Goal: Task Accomplishment & Management: Use online tool/utility

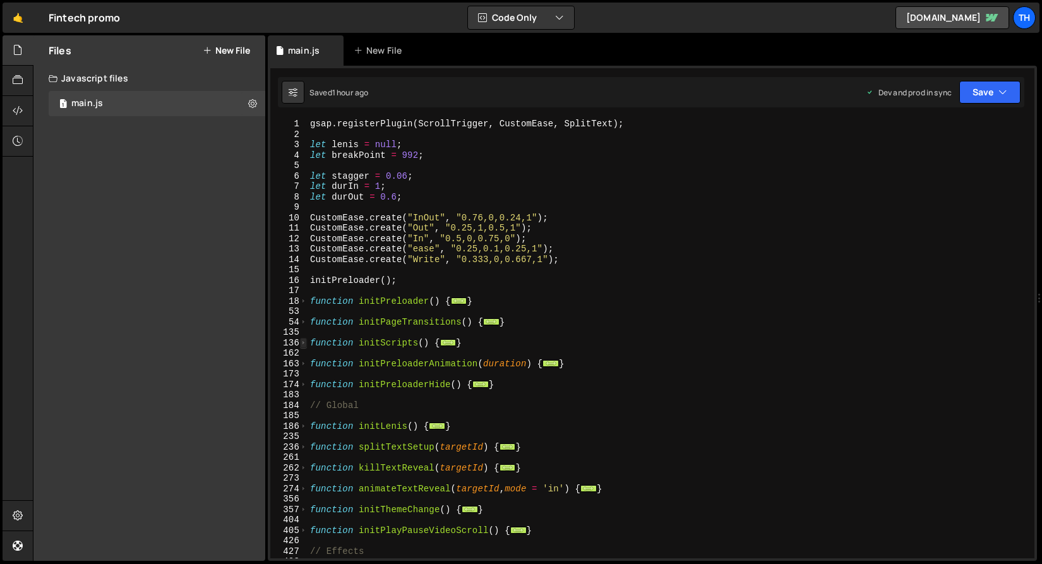
click at [303, 341] on span at bounding box center [303, 343] width 7 height 11
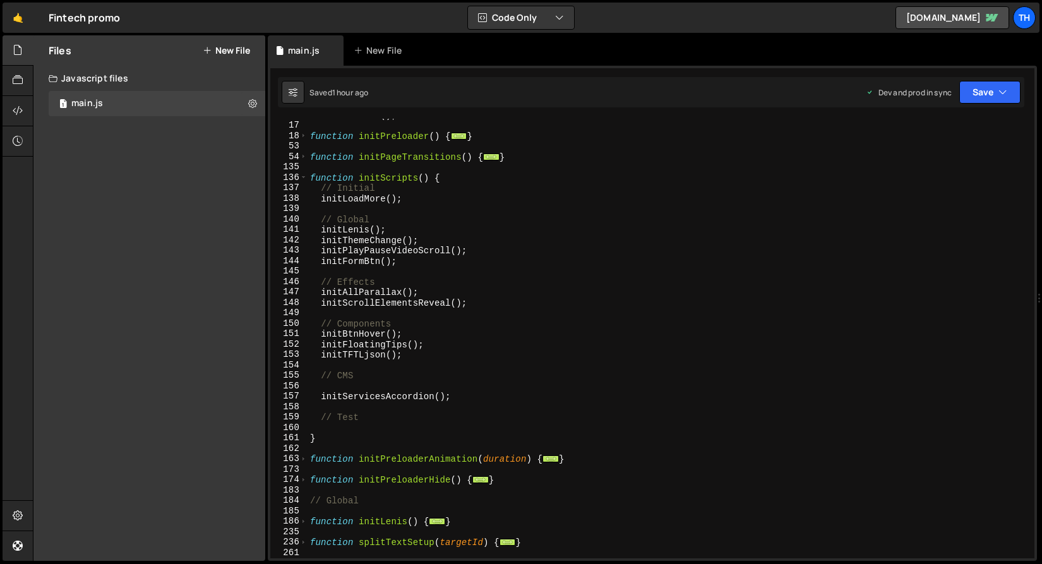
scroll to position [165, 0]
click at [318, 401] on div "initPreloader ( ) ; function initPreloader ( ) { ... } function initPageTransit…" at bounding box center [669, 340] width 722 height 461
click at [320, 202] on div "initPreloader ( ) ; function initPreloader ( ) { ... } function initPageTransit…" at bounding box center [669, 340] width 722 height 461
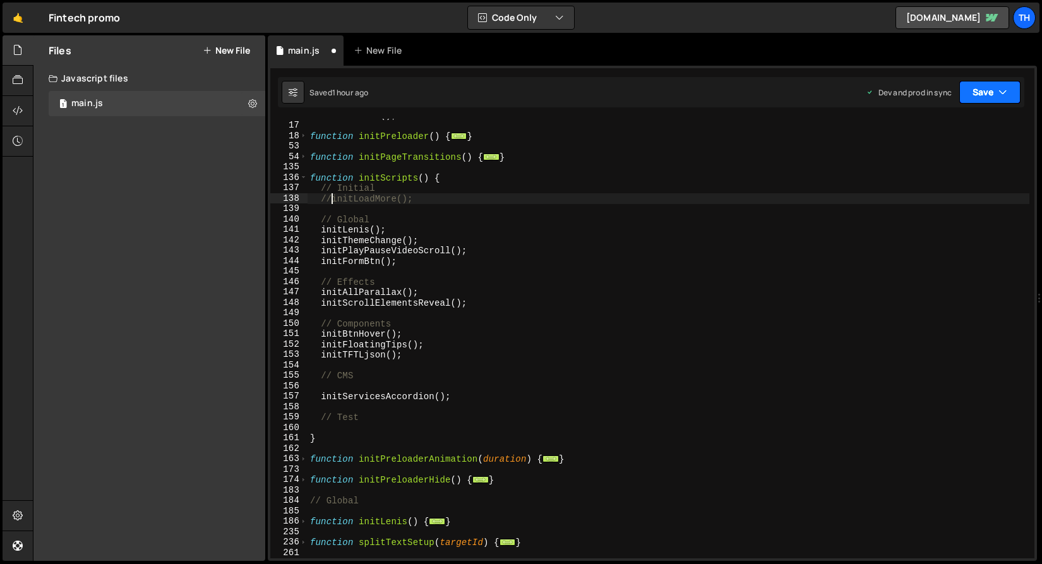
click at [999, 99] on button "Save" at bounding box center [990, 92] width 61 height 23
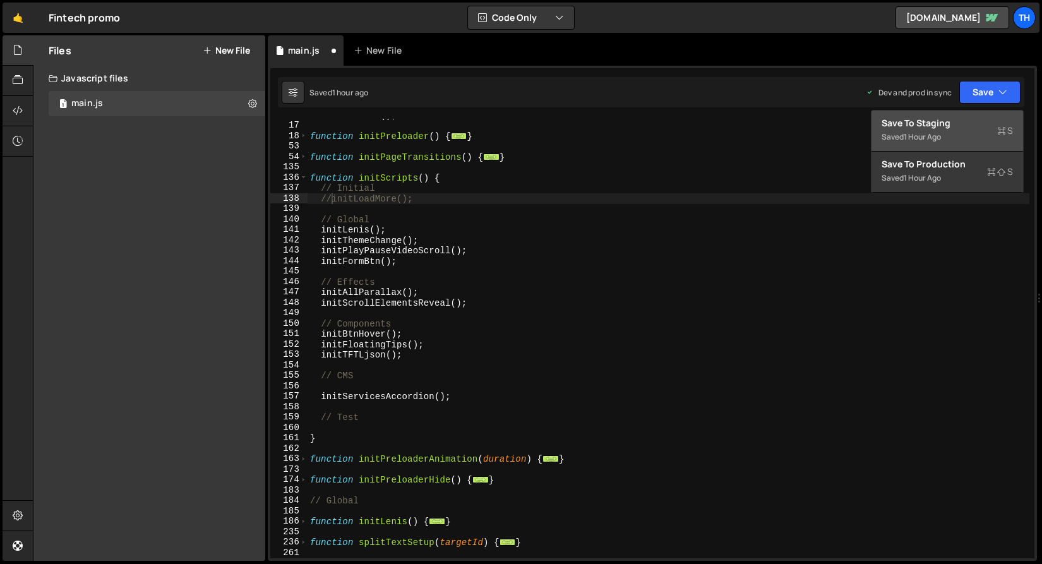
click at [993, 114] on button "Save to Staging S Saved 1 hour ago" at bounding box center [948, 131] width 152 height 41
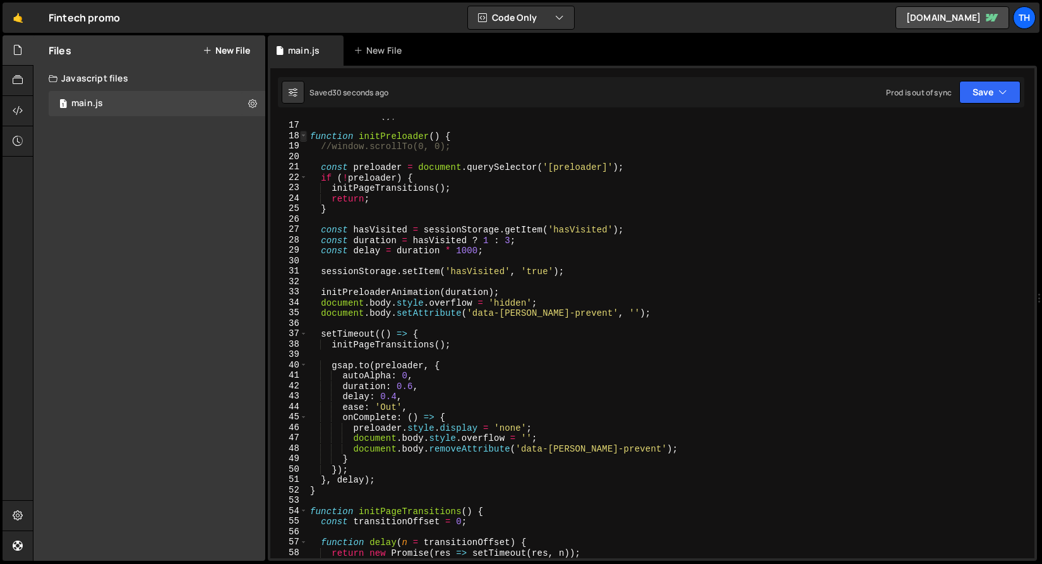
click at [306, 138] on span at bounding box center [303, 136] width 7 height 11
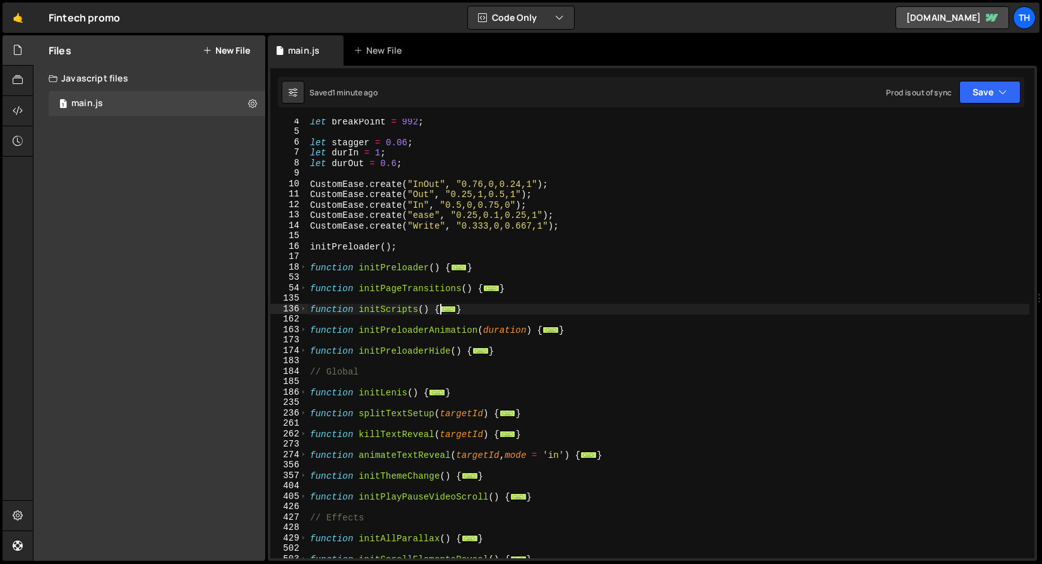
scroll to position [119, 0]
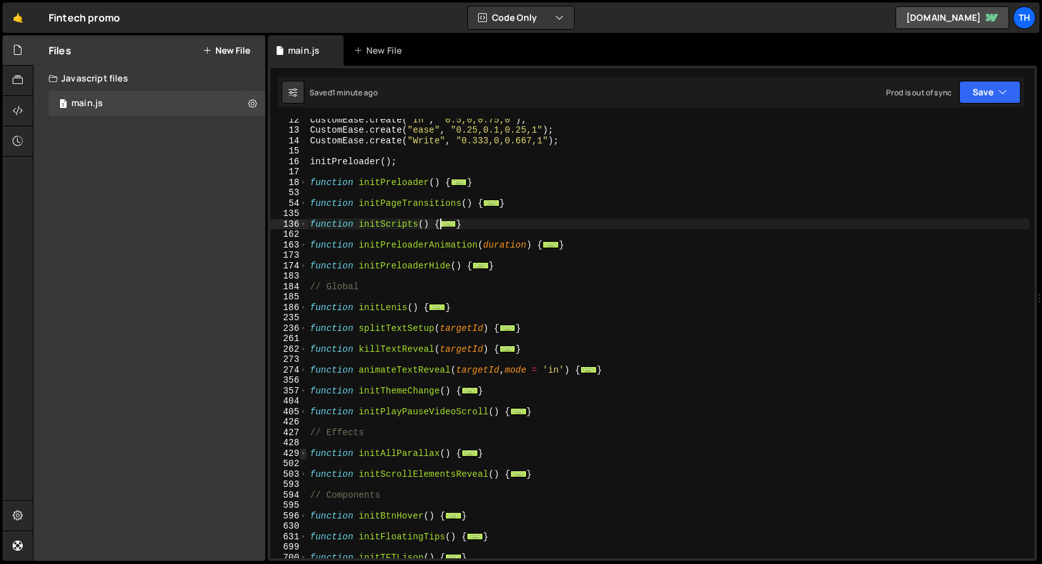
click at [306, 450] on span at bounding box center [303, 454] width 7 height 11
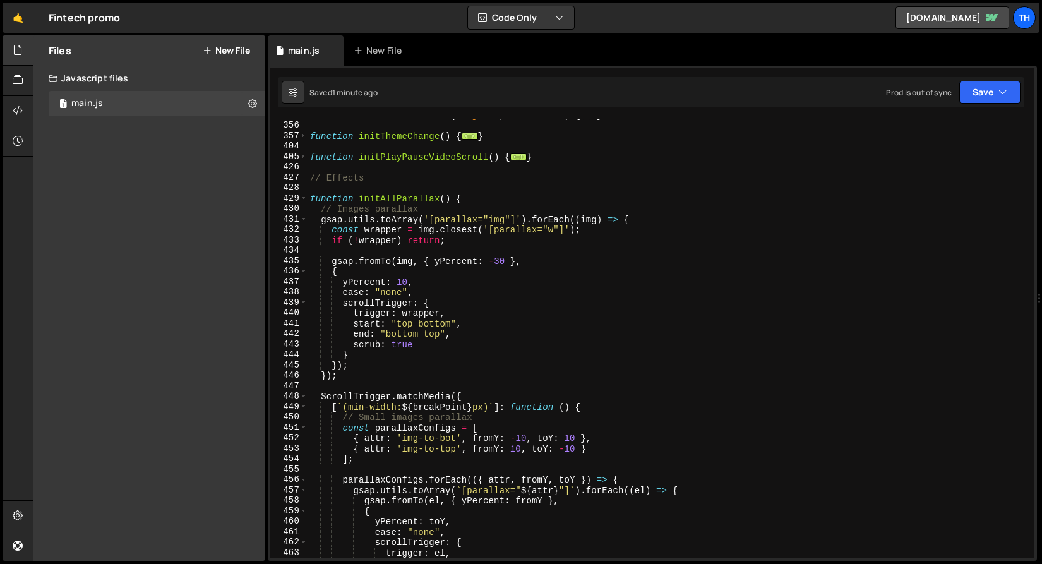
scroll to position [413, 0]
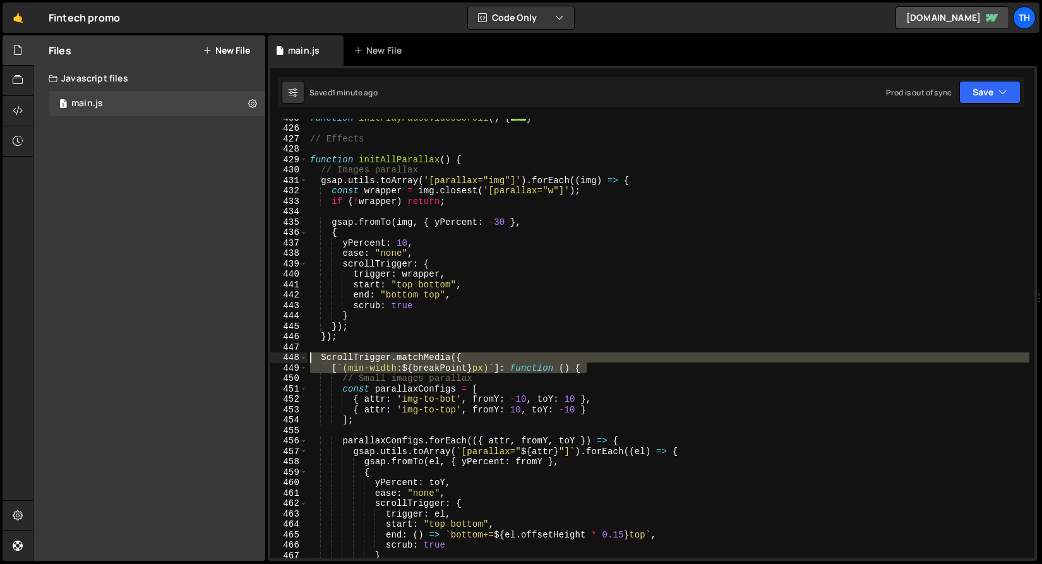
drag, startPoint x: 603, startPoint y: 368, endPoint x: 246, endPoint y: 358, distance: 357.0
click at [246, 358] on div "Files New File Javascript files 1 main.js 0 CSS files Copy share link Edit File…" at bounding box center [537, 298] width 1009 height 526
click at [451, 173] on div "function initPlayPauseVideoScroll ( ) { ... } // Effects function initAllParall…" at bounding box center [669, 342] width 722 height 461
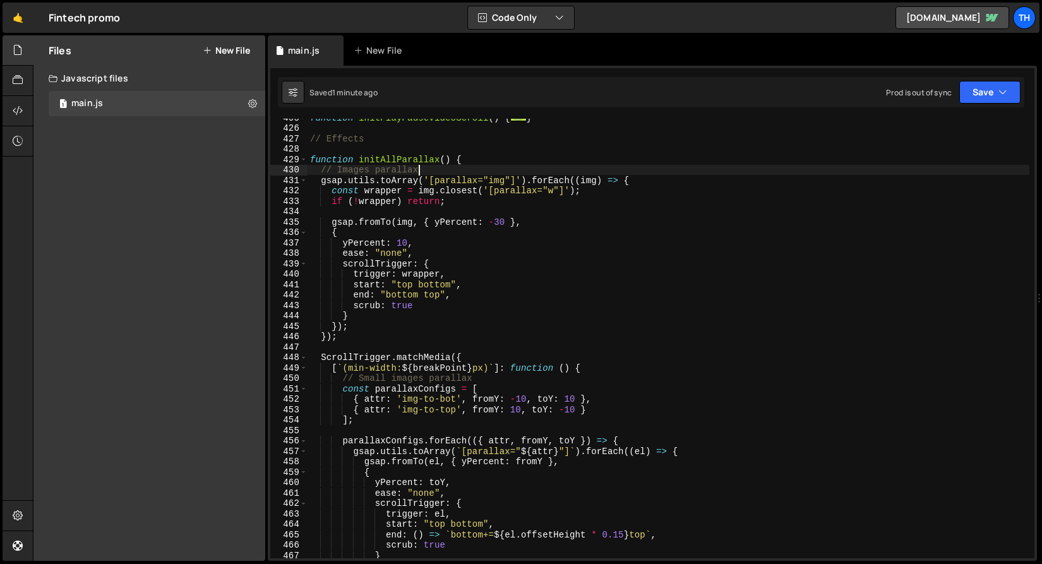
click at [469, 162] on div "function initPlayPauseVideoScroll ( ) { ... } // Effects function initAllParall…" at bounding box center [669, 342] width 722 height 461
type textarea "function initAllParallax() {"
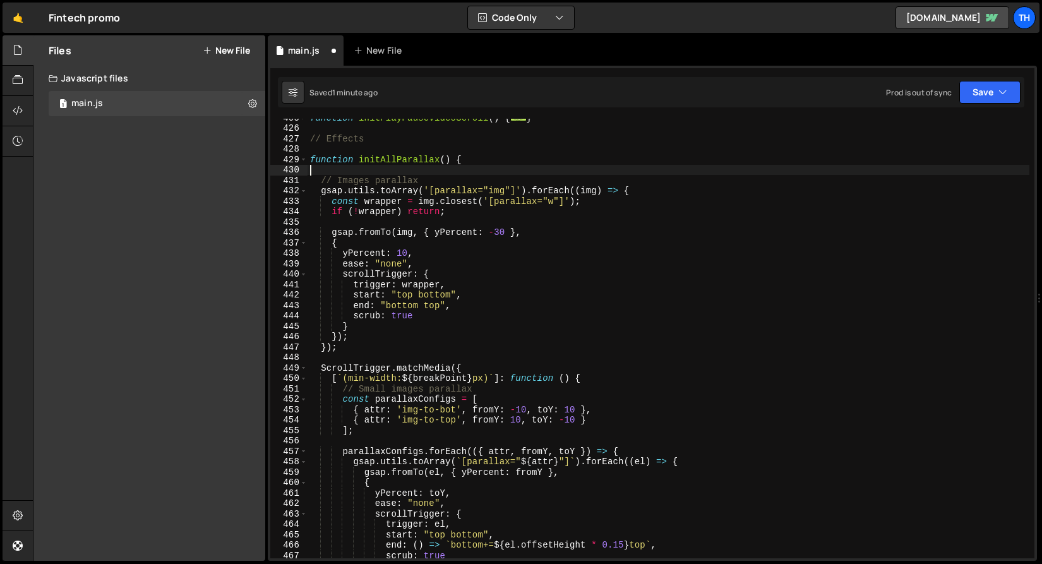
paste textarea "[`(min-width: ${breakPoint}px)`]: function () {"
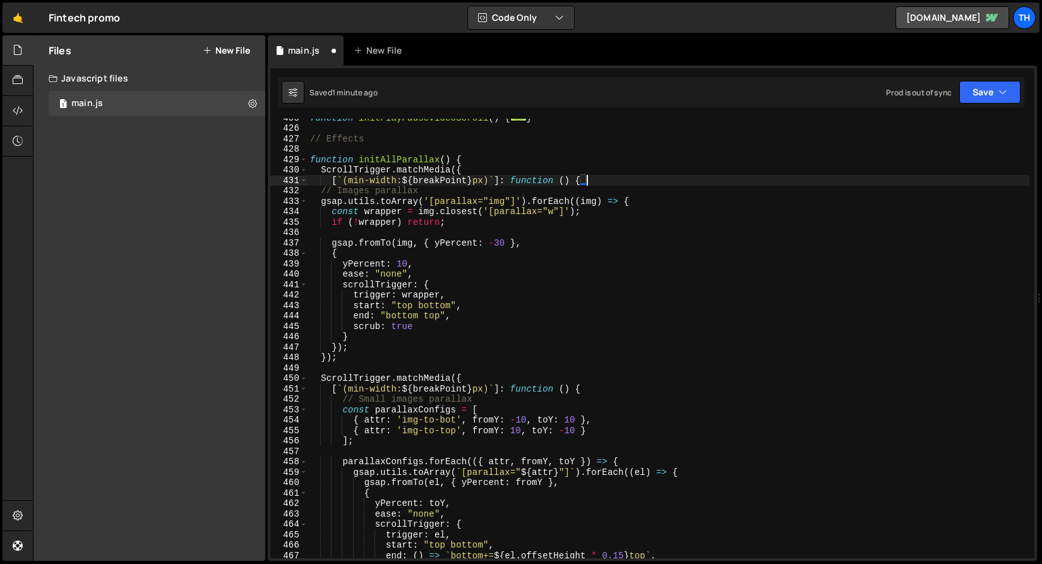
scroll to position [574, 0]
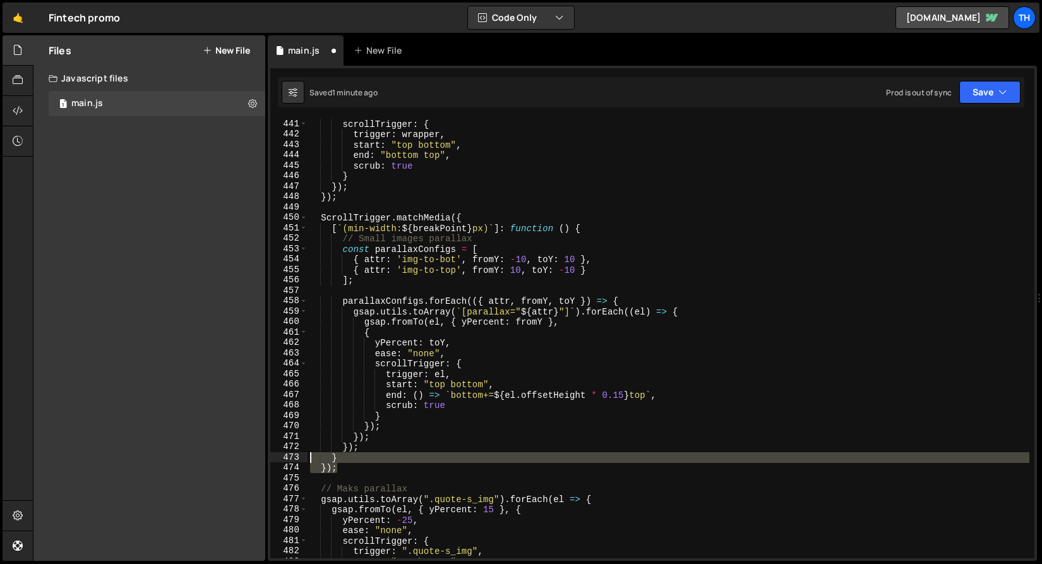
drag, startPoint x: 354, startPoint y: 468, endPoint x: 277, endPoint y: 455, distance: 78.2
click at [277, 455] on div "[`(min-width: ${breakPoint}px)`]: function () { 441 442 443 444 445 446 447 448…" at bounding box center [652, 339] width 764 height 440
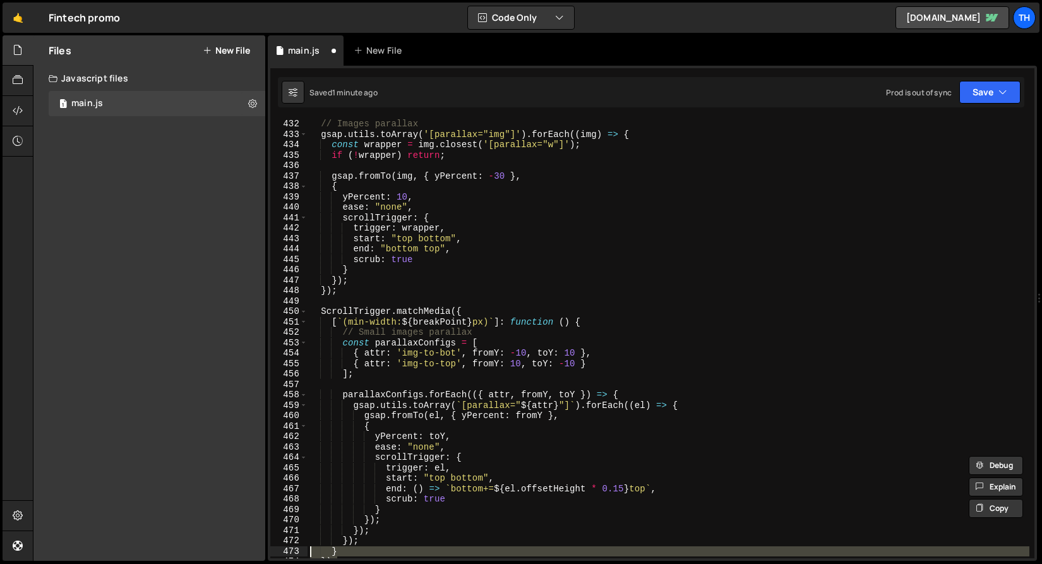
scroll to position [402, 0]
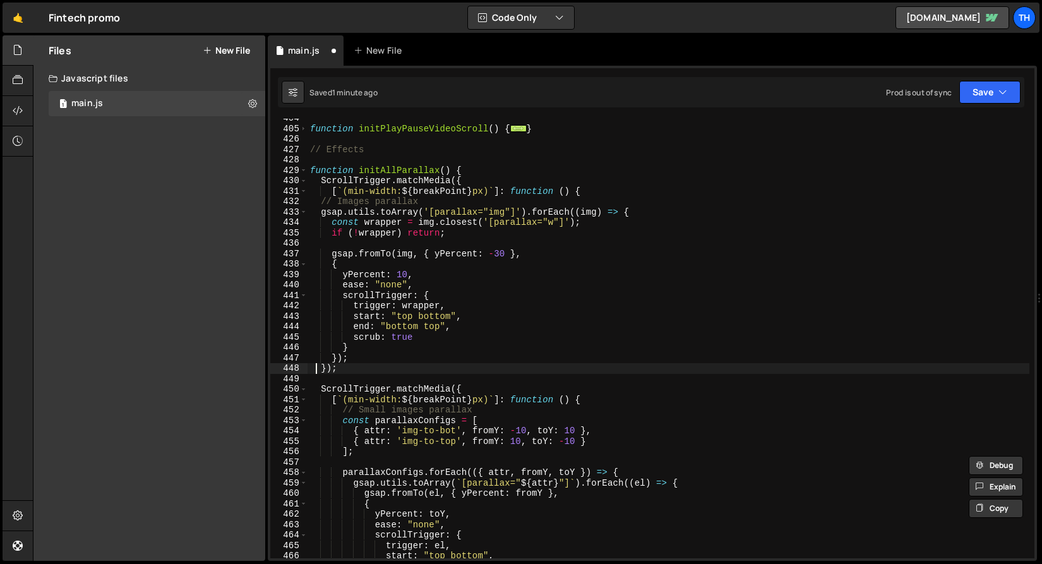
click at [316, 373] on div "function initPlayPauseVideoScroll ( ) { ... } // Effects function initAllParall…" at bounding box center [669, 343] width 722 height 461
type textarea "});"
click at [327, 383] on div "function initPlayPauseVideoScroll ( ) { ... } // Effects function initAllParall…" at bounding box center [669, 343] width 722 height 461
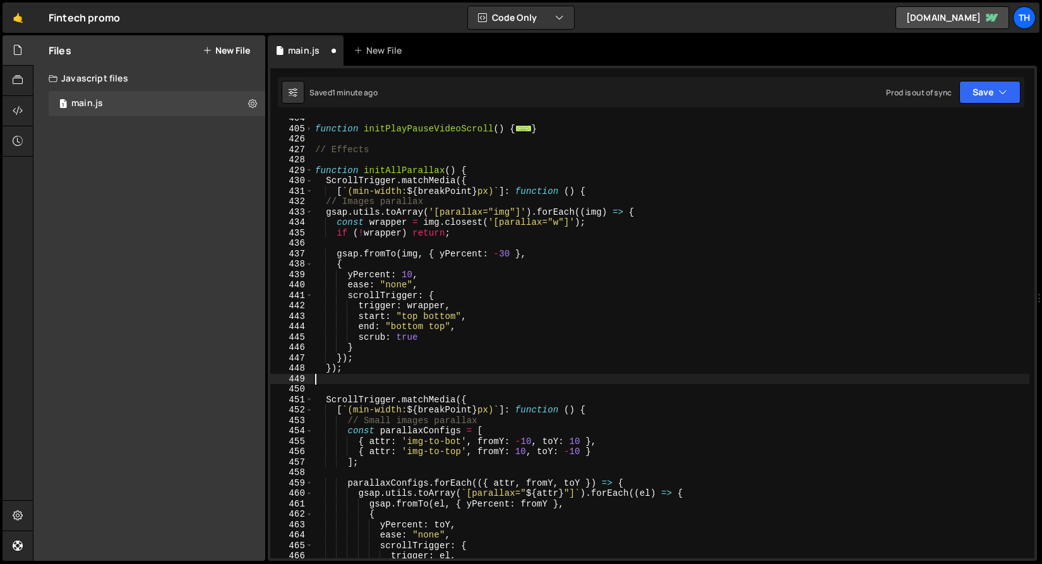
paste textarea "});"
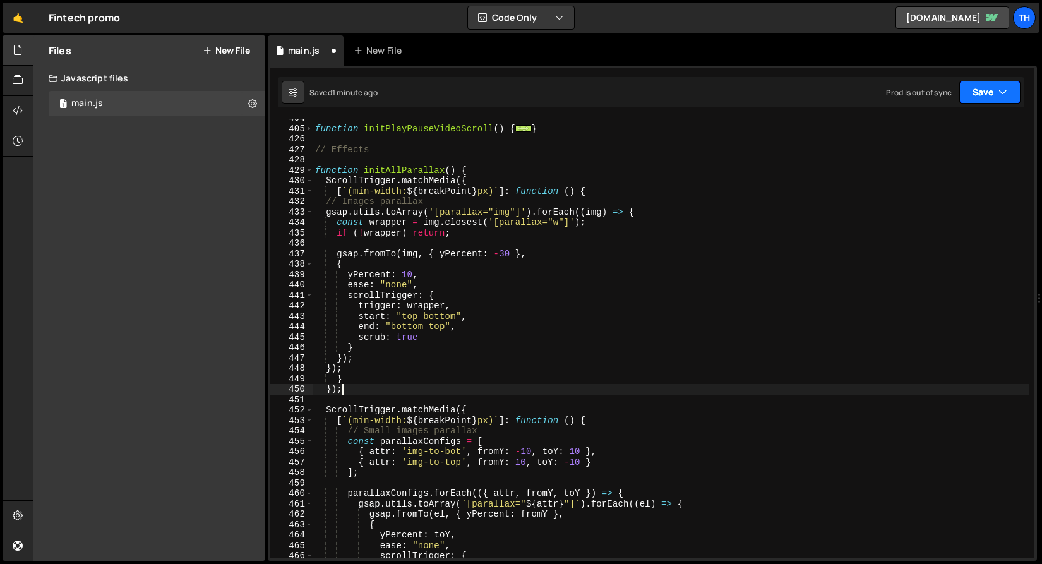
click at [973, 98] on button "Save" at bounding box center [990, 92] width 61 height 23
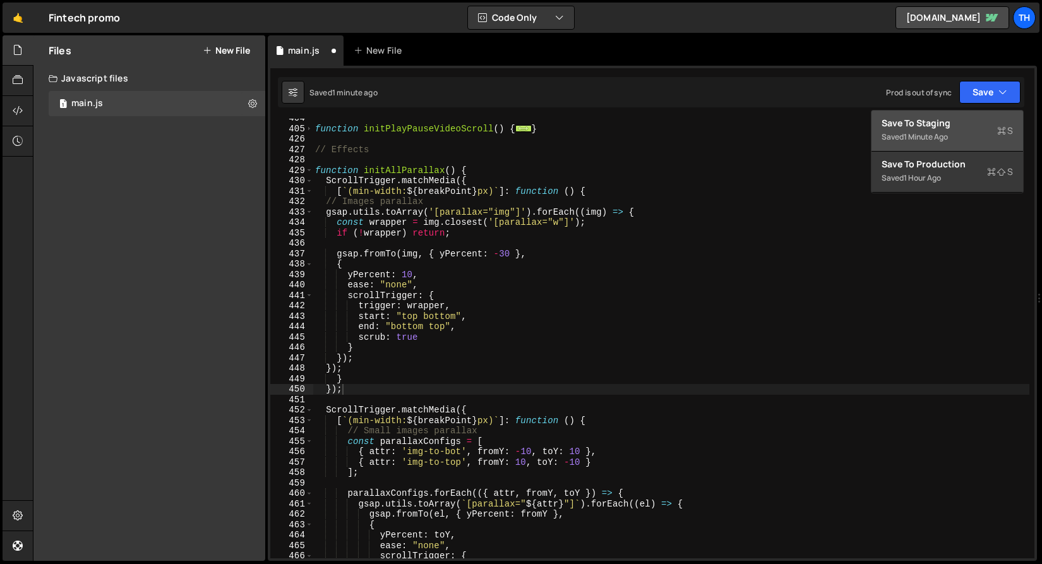
click at [963, 126] on div "Save to Staging S" at bounding box center [947, 123] width 131 height 13
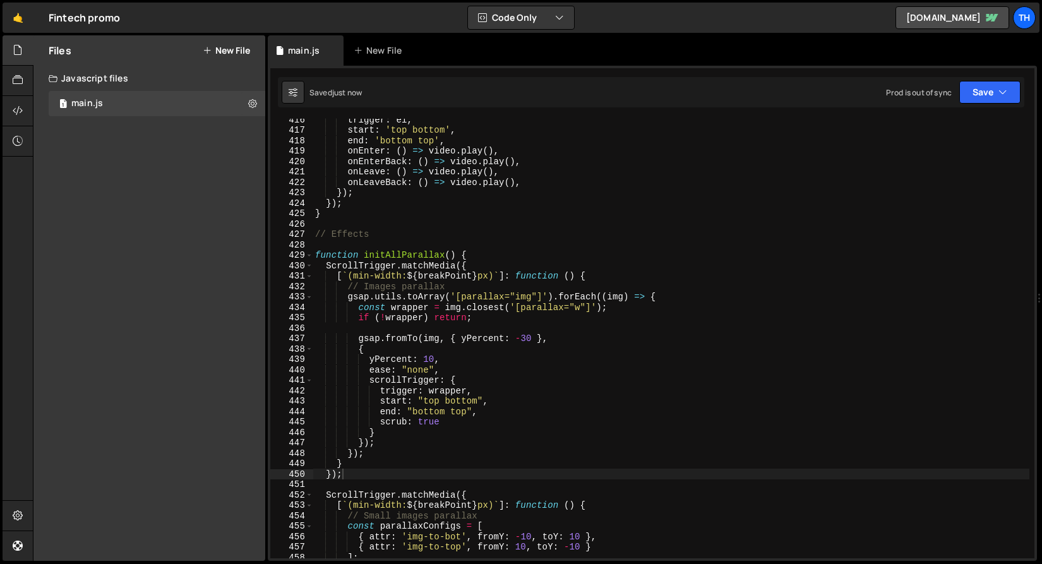
scroll to position [4330, 0]
click at [1013, 76] on div "1 Type cmd + s to save your Javascript file. הההההההההההההההההההההההההההההההההה…" at bounding box center [652, 313] width 769 height 495
click at [999, 88] on icon "button" at bounding box center [1003, 92] width 9 height 13
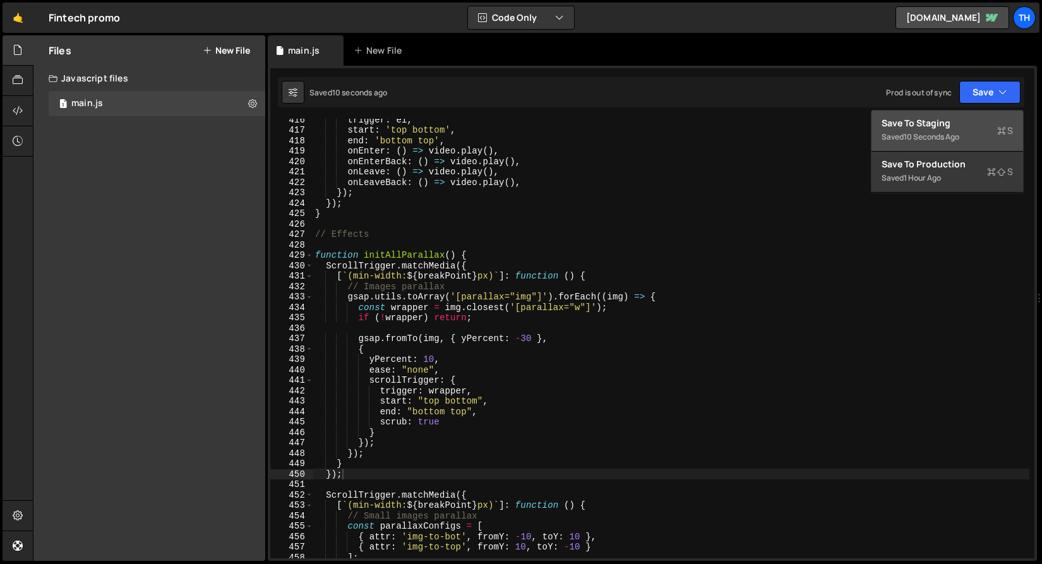
click at [972, 122] on div "Save to Staging S" at bounding box center [947, 123] width 131 height 13
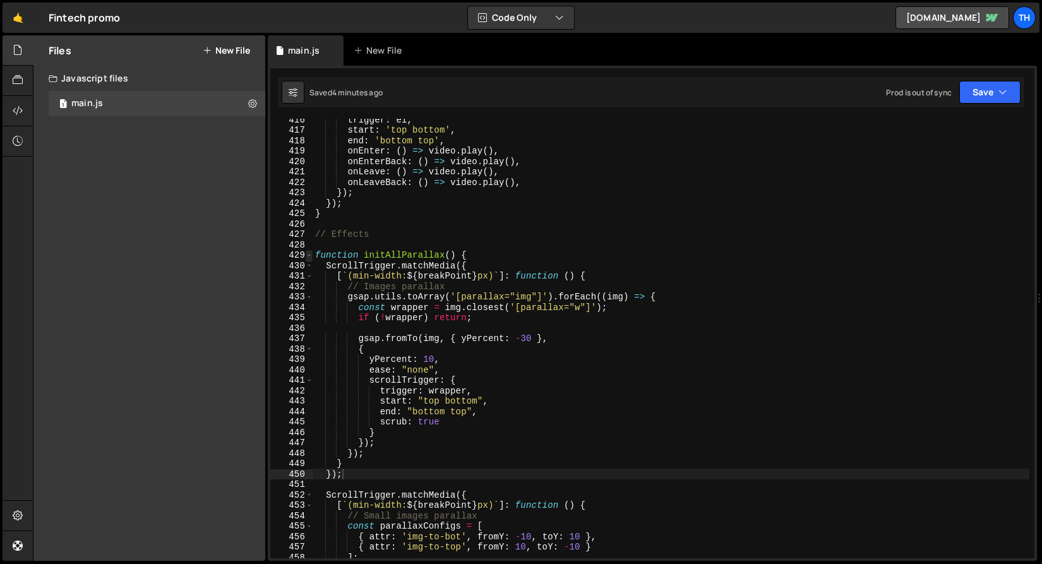
click at [310, 254] on span at bounding box center [309, 255] width 7 height 11
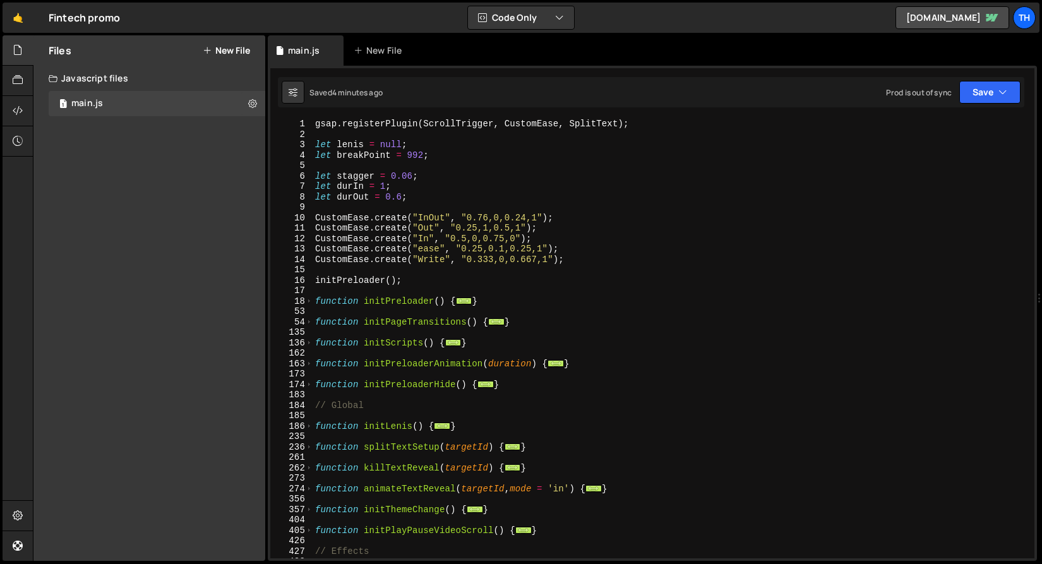
scroll to position [39, 0]
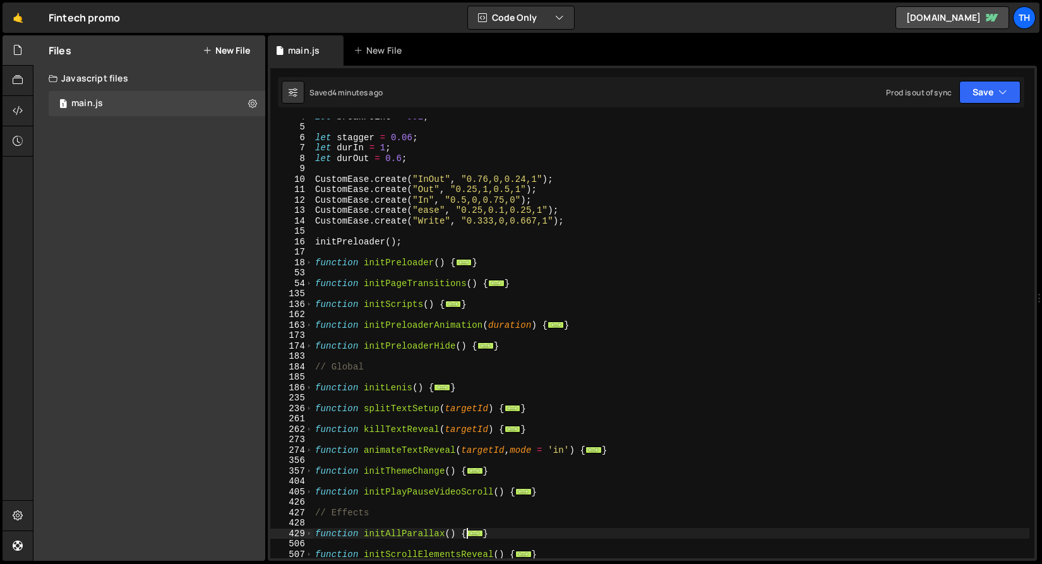
click at [318, 306] on div "let breakPoint = 992 ; let stagger = 0.06 ; let durIn = 1 ; let durOut = 0.6 ; …" at bounding box center [671, 341] width 717 height 461
click at [312, 304] on div "function initScripts() { 4 5 6 7 8 9 10 11 12 13 14 15 16 17 18 53 54 135 136 1…" at bounding box center [652, 339] width 764 height 440
click at [312, 304] on span at bounding box center [309, 304] width 7 height 11
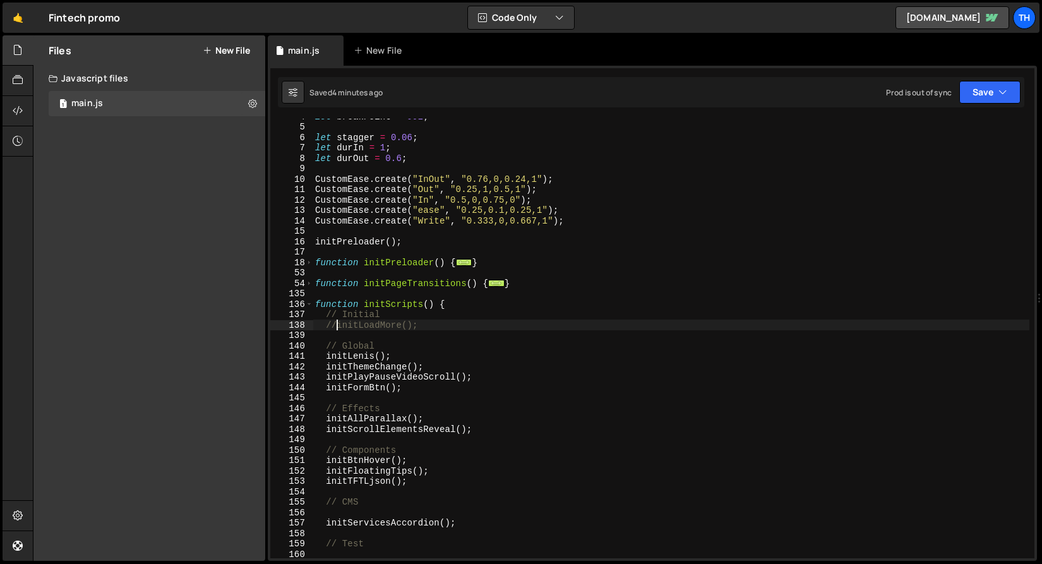
click at [338, 328] on div "let breakPoint = 992 ; let stagger = 0.06 ; let durIn = 1 ; let durOut = 0.6 ; …" at bounding box center [671, 341] width 717 height 461
click at [1007, 87] on icon "button" at bounding box center [1003, 92] width 9 height 13
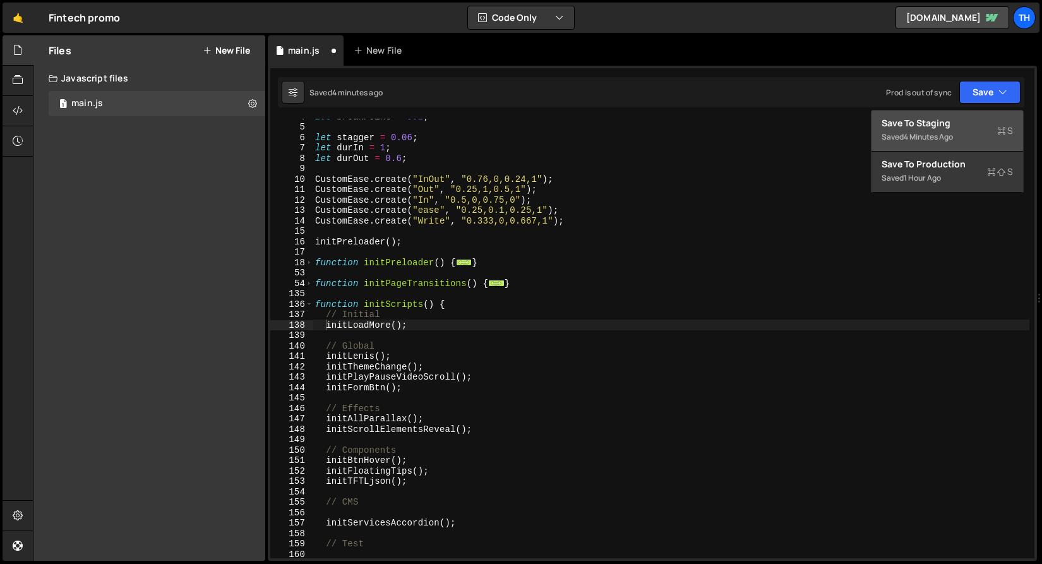
click at [1001, 116] on button "Save to Staging S Saved 4 minutes ago" at bounding box center [948, 131] width 152 height 41
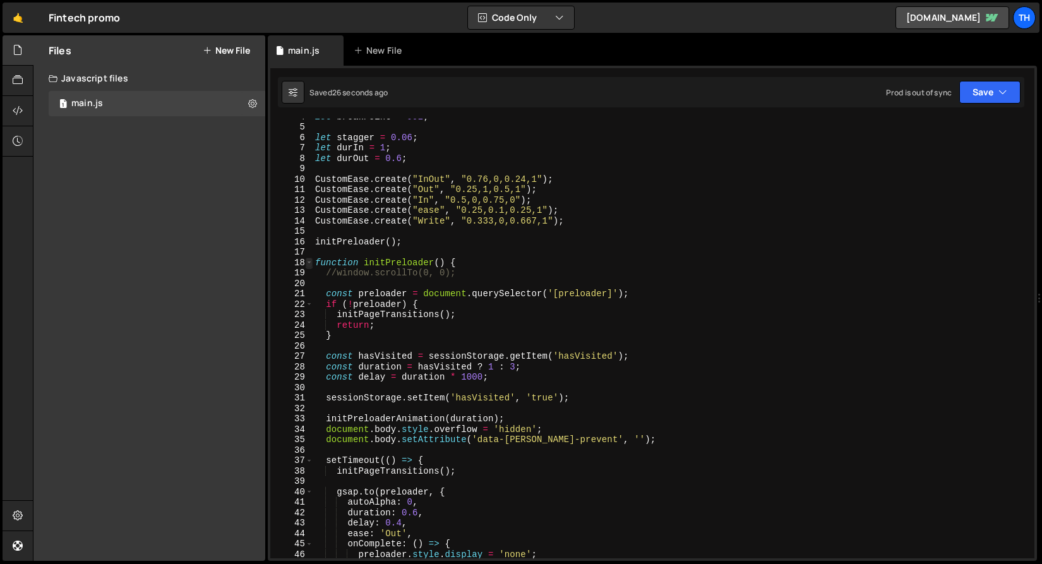
click at [311, 263] on span at bounding box center [309, 263] width 7 height 11
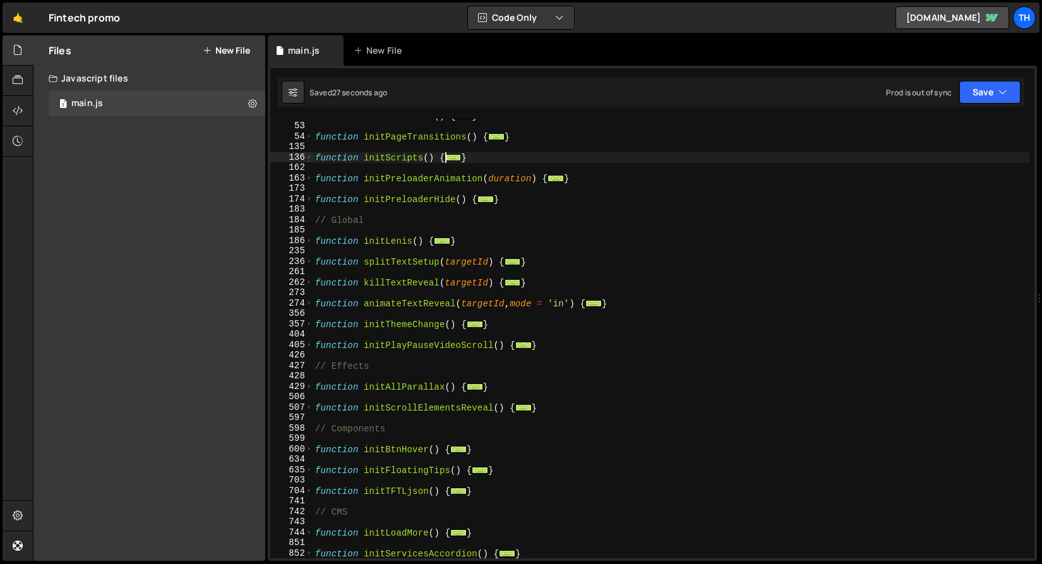
scroll to position [341, 0]
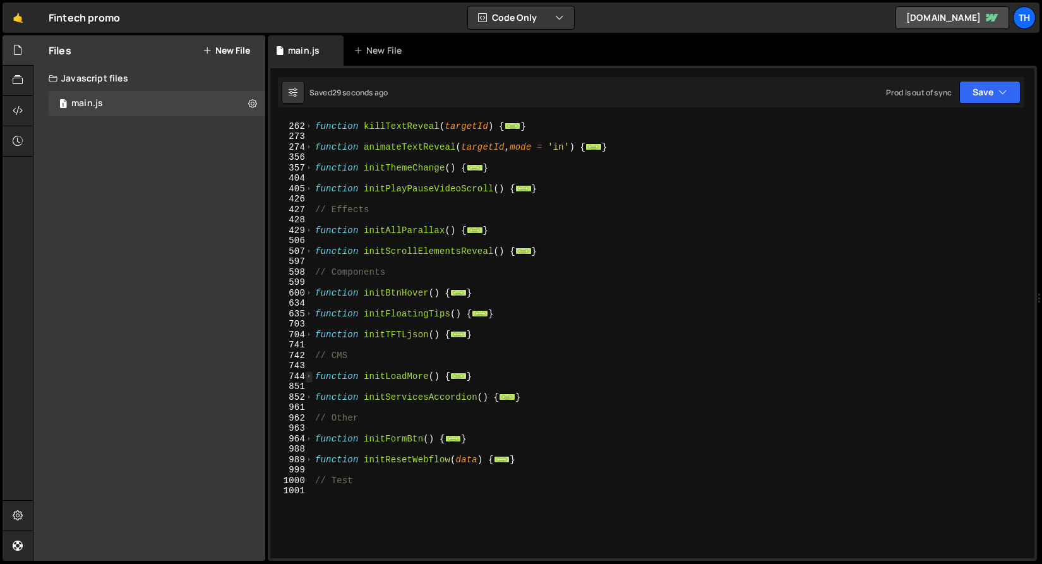
click at [308, 379] on span at bounding box center [309, 376] width 7 height 11
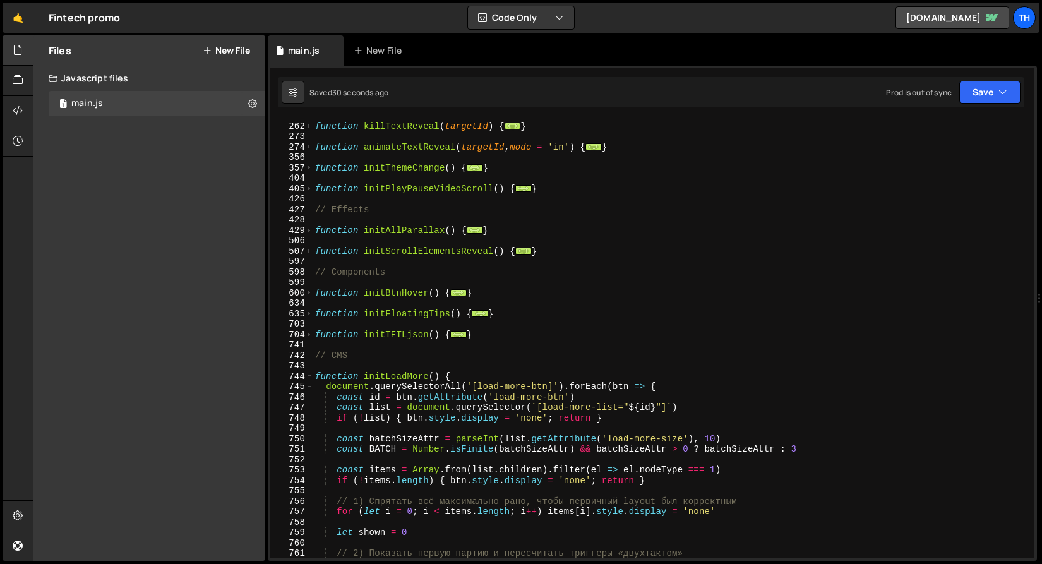
click at [402, 378] on div "function killTextReveal ( targetId ) { ... } function animateTextReveal ( targe…" at bounding box center [671, 341] width 717 height 461
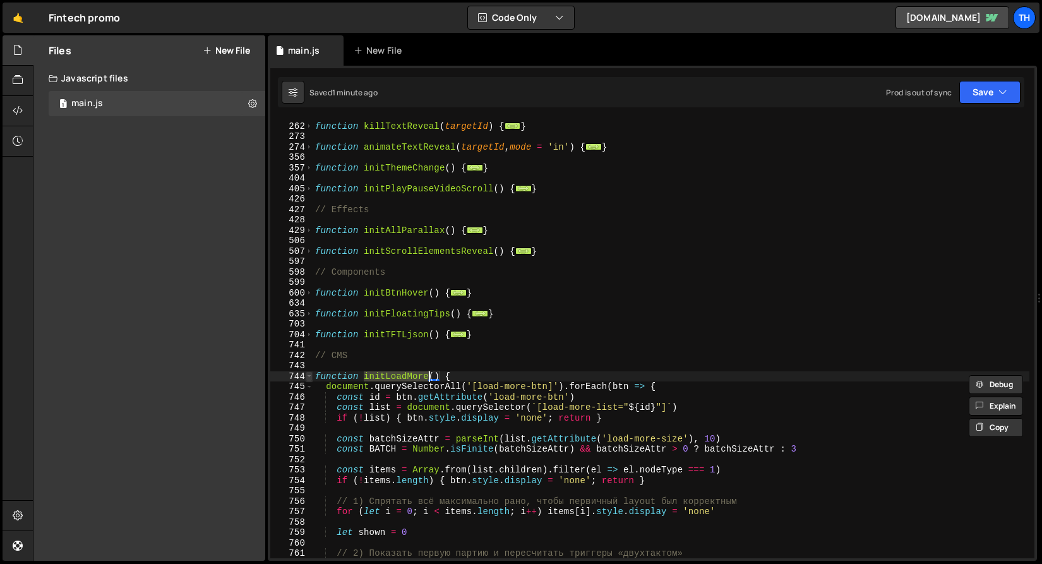
click at [308, 377] on span at bounding box center [309, 376] width 7 height 11
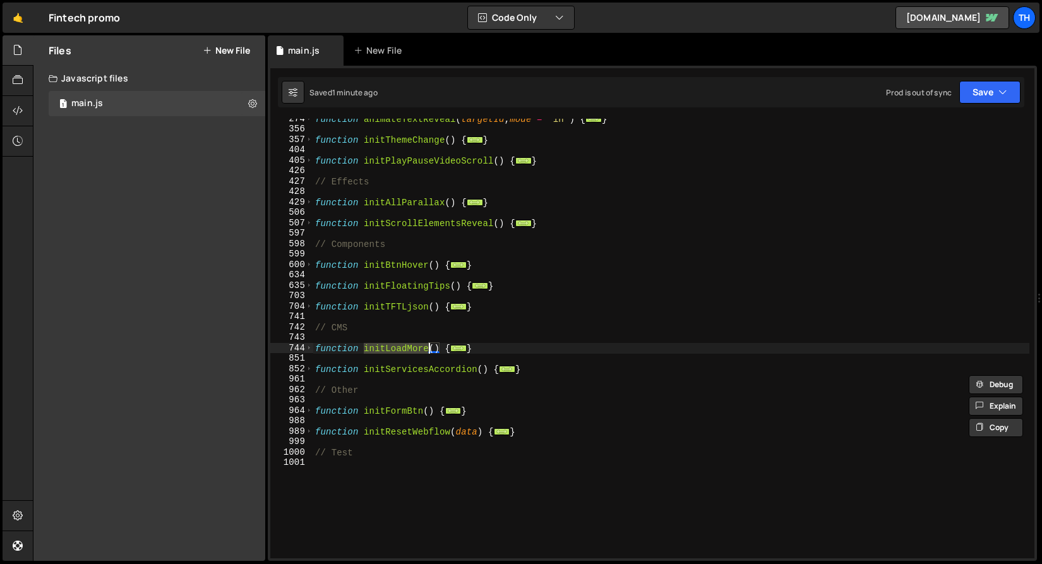
scroll to position [370, 0]
drag, startPoint x: 459, startPoint y: 350, endPoint x: 265, endPoint y: 346, distance: 194.6
click at [265, 346] on div "Files New File Javascript files 1 main.js 0 CSS files Copy share link Edit File…" at bounding box center [537, 298] width 1009 height 526
paste textarea "}"
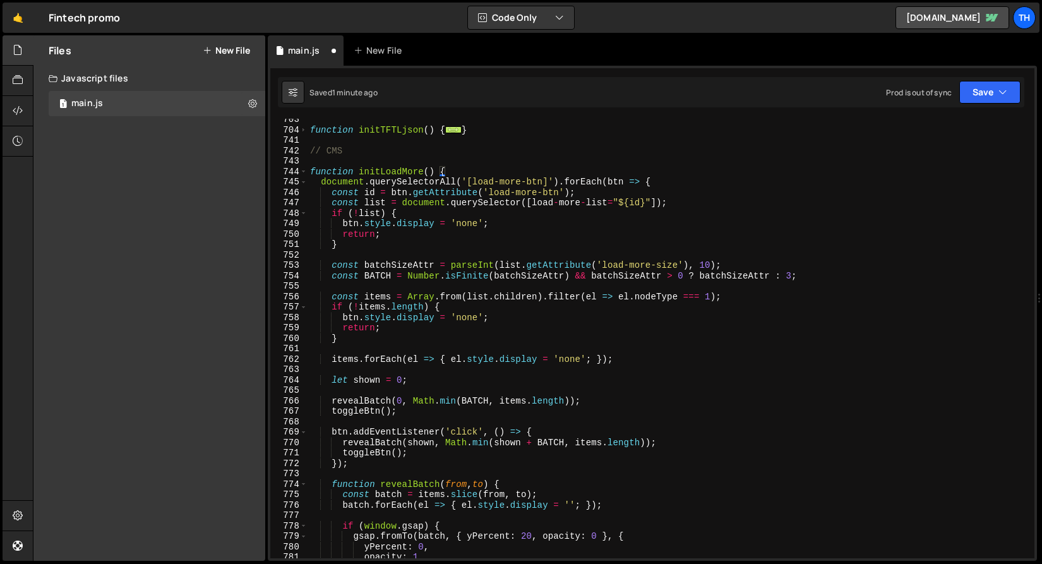
scroll to position [546, 0]
click at [1018, 100] on button "Save" at bounding box center [990, 92] width 61 height 23
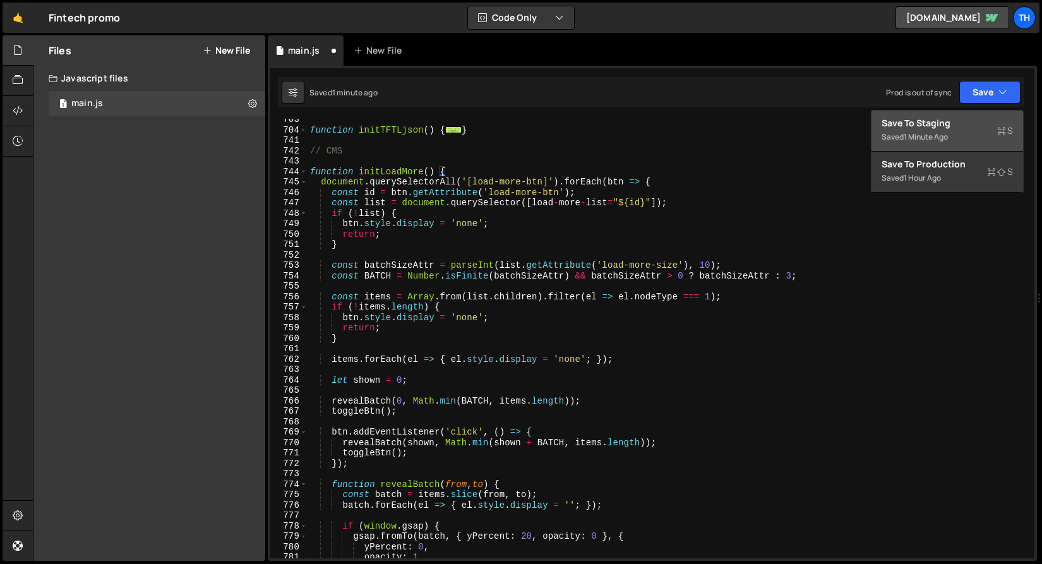
click at [985, 117] on div "Save to Staging S" at bounding box center [947, 123] width 131 height 13
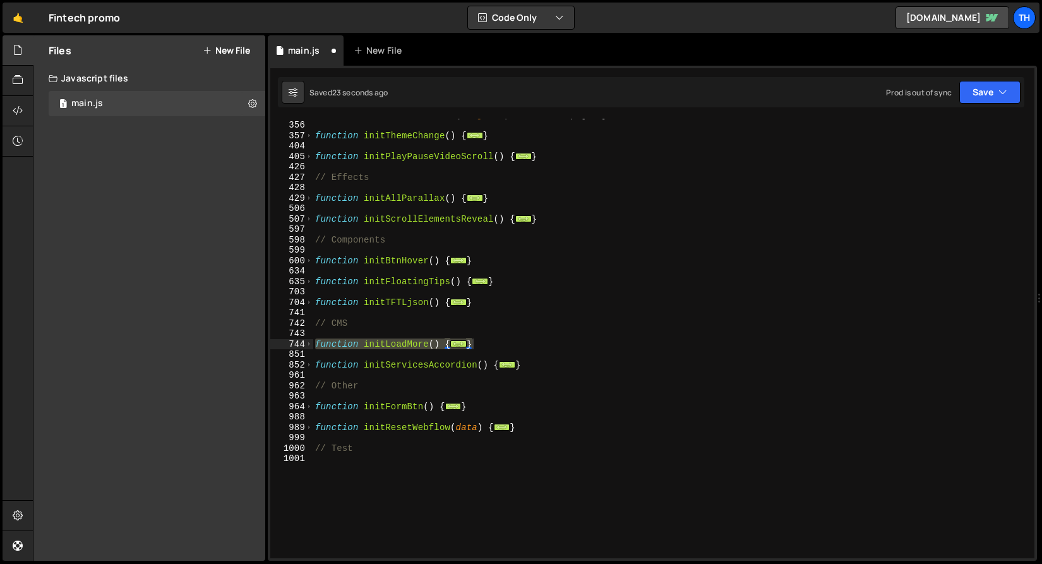
scroll to position [374, 0]
click at [421, 346] on div "function animateTextReveal ( targetId , mode = 'in' ) { ... } function initThem…" at bounding box center [671, 339] width 717 height 461
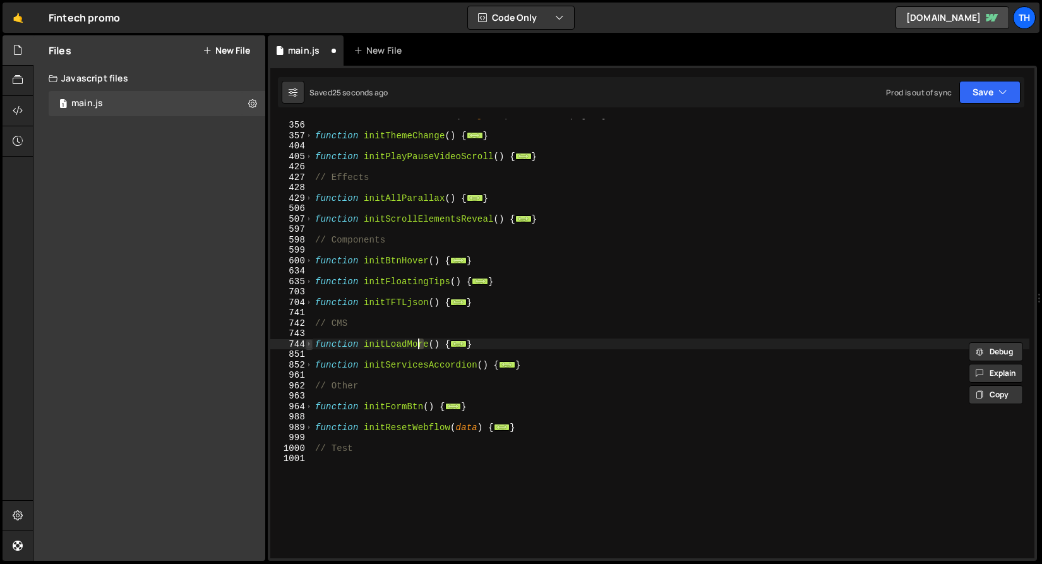
click at [308, 344] on span at bounding box center [309, 344] width 7 height 11
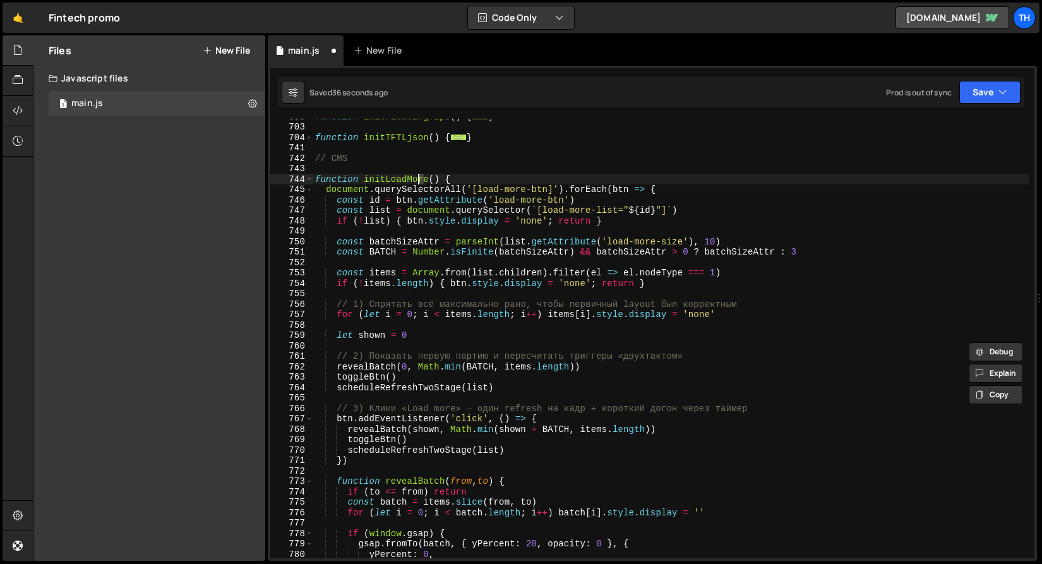
scroll to position [422, 0]
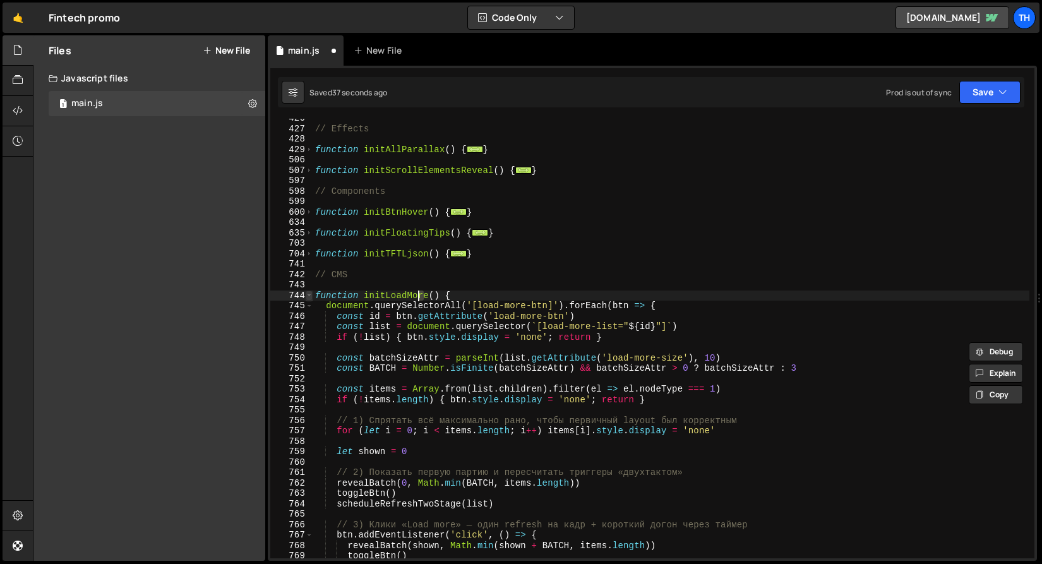
click at [310, 298] on span at bounding box center [309, 296] width 7 height 11
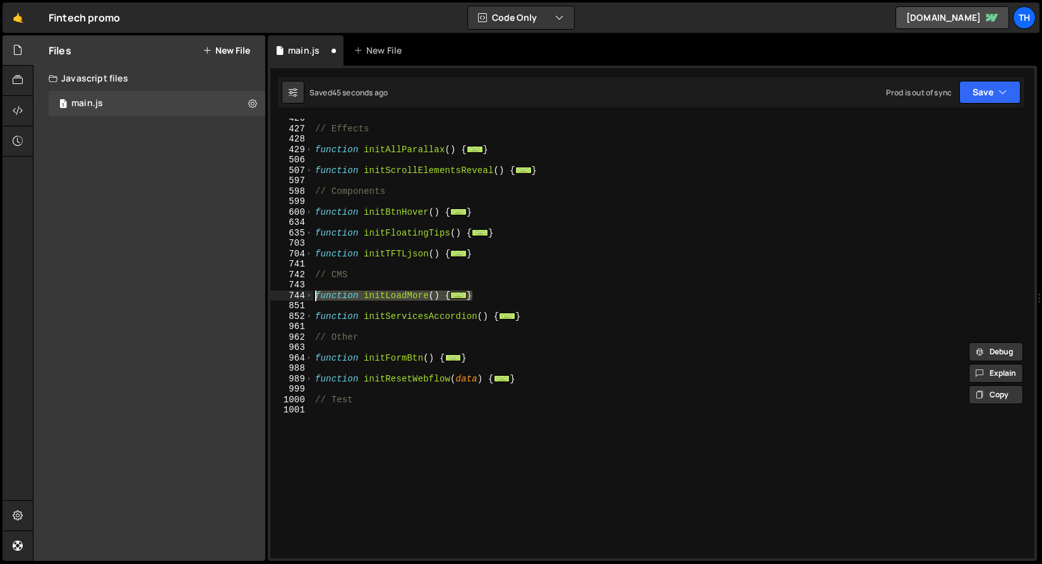
drag, startPoint x: 471, startPoint y: 297, endPoint x: 280, endPoint y: 299, distance: 190.8
click at [280, 299] on div "function initLoadMore() { 426 427 428 429 506 507 597 598 599 600 634 635 703 7…" at bounding box center [652, 339] width 764 height 440
paste textarea "сейчас есть проблема что скрываються все сущности кроме 3 не сразу, и может скр…"
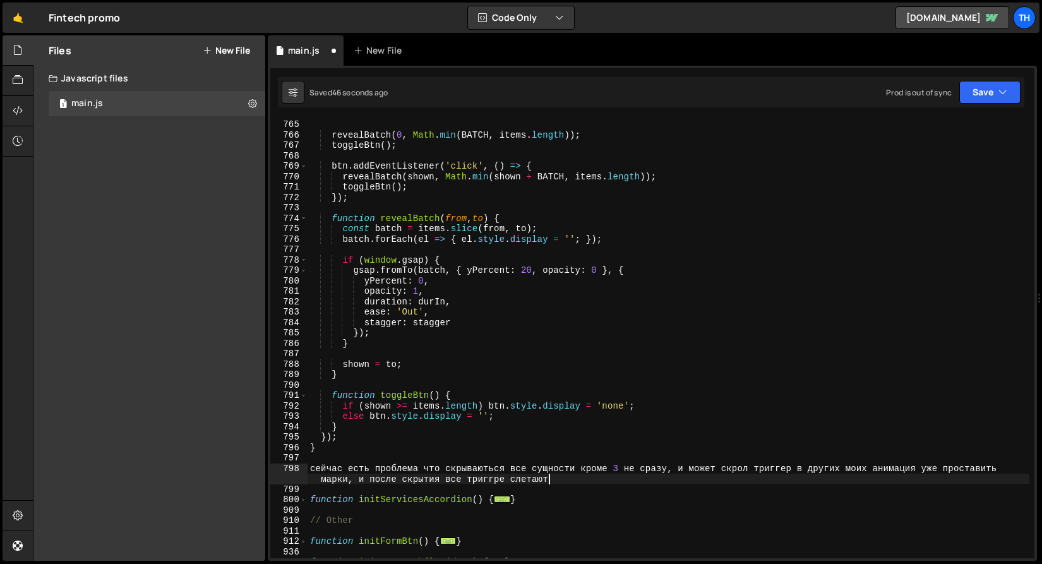
scroll to position [812, 0]
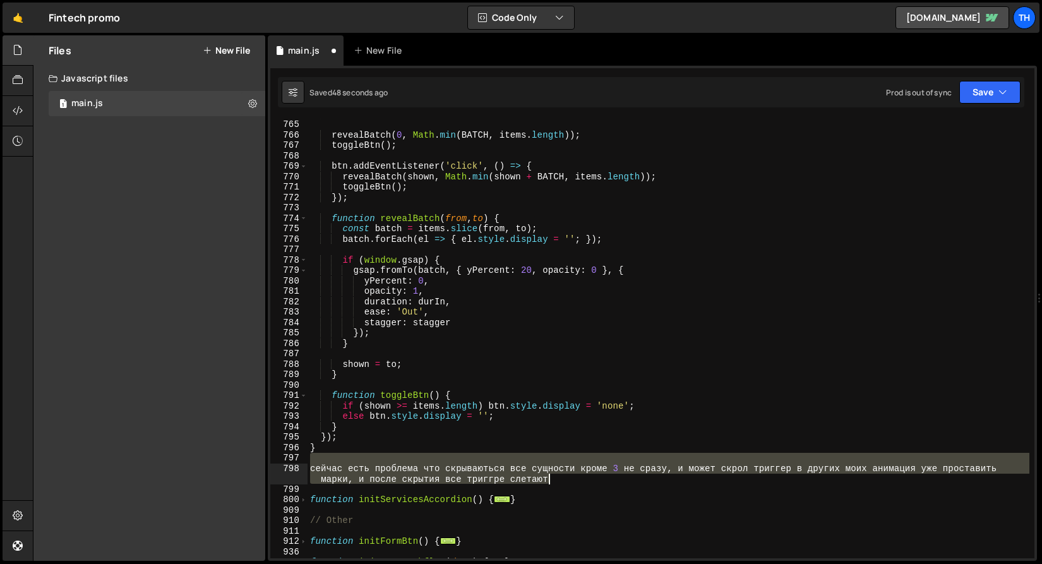
drag, startPoint x: 347, startPoint y: 459, endPoint x: 721, endPoint y: 480, distance: 374.6
click at [721, 480] on div "let shown = 0 ; revealBatch ( 0 , Math . min ( BATCH , items . length )) ; togg…" at bounding box center [669, 339] width 722 height 461
type textarea "сейчас есть проблема что скрываються все сущности кроме 3 не сразу, и может скр…"
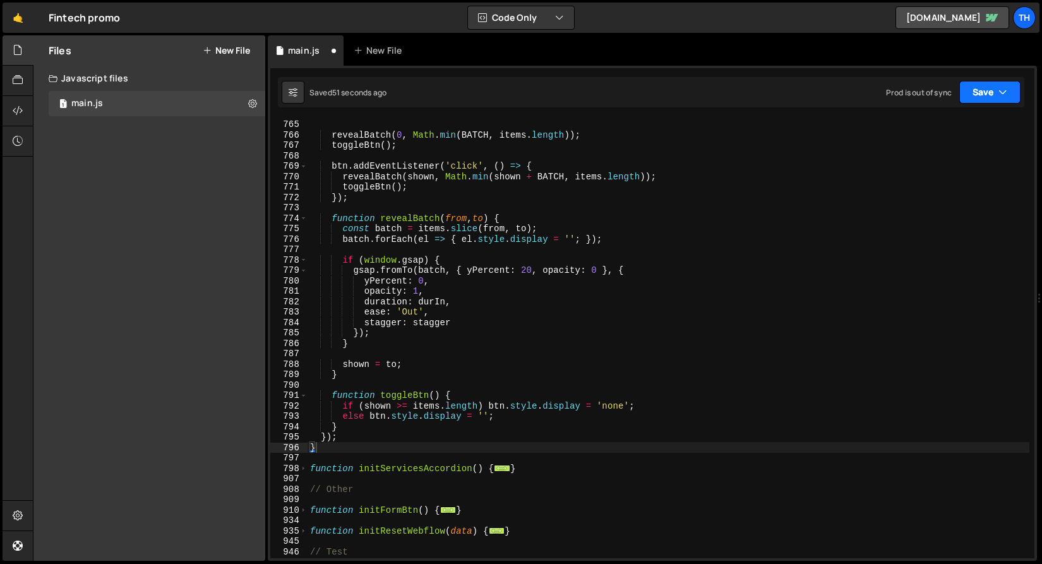
click at [967, 93] on button "Save" at bounding box center [990, 92] width 61 height 23
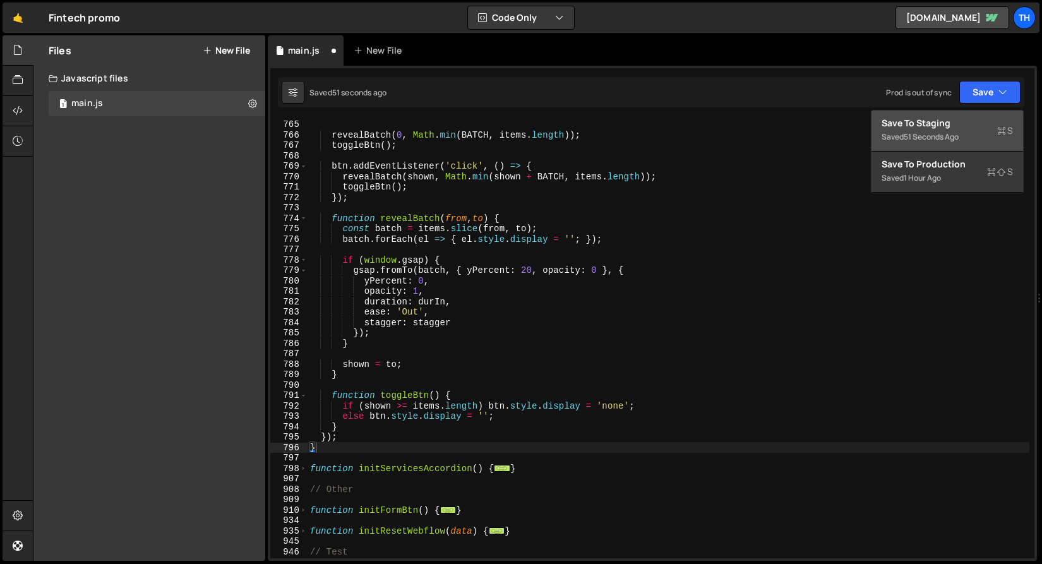
click at [965, 126] on div "Save to Staging S" at bounding box center [947, 123] width 131 height 13
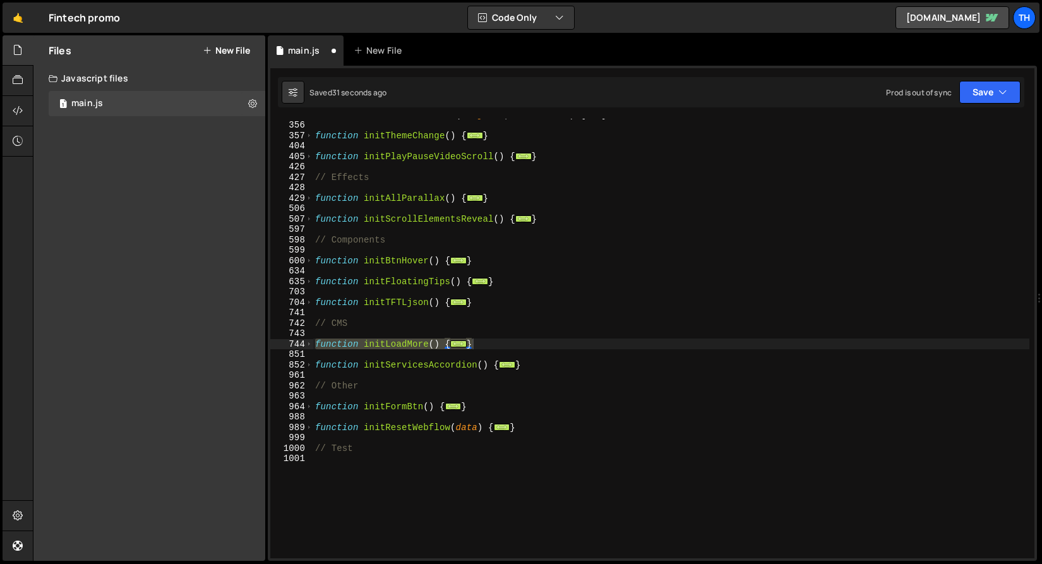
scroll to position [374, 0]
click at [309, 344] on span at bounding box center [309, 344] width 7 height 11
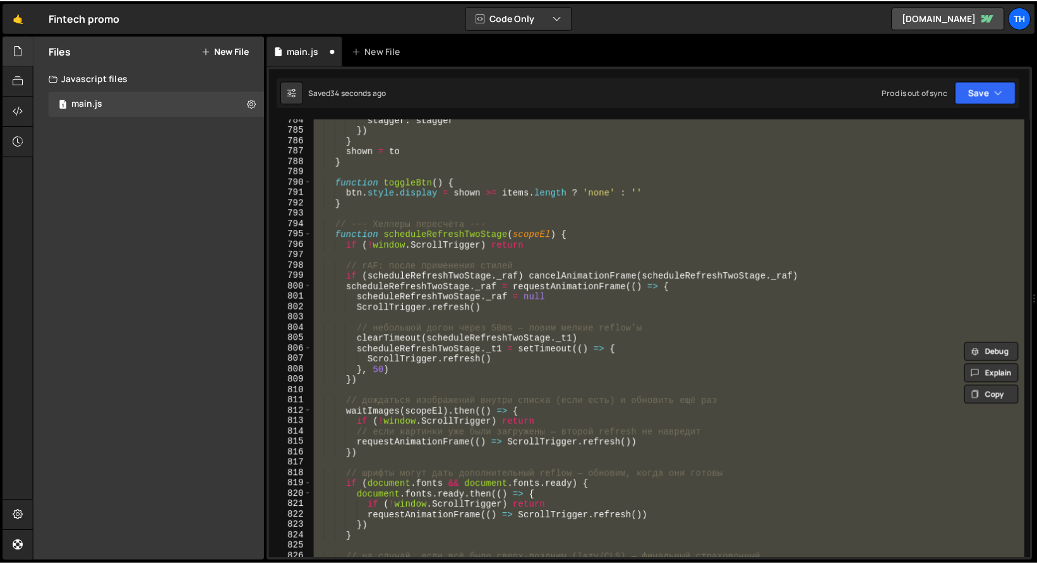
scroll to position [1133, 0]
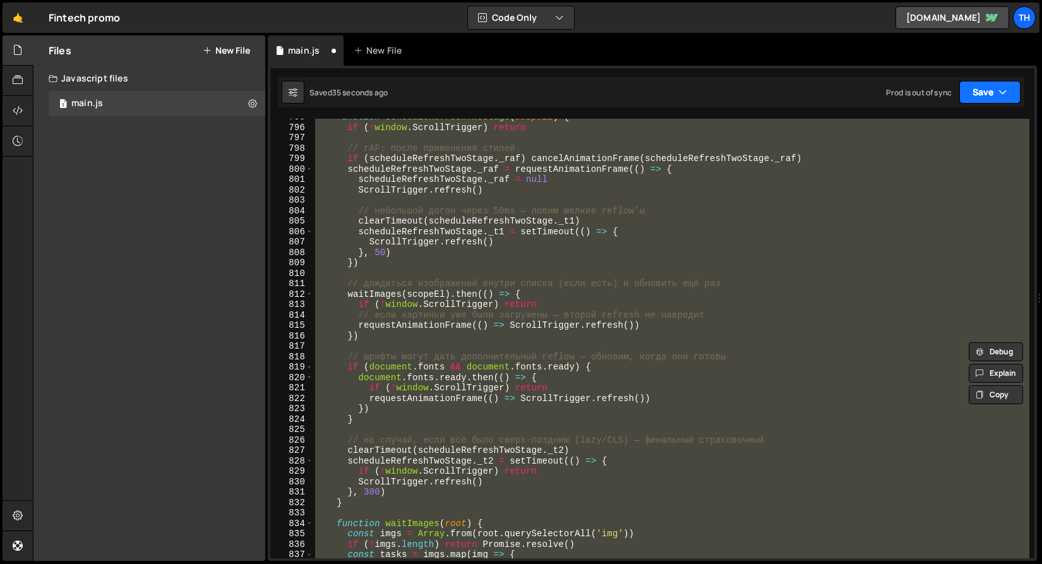
click at [990, 98] on button "Save" at bounding box center [990, 92] width 61 height 23
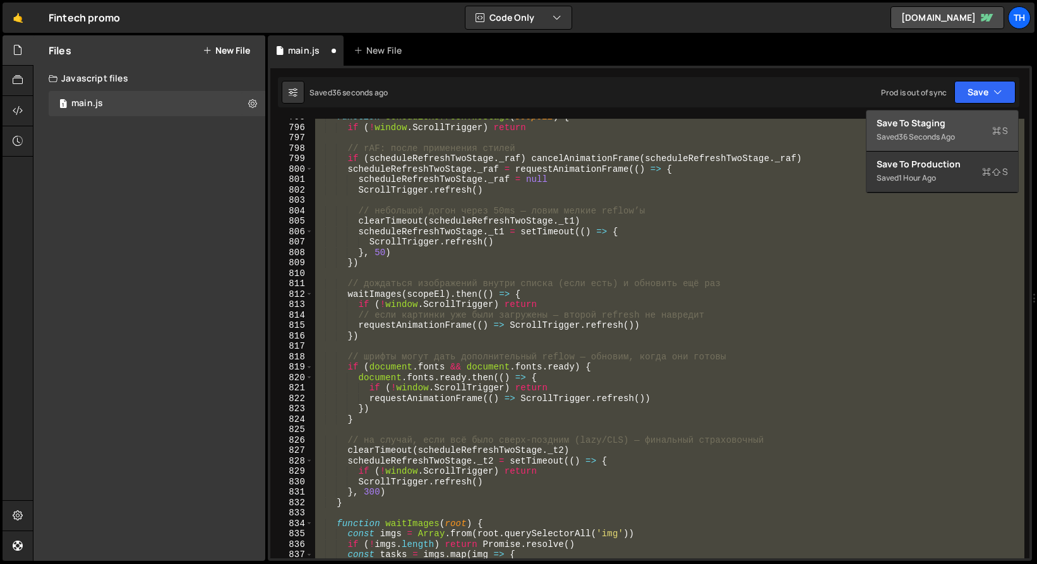
click at [980, 122] on div "Save to Staging S" at bounding box center [942, 123] width 131 height 13
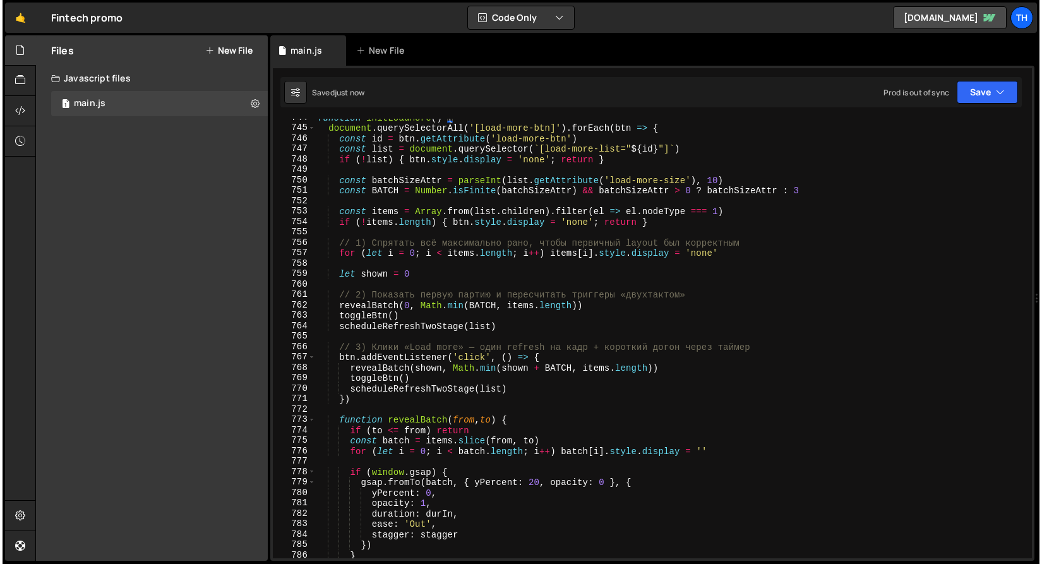
scroll to position [7556, 0]
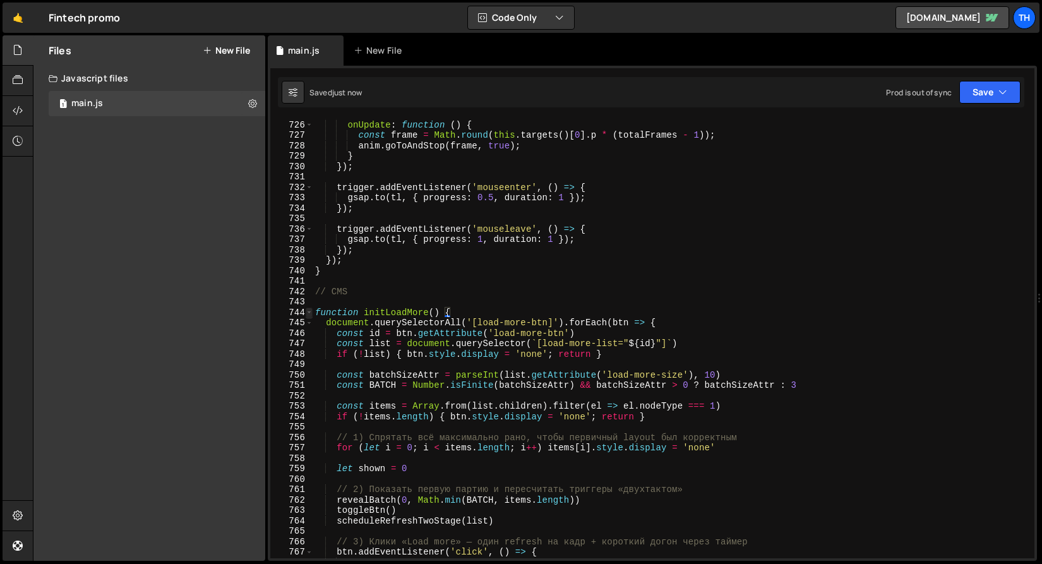
click at [308, 313] on span at bounding box center [309, 313] width 7 height 11
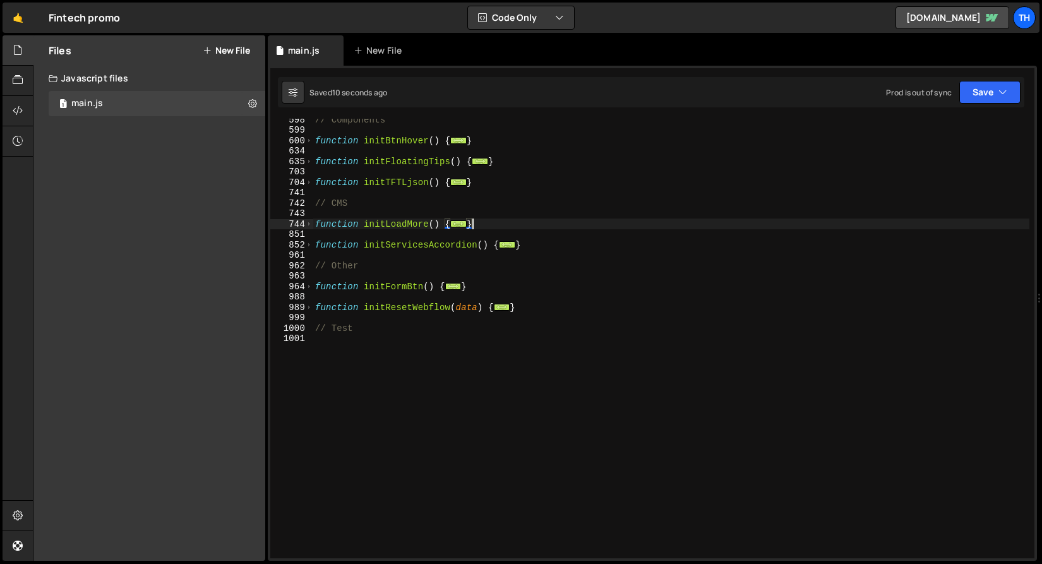
scroll to position [494, 0]
click at [496, 221] on div "// Components function initBtnHover ( ) { ... } function initFloatingTips ( ) {…" at bounding box center [671, 344] width 717 height 461
drag, startPoint x: 500, startPoint y: 226, endPoint x: 289, endPoint y: 226, distance: 211.0
click at [289, 226] on div "} 598 599 600 634 635 703 704 741 742 743 744 851 852 961 962 963 964 988 989 9…" at bounding box center [652, 339] width 764 height 440
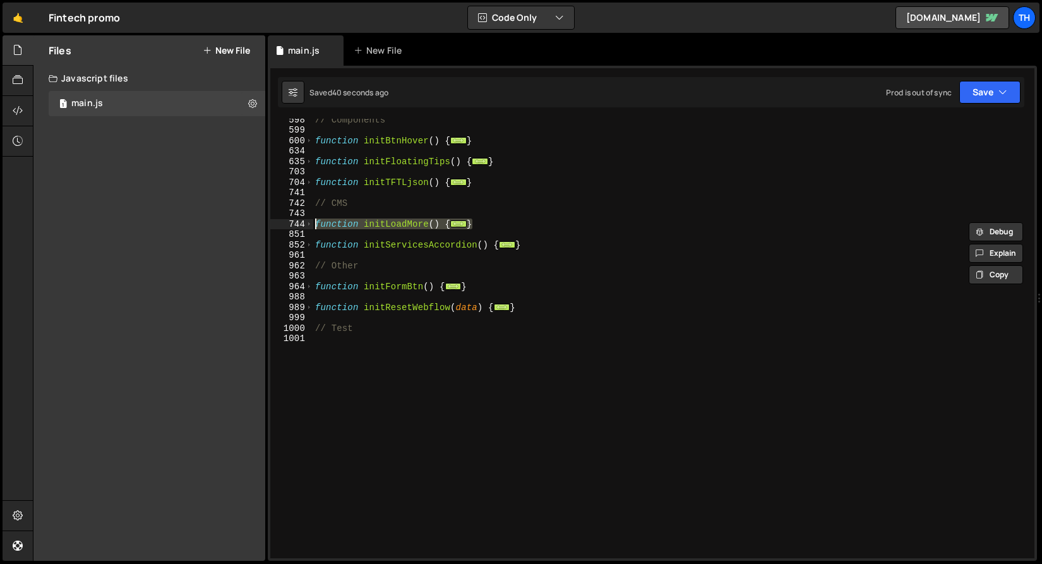
paste textarea "}"
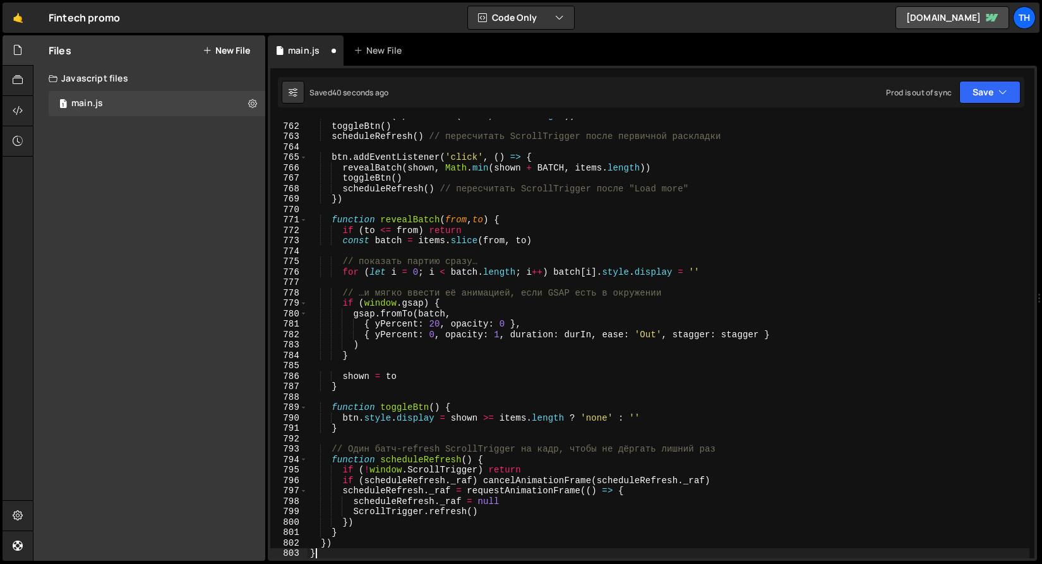
scroll to position [780, 0]
click at [977, 100] on button "Save" at bounding box center [990, 92] width 61 height 23
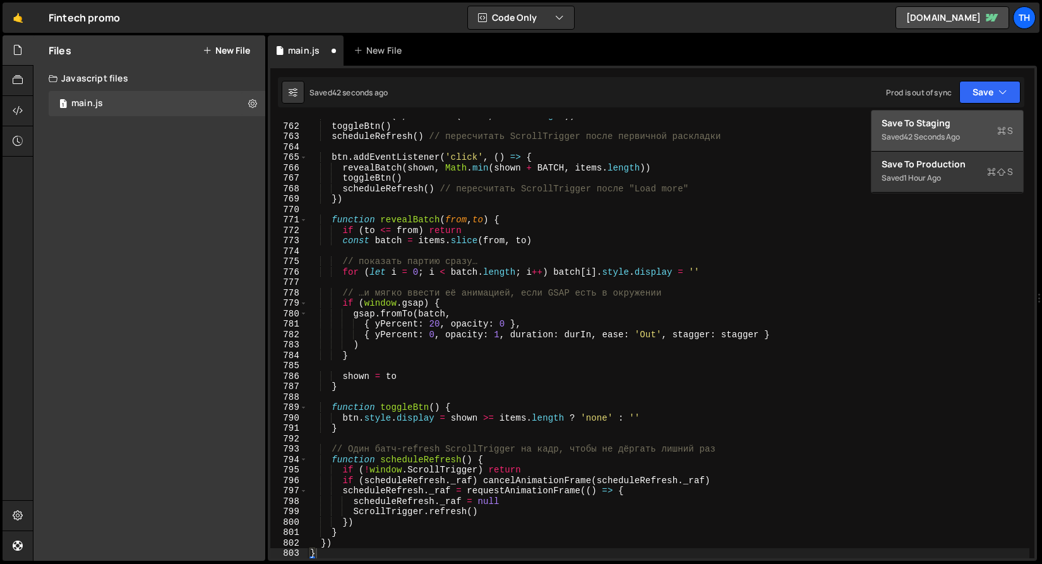
click at [953, 133] on div "42 seconds ago" at bounding box center [932, 136] width 56 height 11
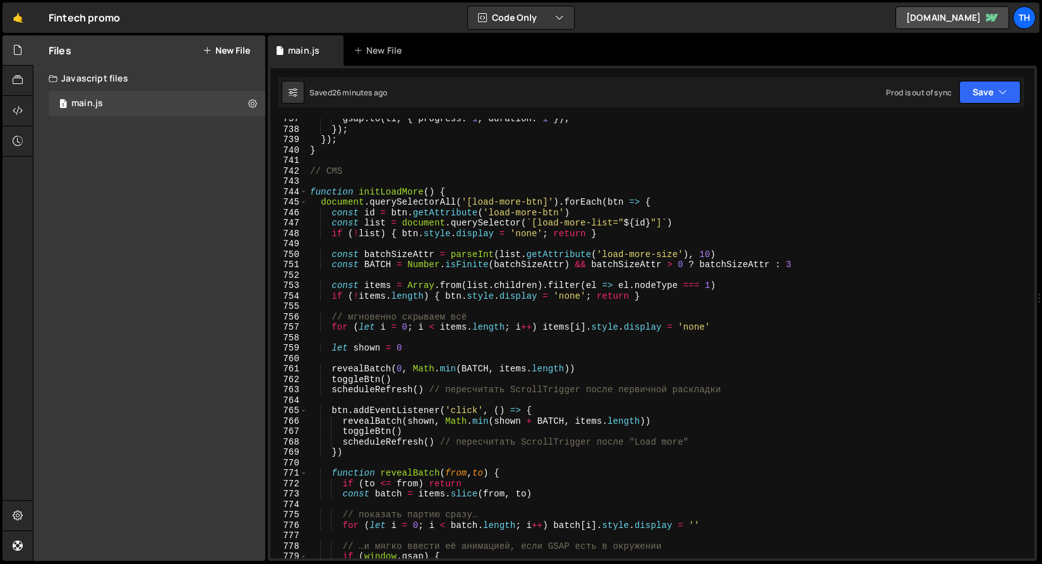
scroll to position [7671, 0]
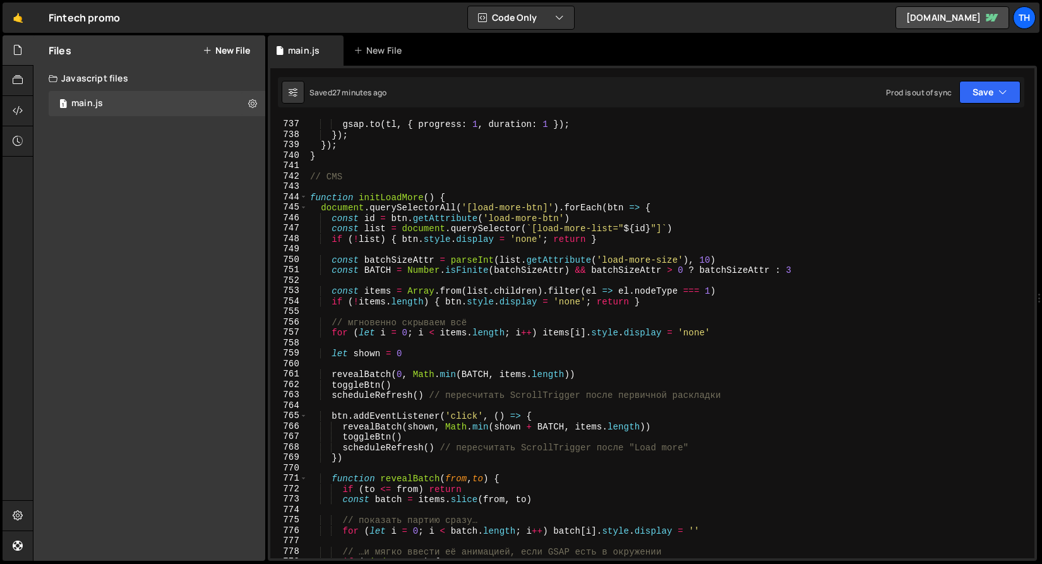
type textarea "// мгновенно скрываем всё"
click at [507, 327] on div "trigger . addEventListener ( 'mouseleave' , ( ) => { gsap . to ( tl , { progres…" at bounding box center [669, 339] width 722 height 461
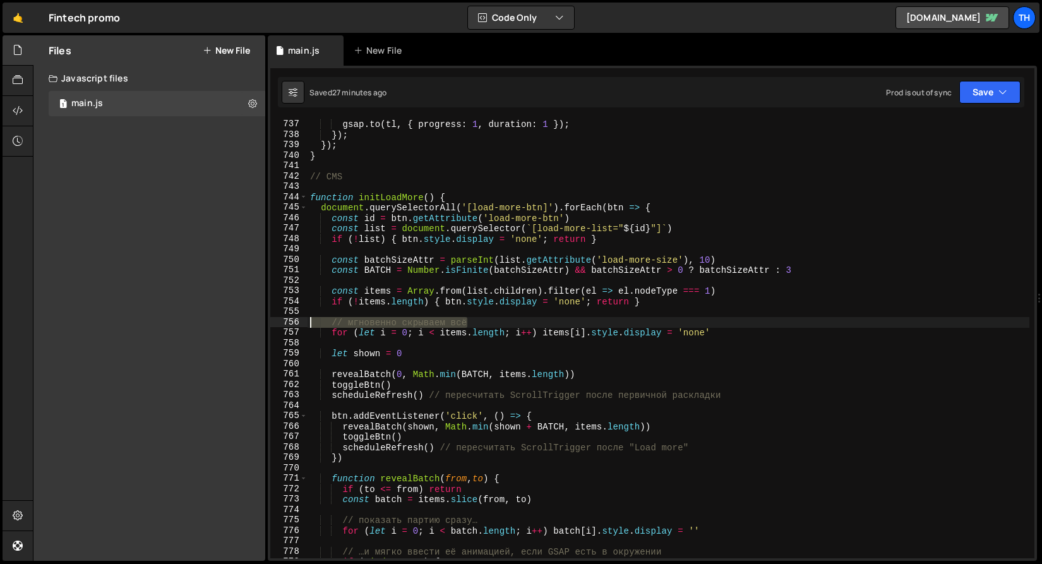
drag, startPoint x: 510, startPoint y: 323, endPoint x: 270, endPoint y: 325, distance: 240.1
click at [270, 325] on div "// мгновенно скрываем всё 736 737 738 739 740 741 742 743 744 745 746 747 748 7…" at bounding box center [652, 339] width 764 height 440
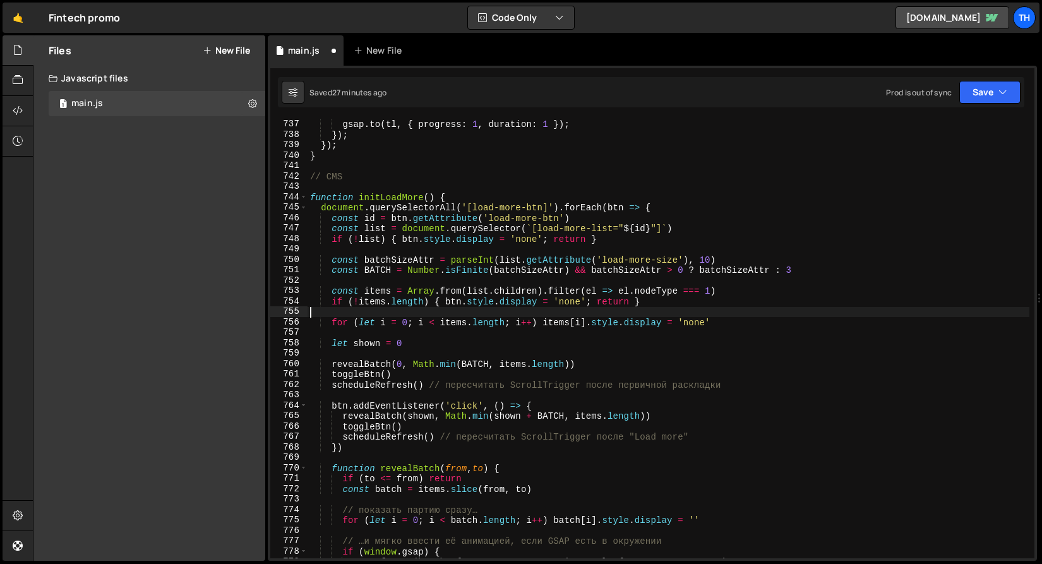
click at [428, 385] on div "trigger . addEventListener ( 'mouseleave' , ( ) => { gsap . to ( tl , { progres…" at bounding box center [669, 339] width 722 height 461
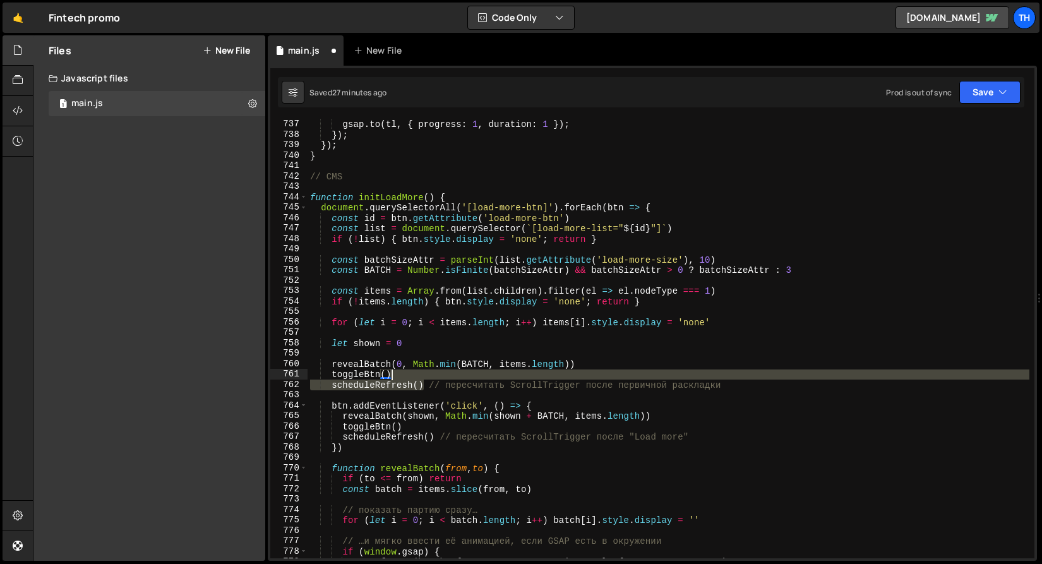
drag, startPoint x: 425, startPoint y: 384, endPoint x: 781, endPoint y: 379, distance: 356.3
click at [781, 379] on div "trigger . addEventListener ( 'mouseleave' , ( ) => { gsap . to ( tl , { progres…" at bounding box center [669, 339] width 722 height 461
click at [746, 381] on div "trigger . addEventListener ( 'mouseleave' , ( ) => { gsap . to ( tl , { progres…" at bounding box center [669, 339] width 722 height 461
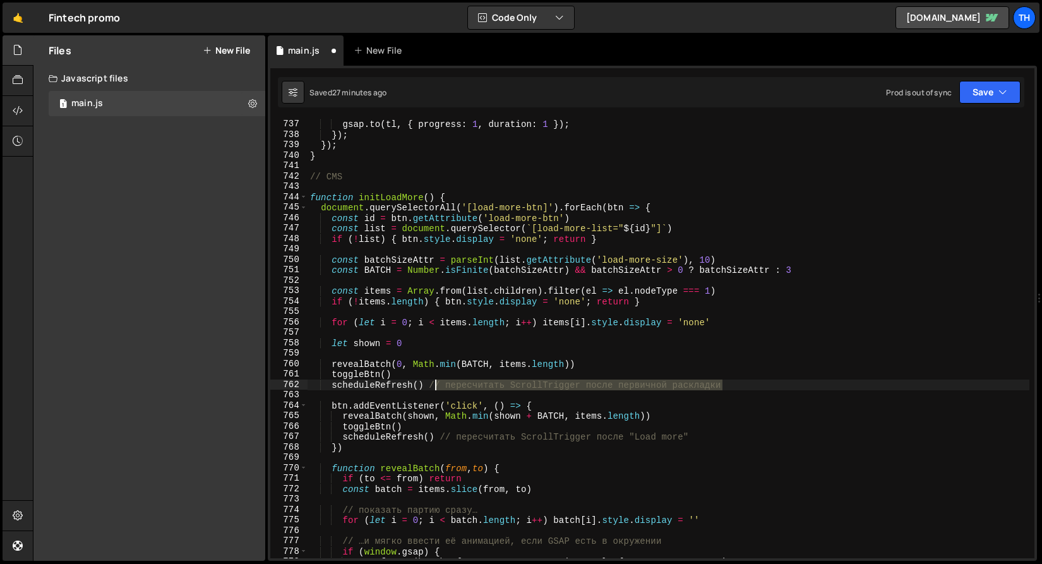
drag, startPoint x: 773, startPoint y: 381, endPoint x: 435, endPoint y: 384, distance: 338.0
click at [436, 385] on div "trigger . addEventListener ( 'mouseleave' , ( ) => { gsap . to ( tl , { progres…" at bounding box center [669, 339] width 722 height 461
drag, startPoint x: 421, startPoint y: 383, endPoint x: 769, endPoint y: 383, distance: 348.7
click at [769, 383] on div "trigger . addEventListener ( 'mouseleave' , ( ) => { gsap . to ( tl , { progres…" at bounding box center [669, 339] width 722 height 461
click at [760, 383] on div "trigger . addEventListener ( 'mouseleave' , ( ) => { gsap . to ( tl , { progres…" at bounding box center [669, 339] width 722 height 440
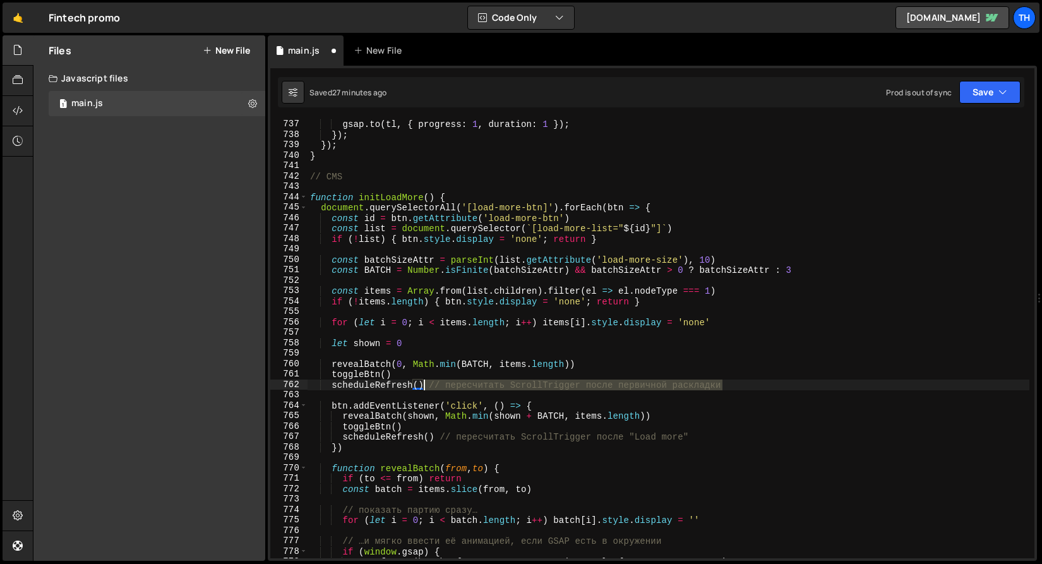
drag, startPoint x: 745, startPoint y: 387, endPoint x: 423, endPoint y: 382, distance: 322.2
click at [423, 382] on div "trigger . addEventListener ( 'mouseleave' , ( ) => { gsap . to ( tl , { progres…" at bounding box center [669, 339] width 722 height 461
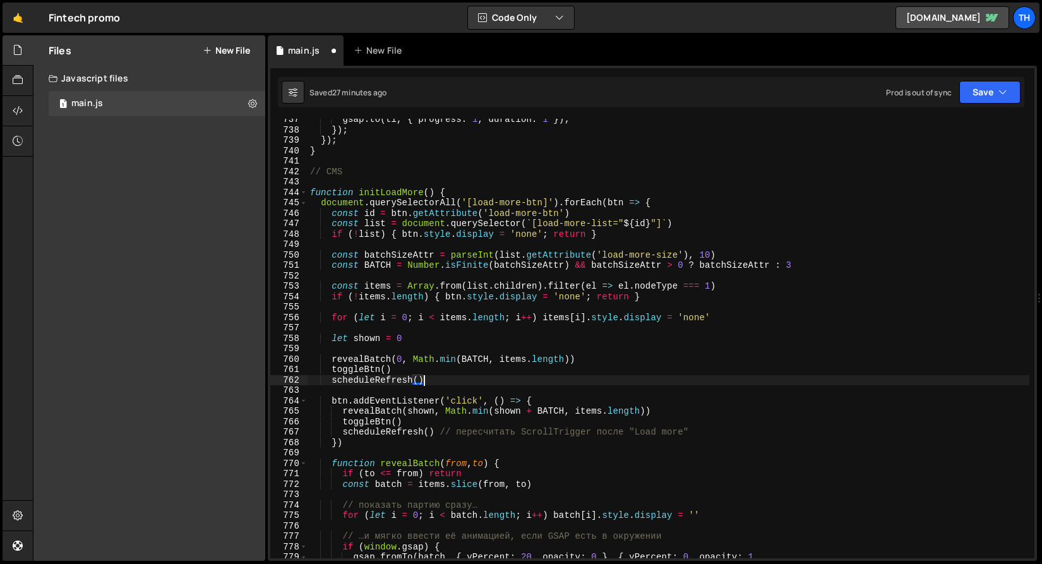
scroll to position [7680, 0]
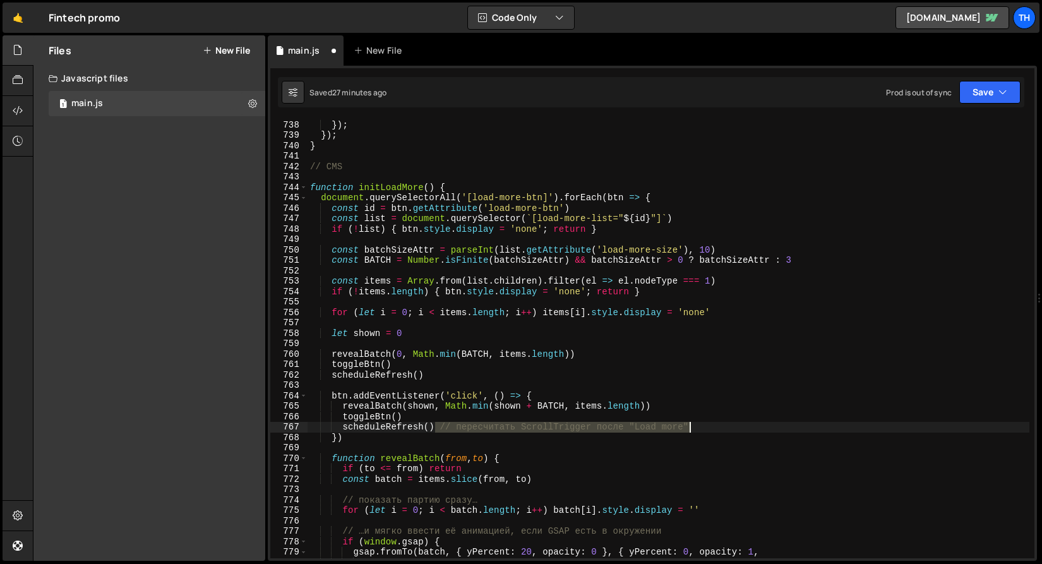
drag, startPoint x: 435, startPoint y: 425, endPoint x: 726, endPoint y: 426, distance: 291.9
click at [726, 426] on div "gsap . to ( tl , { progress : 1 , duration : 1 }) ; }) ; }) ; } // CMS function…" at bounding box center [669, 339] width 722 height 461
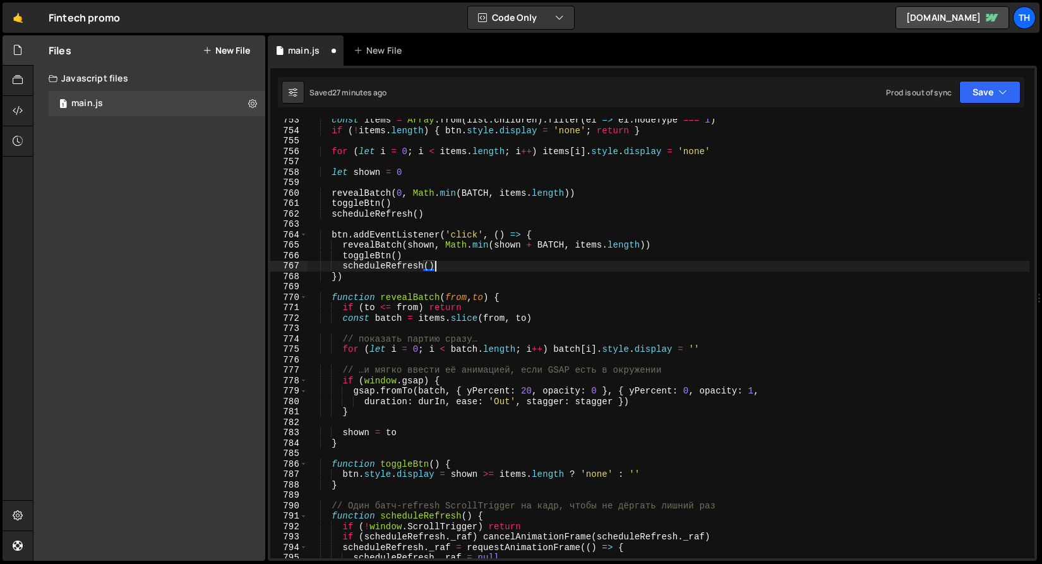
scroll to position [7842, 0]
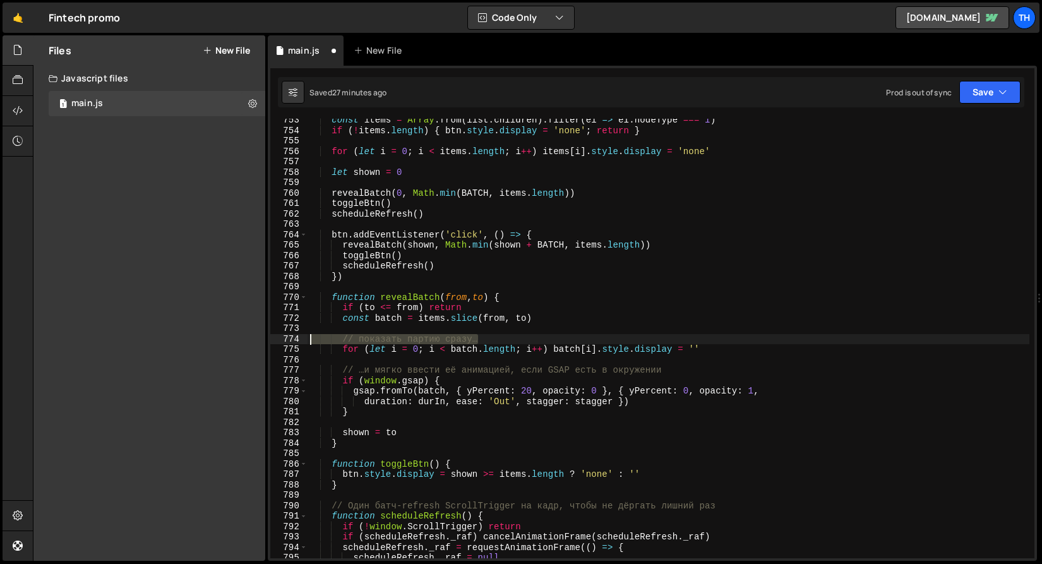
drag, startPoint x: 519, startPoint y: 339, endPoint x: 201, endPoint y: 338, distance: 317.8
click at [201, 338] on div "Files New File Javascript files 1 main.js 0 CSS files Copy share link Edit File…" at bounding box center [537, 298] width 1009 height 526
type textarea "// показать партию сразу…"
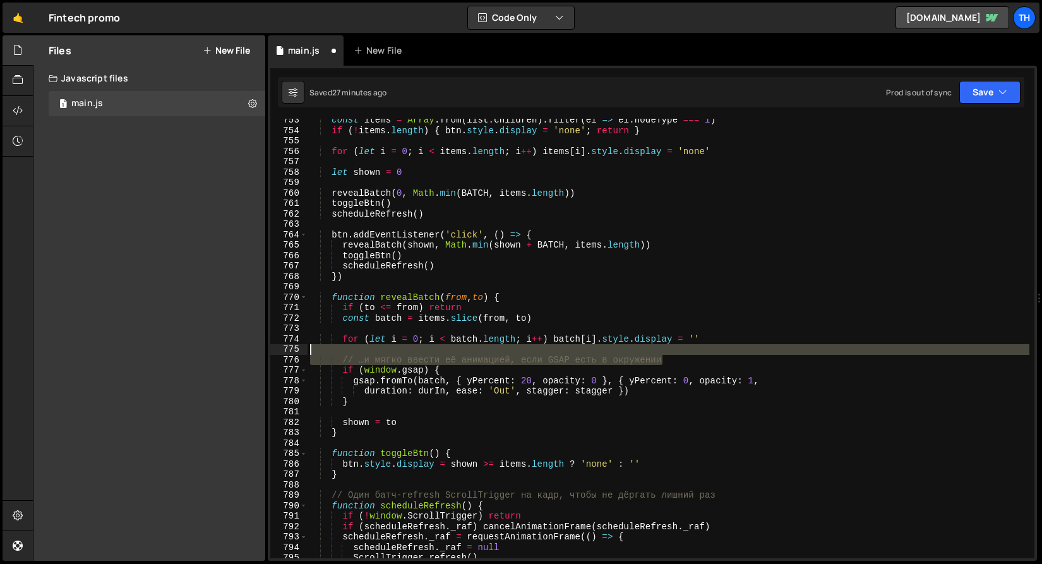
drag, startPoint x: 678, startPoint y: 361, endPoint x: 214, endPoint y: 347, distance: 464.5
click at [214, 347] on div "Files New File Javascript files 1 main.js 0 CSS files Copy share link Edit File…" at bounding box center [537, 298] width 1009 height 526
type textarea "// …и мягко ввести её анимацией, если GSAP есть в окружении"
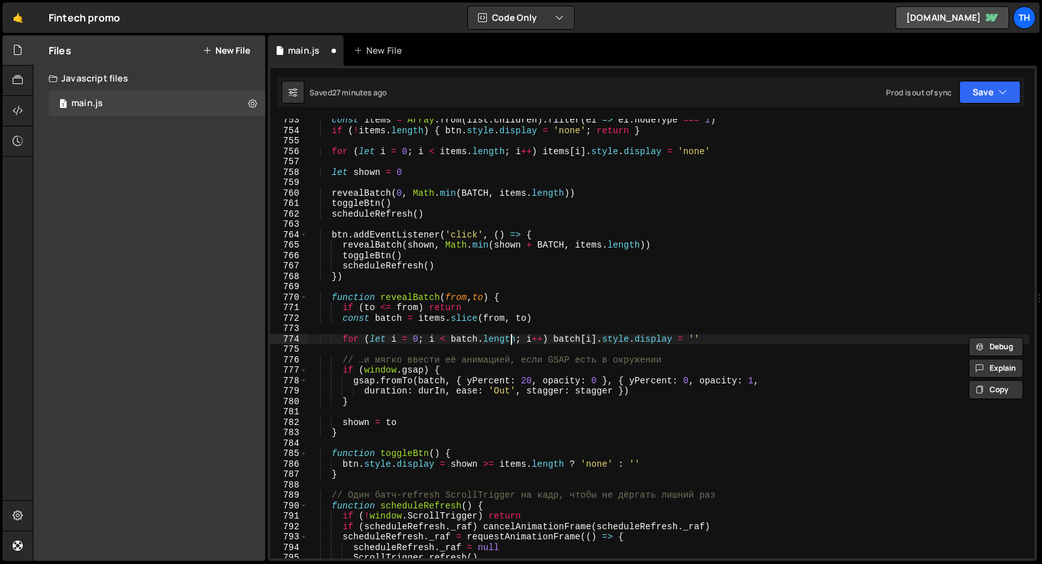
drag, startPoint x: 509, startPoint y: 339, endPoint x: 517, endPoint y: 339, distance: 8.2
click at [509, 339] on div "const items = Array . from ( list . children ) . filter ( el => el . nodeType =…" at bounding box center [669, 345] width 722 height 461
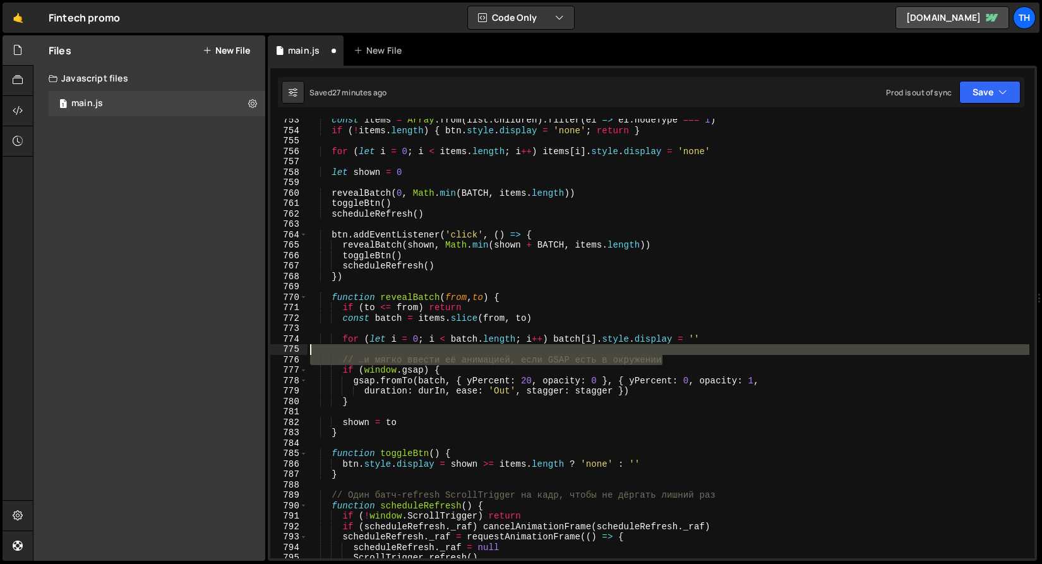
drag, startPoint x: 682, startPoint y: 360, endPoint x: 191, endPoint y: 344, distance: 491.1
click at [191, 344] on div "Files New File Javascript files 1 main.js 0 CSS files Copy share link Edit File…" at bounding box center [537, 298] width 1009 height 526
type textarea "// …и мягко ввести её анимацией, если GSAP есть в окружении"
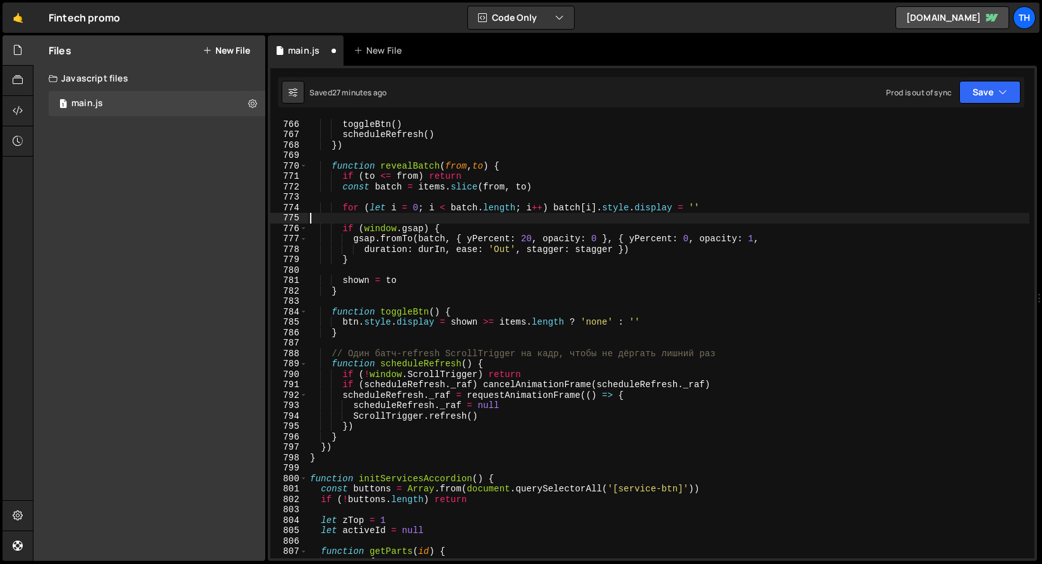
scroll to position [7973, 0]
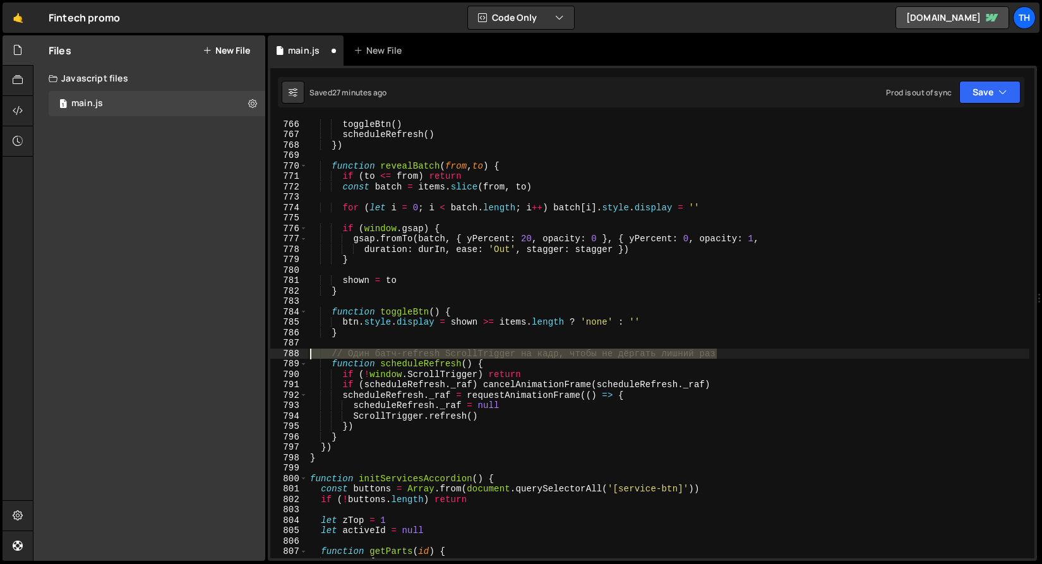
drag, startPoint x: 747, startPoint y: 354, endPoint x: 160, endPoint y: 354, distance: 586.2
click at [160, 354] on div "Files New File Javascript files 1 main.js 0 CSS files Copy share link Edit File…" at bounding box center [537, 298] width 1009 height 526
type textarea "// Один батч-refresh ScrollTrigger на кадр, чтобы не дёргать лишний раз"
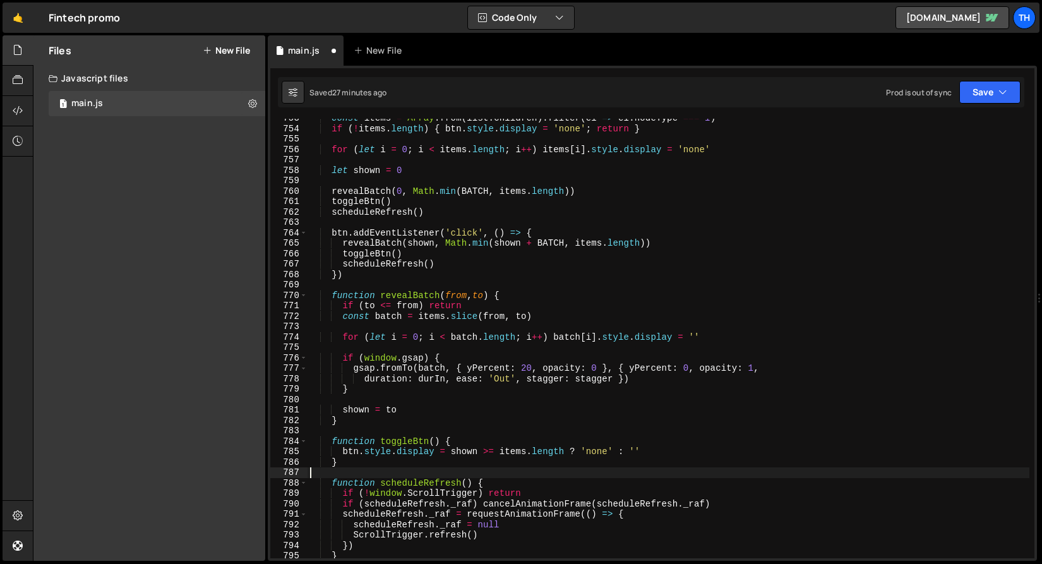
scroll to position [7844, 0]
click at [363, 404] on div "const items = Array . from ( list . children ) . filter ( el => el . nodeType =…" at bounding box center [669, 343] width 722 height 461
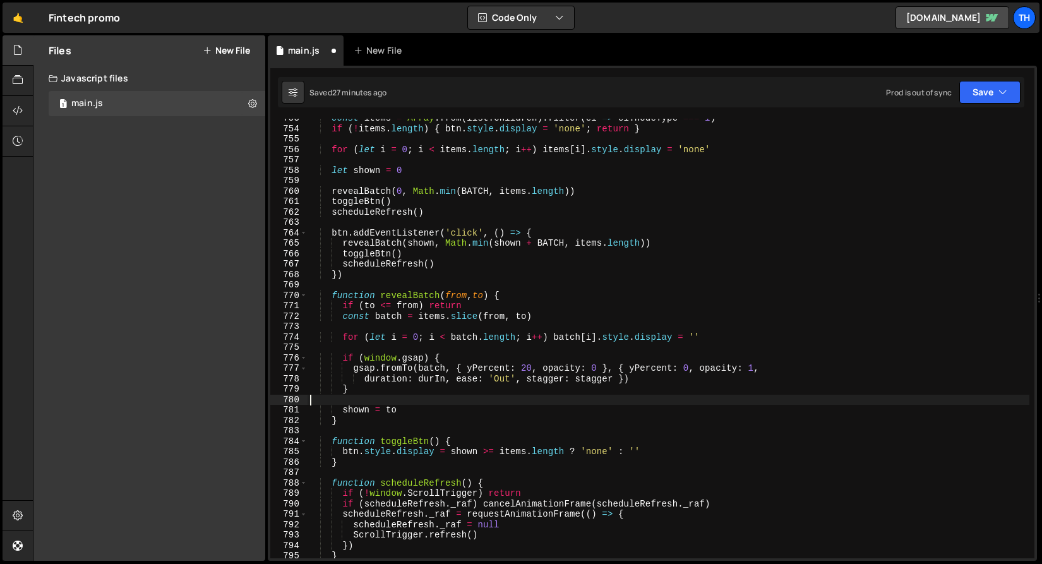
type textarea "}"
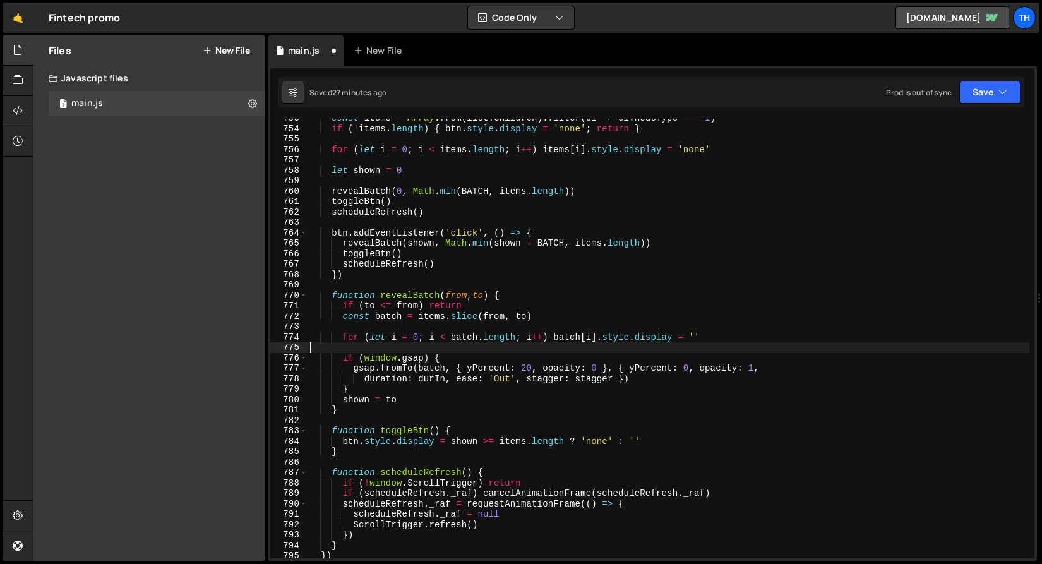
click at [396, 343] on div "const items = Array . from ( list . children ) . filter ( el => el . nodeType =…" at bounding box center [669, 343] width 722 height 461
type textarea "for (let i = 0; i < batch.length; i++) batch[i].style.display = ''"
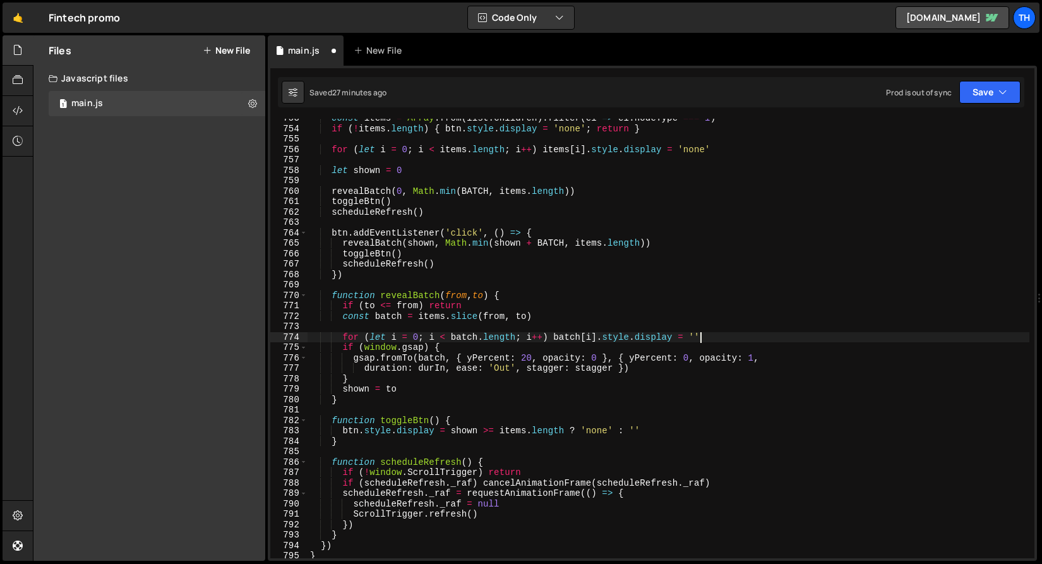
click at [421, 325] on div "const items = Array . from ( list . children ) . filter ( el => el . nodeType =…" at bounding box center [669, 343] width 722 height 461
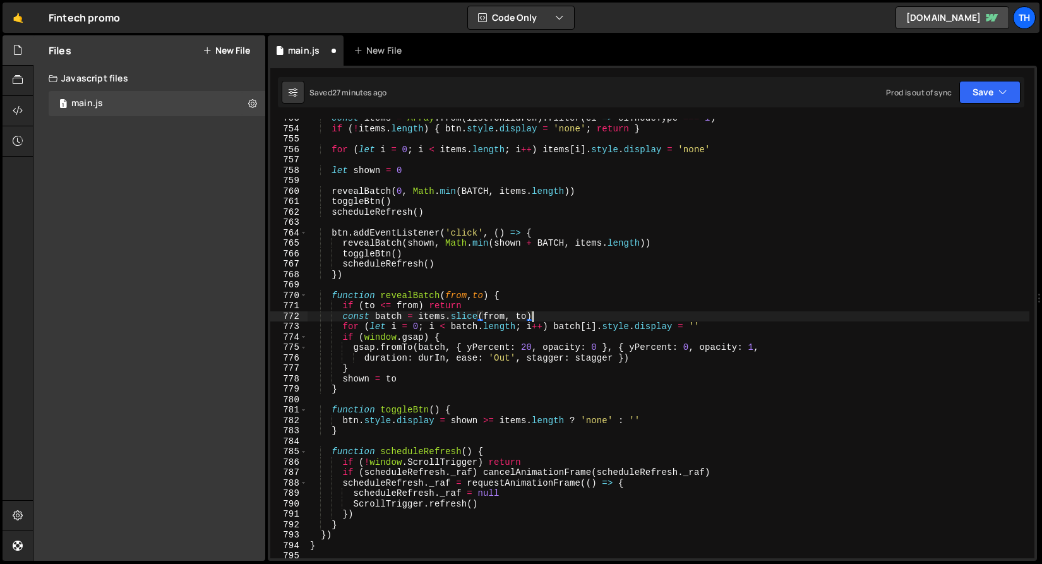
type textarea "const batch = items.slice(from, to)"
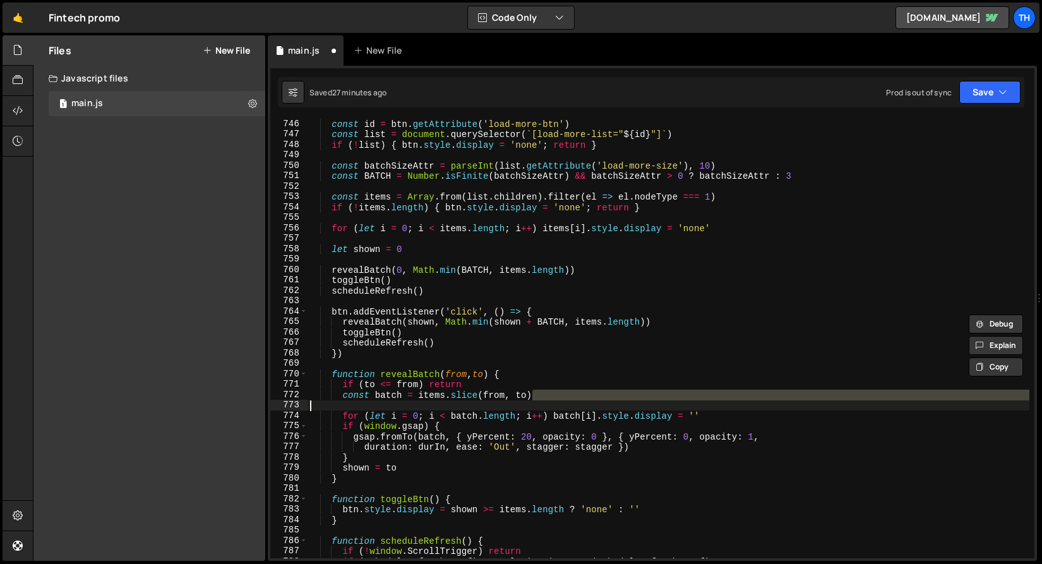
scroll to position [7689, 0]
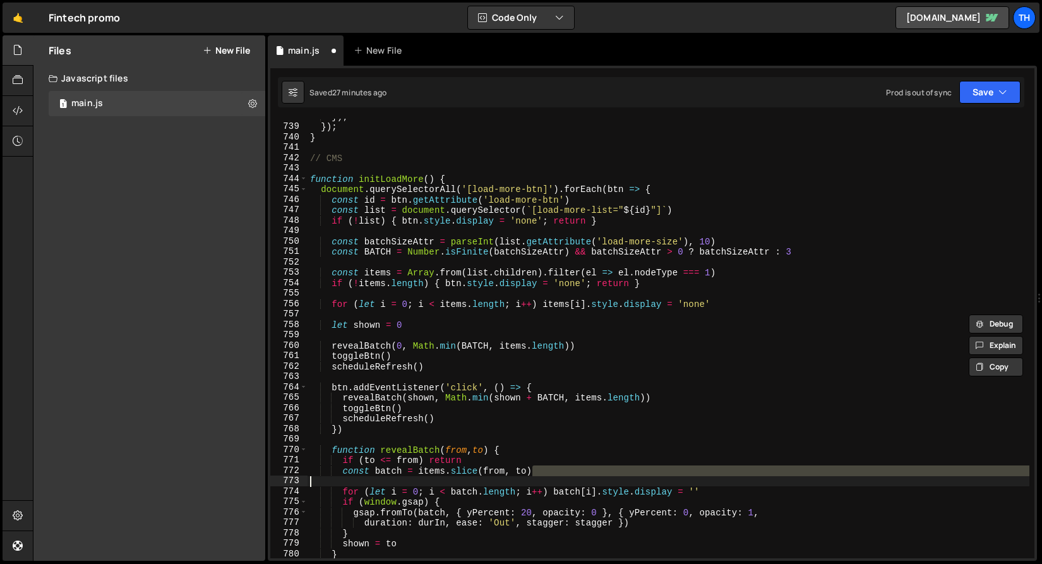
click at [359, 297] on div "}) ; }) ; } // CMS function initLoadMore ( ) { document . querySelectorAll ( '[…" at bounding box center [669, 341] width 722 height 461
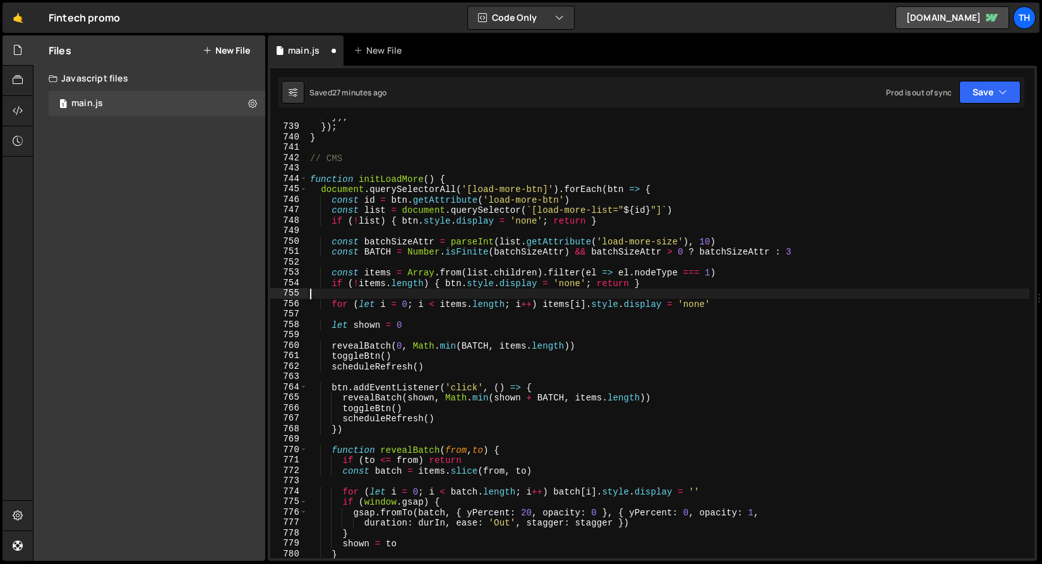
scroll to position [7524, 0]
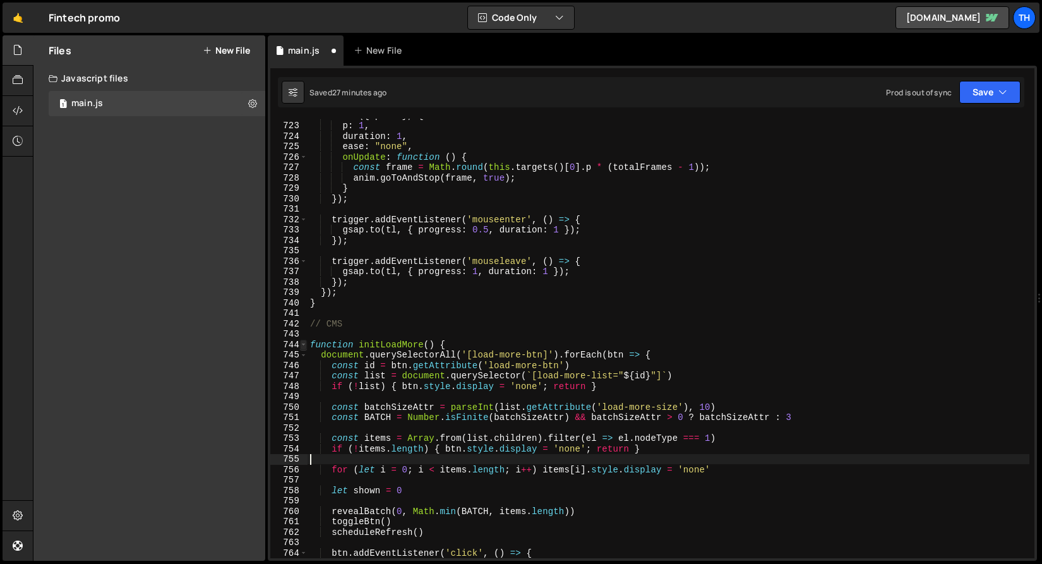
click at [306, 347] on span at bounding box center [303, 345] width 7 height 11
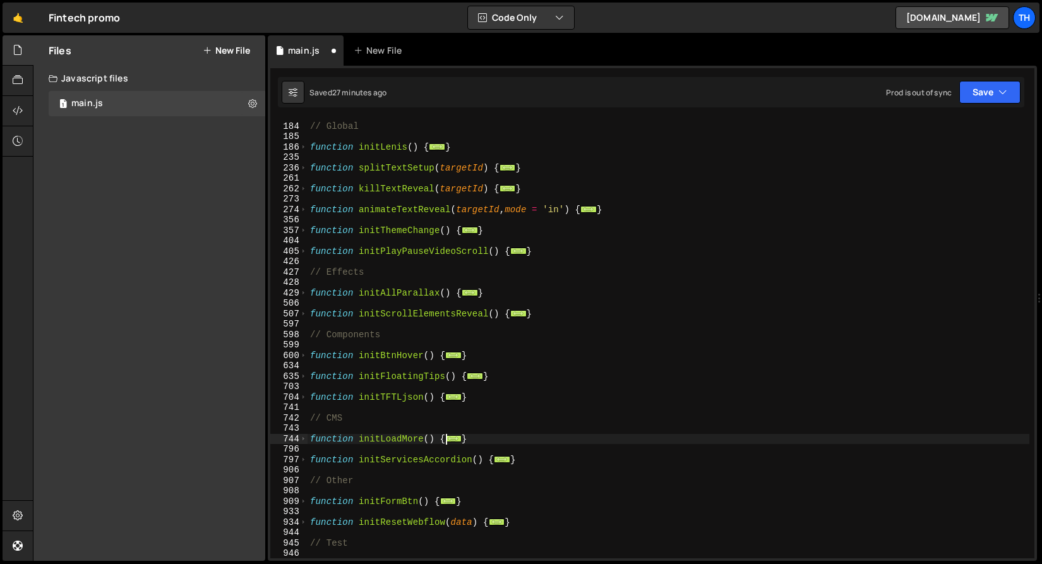
scroll to position [220, 0]
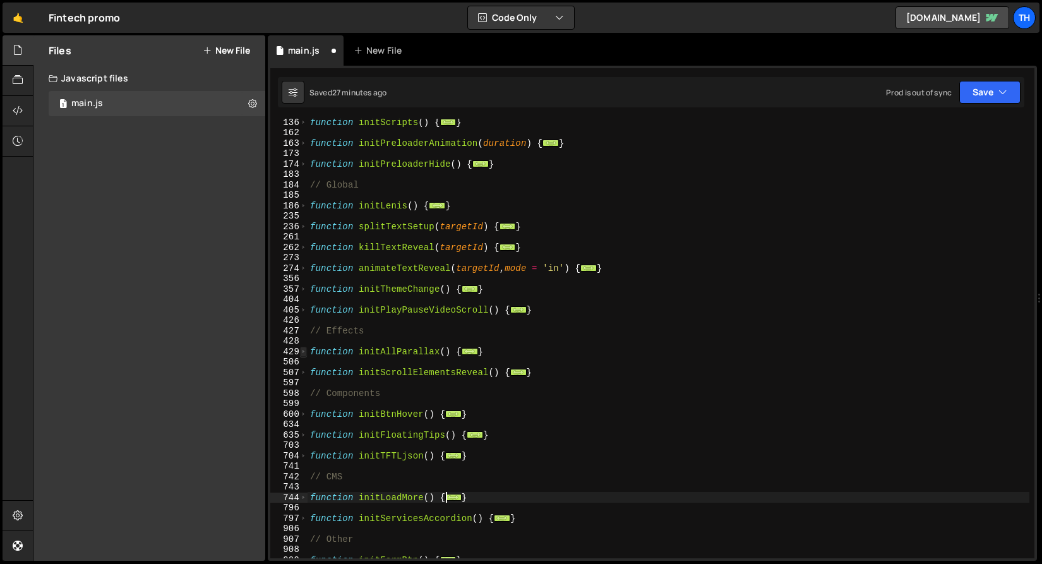
click at [304, 352] on span at bounding box center [303, 352] width 7 height 11
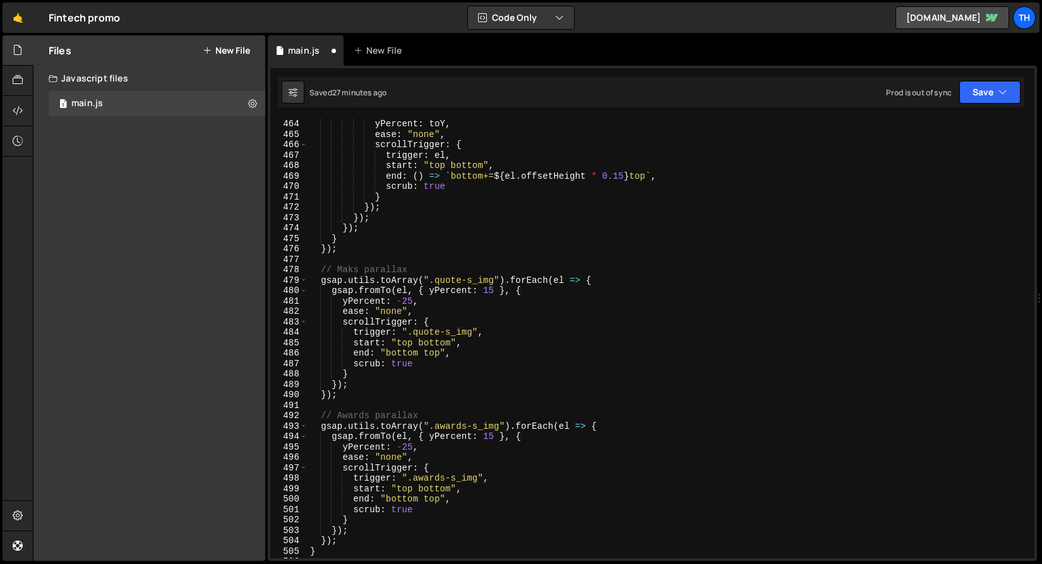
scroll to position [889, 0]
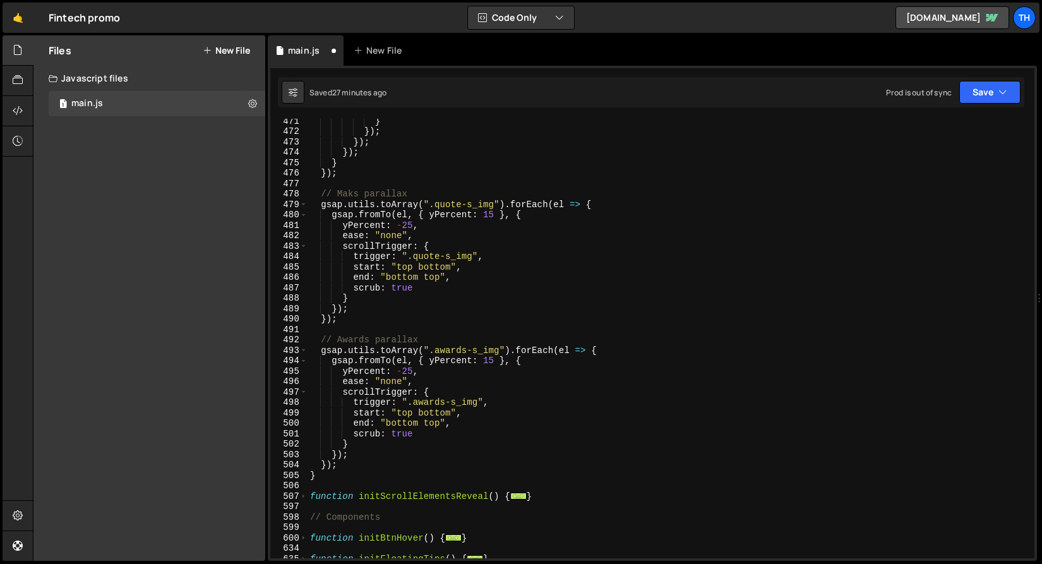
click at [327, 334] on div "} }) ; }) ; }) ; } }) ; // Maks parallax gsap . utils . toArray ( ".quote-s_img…" at bounding box center [669, 346] width 722 height 461
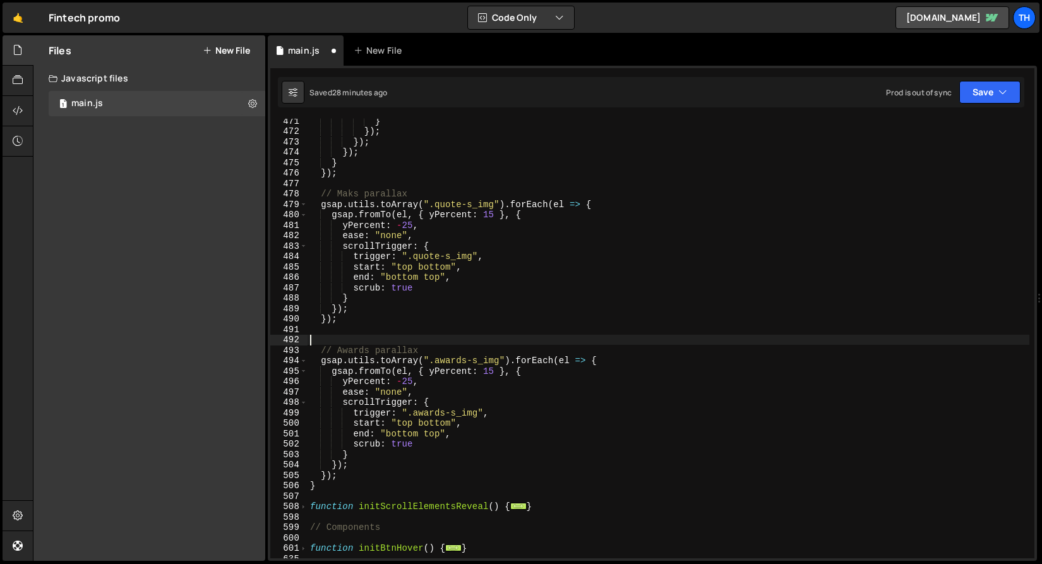
paste textarea "});"
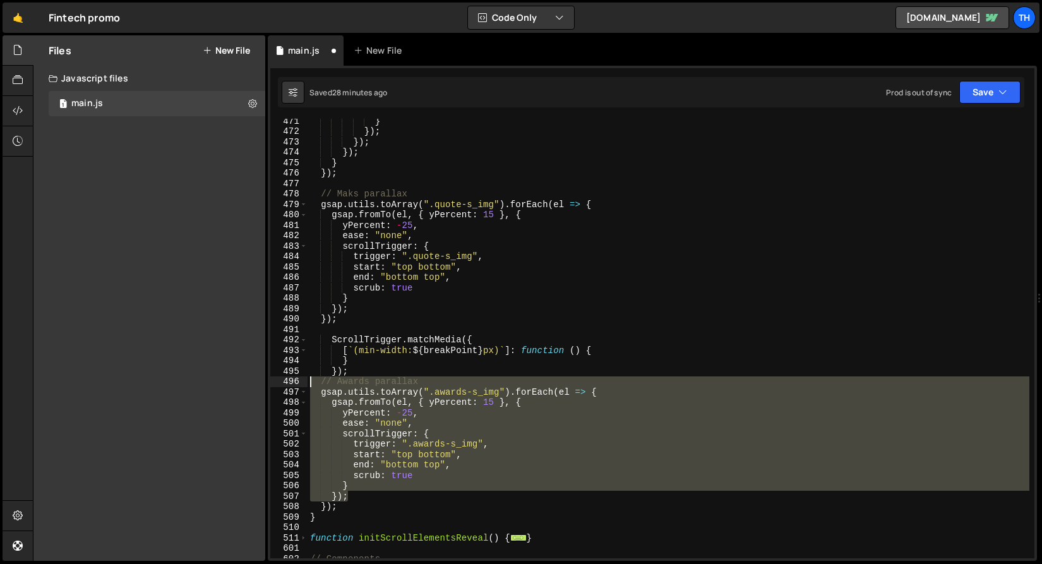
drag, startPoint x: 354, startPoint y: 501, endPoint x: 213, endPoint y: 383, distance: 184.3
click at [213, 383] on div "Files New File Javascript files 1 main.js 0 CSS files Copy share link Edit File…" at bounding box center [537, 298] width 1009 height 526
type textarea "// Awards parallax gsap.utils.toArray(".awards-s_img").forEach(el => {"
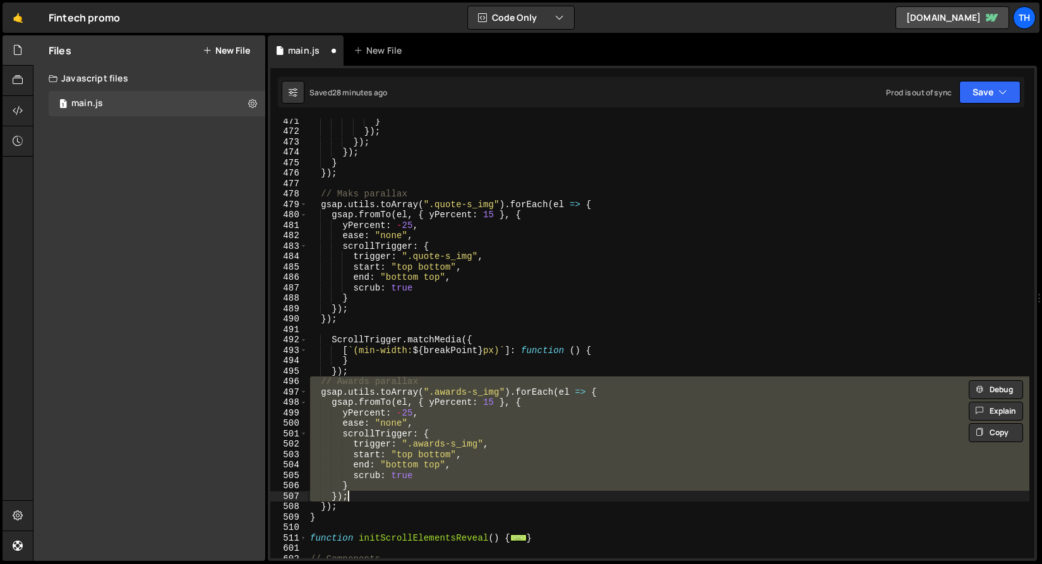
click at [340, 486] on div "} }) ; }) ; }) ; } }) ; // Maks parallax gsap . utils . toArray ( ".quote-s_img…" at bounding box center [669, 339] width 722 height 440
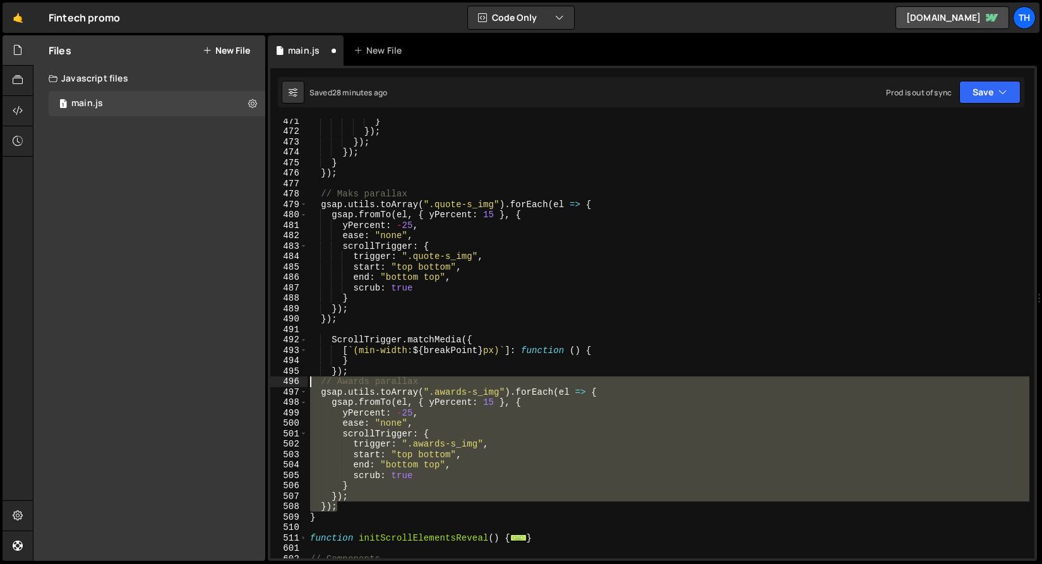
drag, startPoint x: 355, startPoint y: 504, endPoint x: 205, endPoint y: 385, distance: 191.1
click at [205, 385] on div "Files New File Javascript files 1 main.js 0 CSS files Copy share link Edit File…" at bounding box center [537, 298] width 1009 height 526
type textarea "// Awards parallax gsap.utils.toArray(".awards-s_img").forEach(el => {"
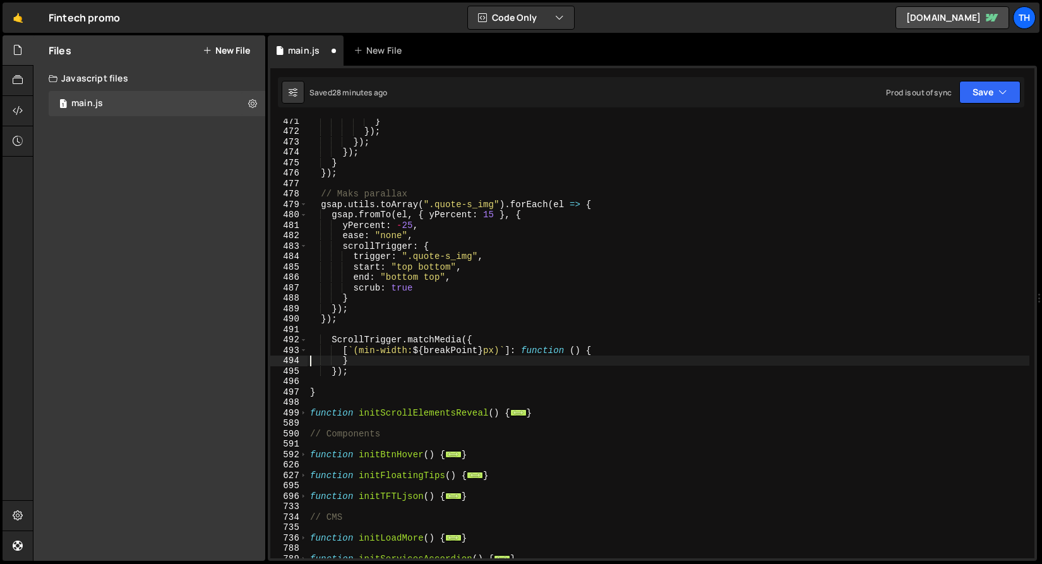
click at [313, 358] on div "} }) ; }) ; }) ; } }) ; // Maks parallax gsap . utils . toArray ( ".quote-s_img…" at bounding box center [669, 346] width 722 height 461
type textarea "}"
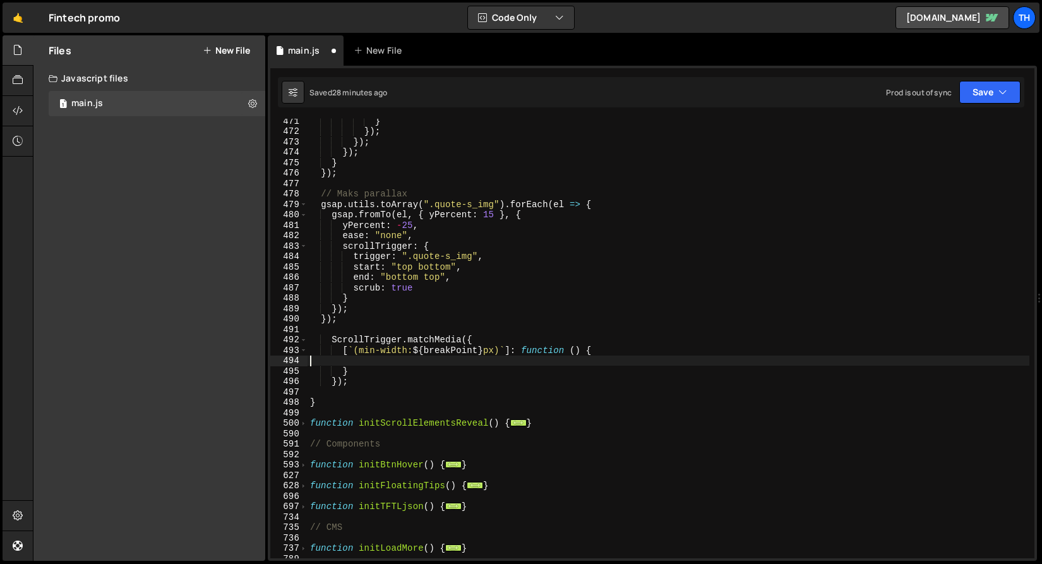
paste textarea "});"
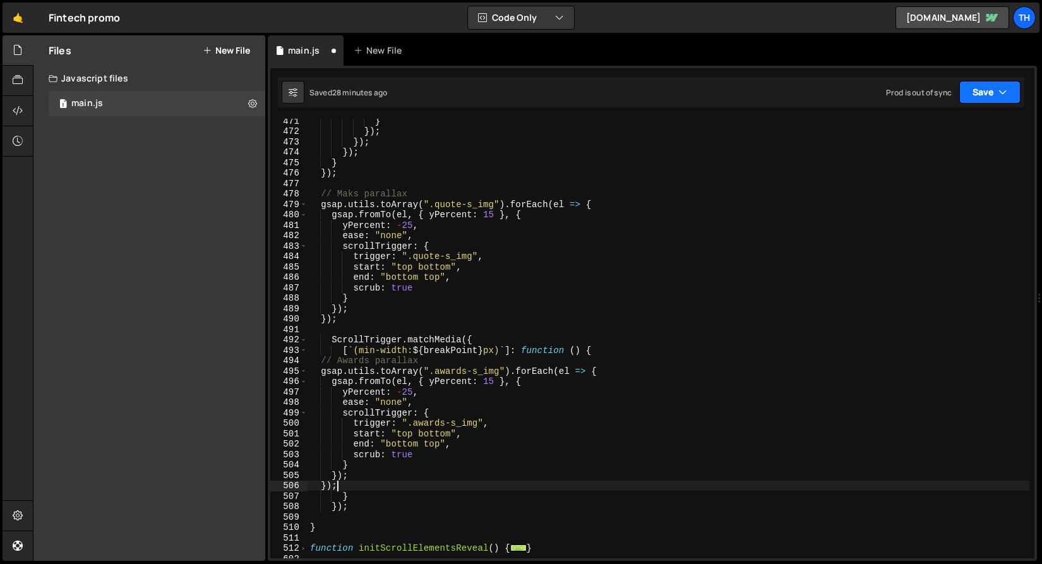
type textarea "});"
click at [992, 95] on button "Save" at bounding box center [990, 92] width 61 height 23
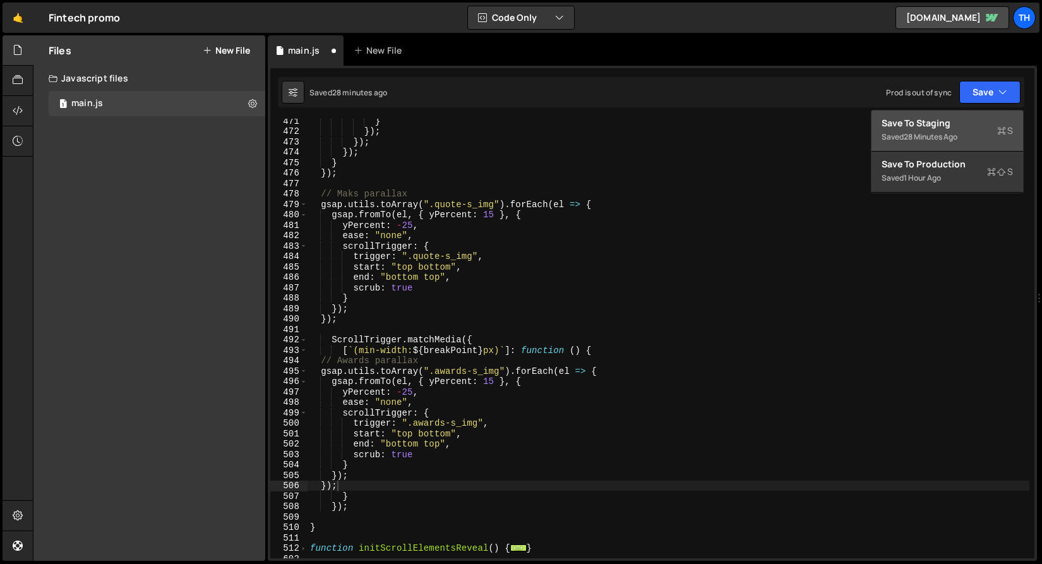
click at [970, 115] on button "Save to Staging S Saved 28 minutes ago" at bounding box center [948, 131] width 152 height 41
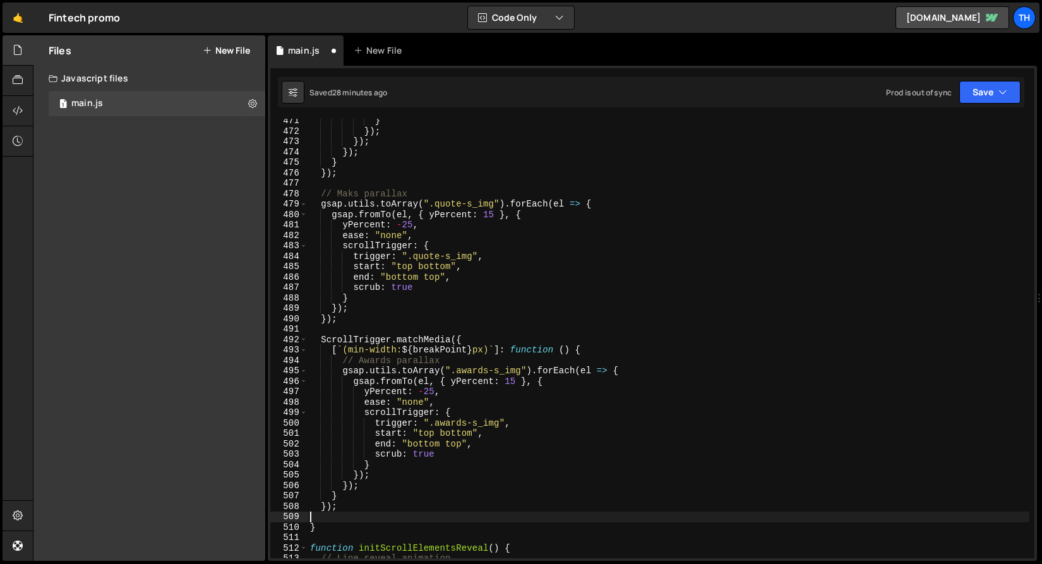
click at [351, 513] on div "} }) ; }) ; }) ; } }) ; // Maks parallax gsap . utils . toArray ( ".quote-s_img…" at bounding box center [669, 346] width 722 height 461
type textarea "\"
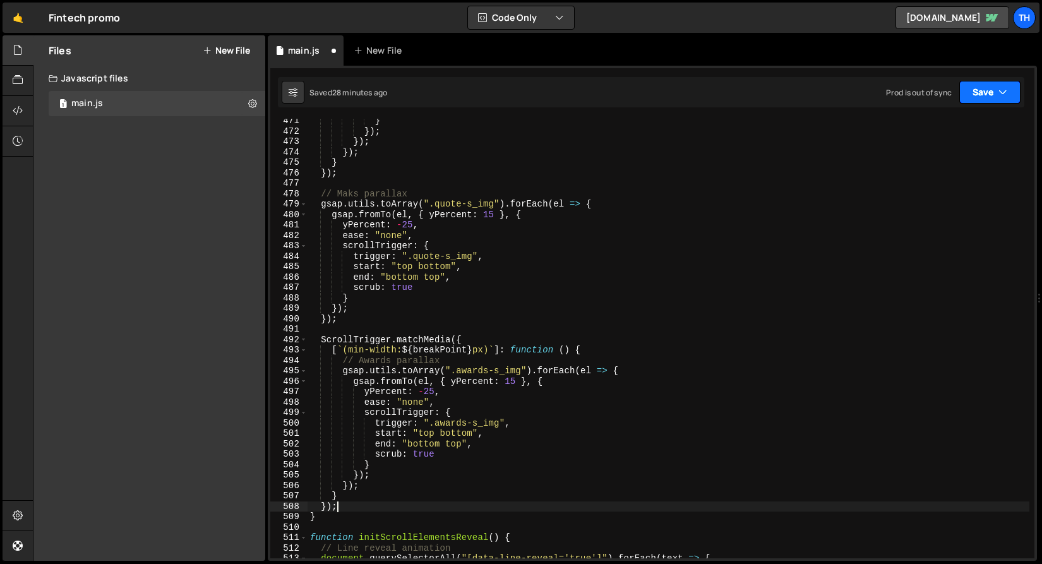
click at [975, 94] on button "Save" at bounding box center [990, 92] width 61 height 23
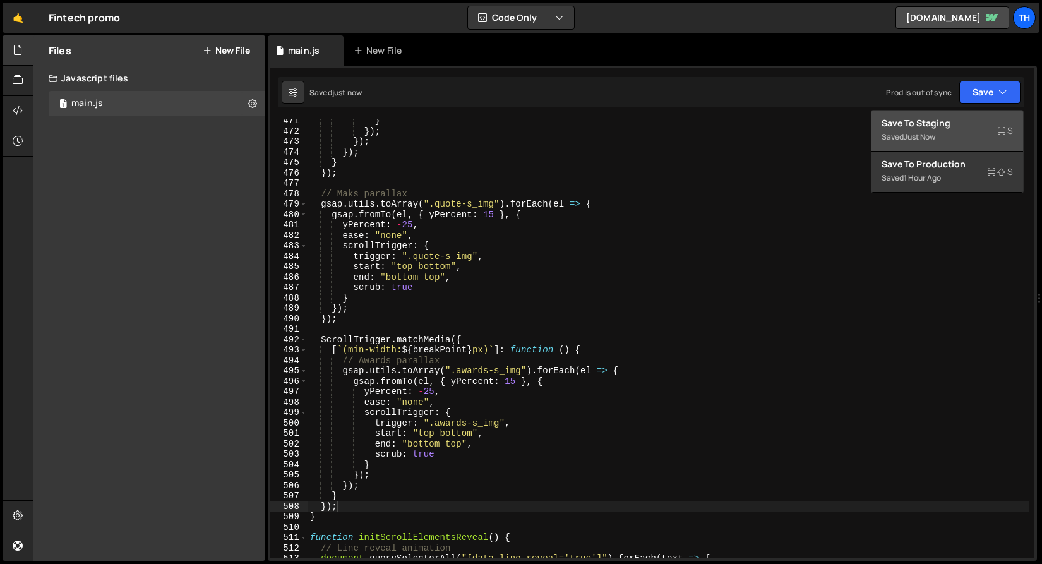
click at [962, 120] on div "Save to Staging S" at bounding box center [947, 123] width 131 height 13
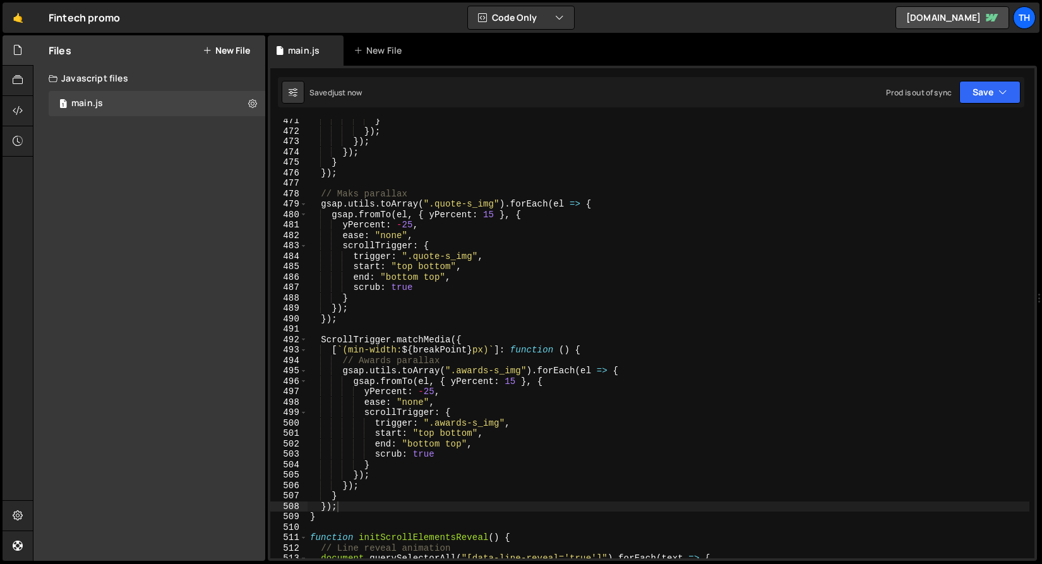
click at [462, 198] on div "} }) ; }) ; }) ; } }) ; // Maks parallax gsap . utils . toArray ( ".quote-s_img…" at bounding box center [669, 346] width 722 height 461
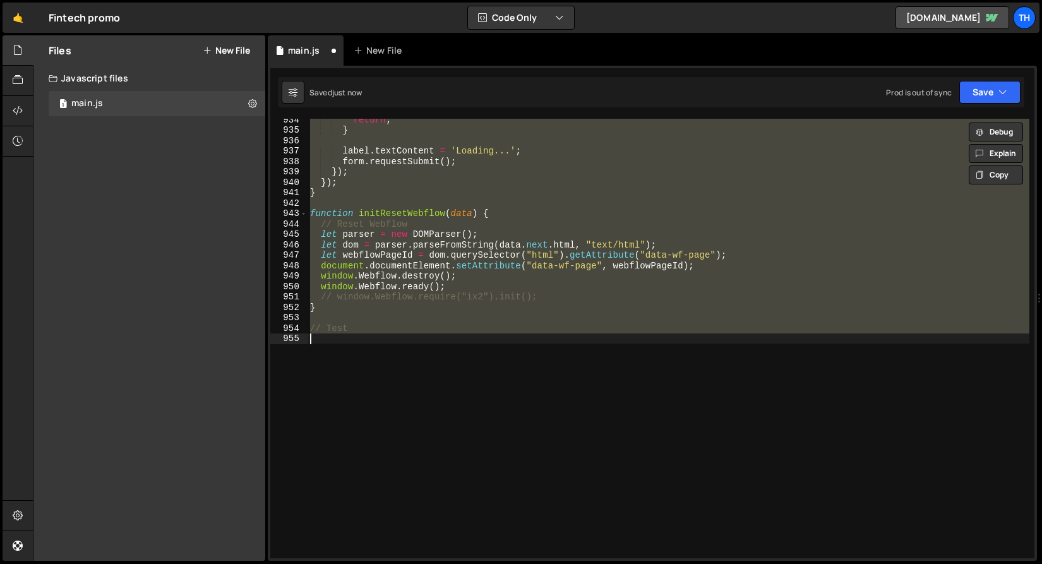
type textarea "}); \"
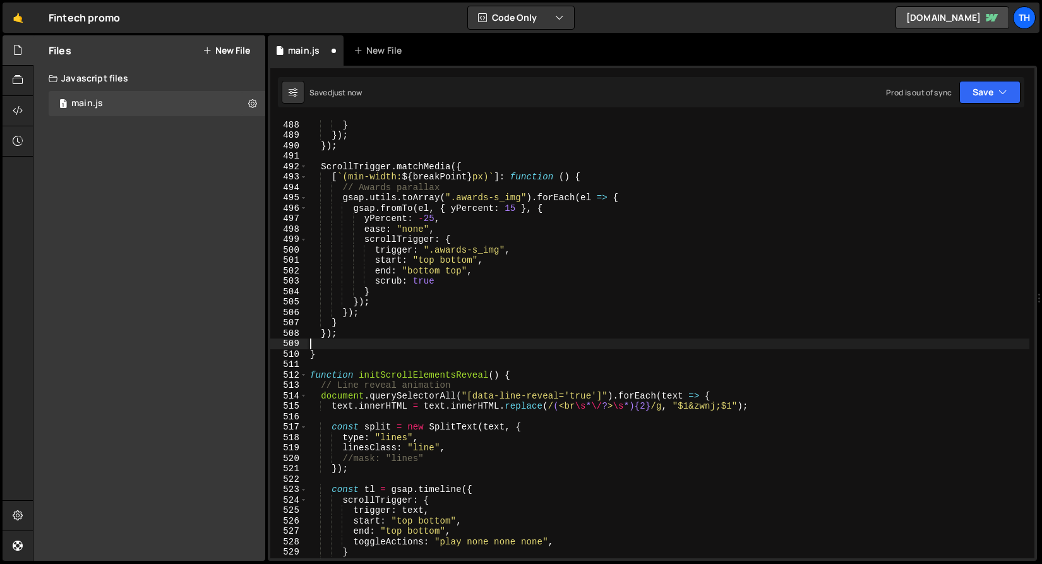
type textarea "// Test"
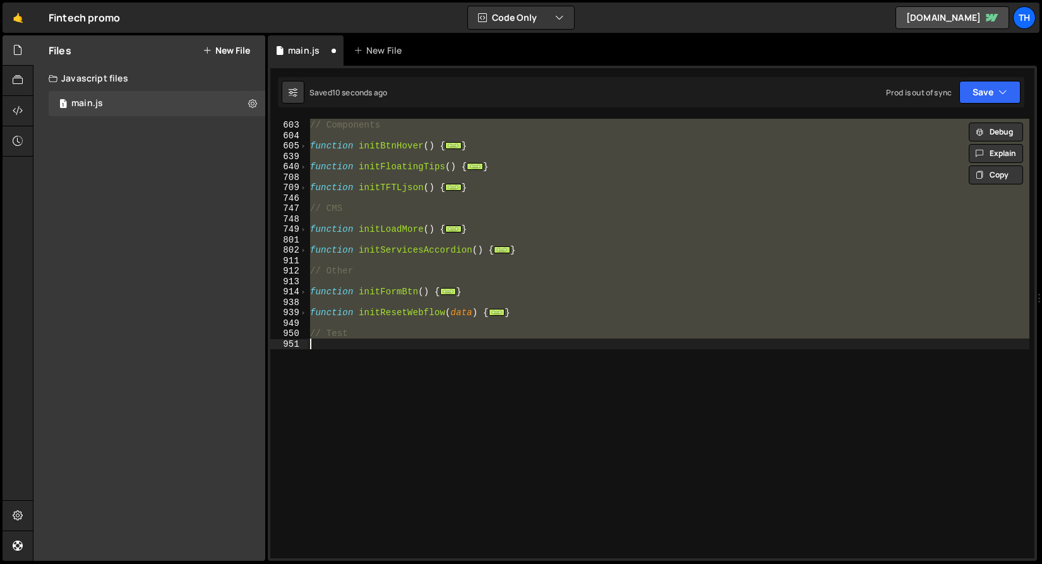
scroll to position [906, 0]
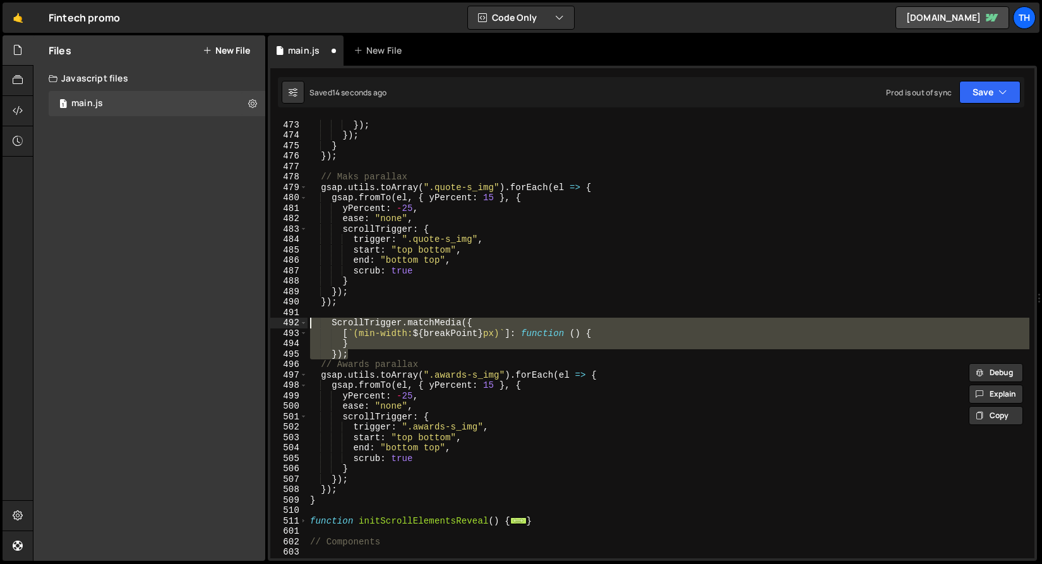
drag, startPoint x: 362, startPoint y: 350, endPoint x: 219, endPoint y: 318, distance: 147.0
click at [219, 318] on div "Files New File Javascript files 1 main.js 0 CSS files Copy share link Edit File…" at bounding box center [537, 298] width 1009 height 526
type textarea "ScrollTrigger.matchMedia({ [`(min-width: ${breakPoint}px)`]: function () {"
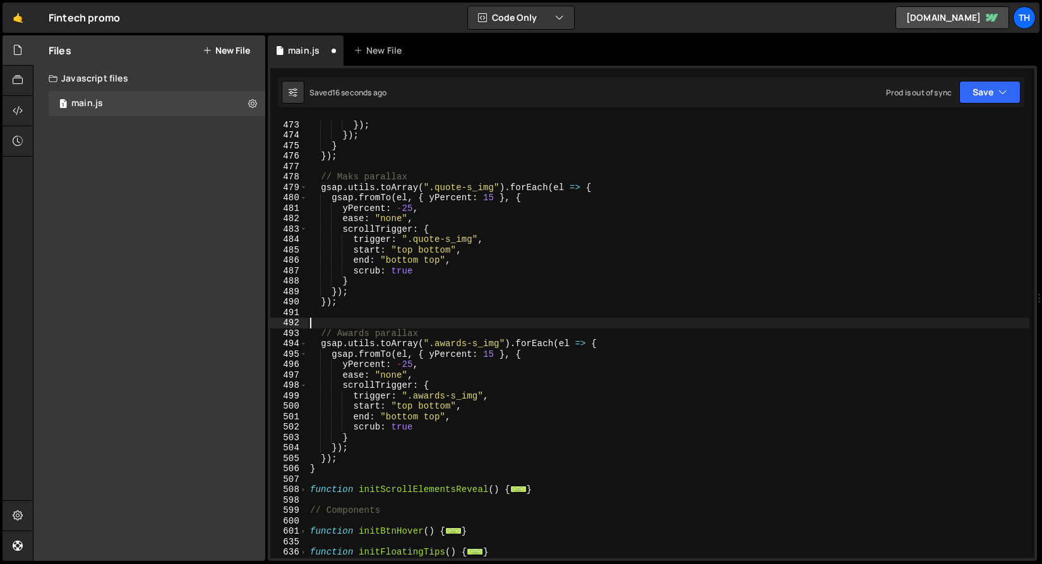
type textarea "\"
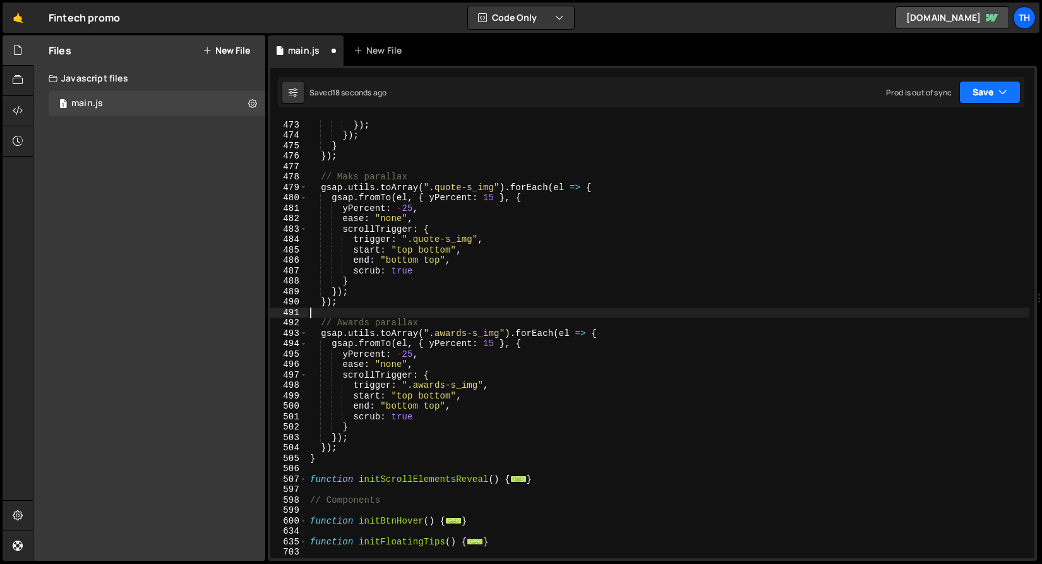
click at [984, 93] on button "Save" at bounding box center [990, 92] width 61 height 23
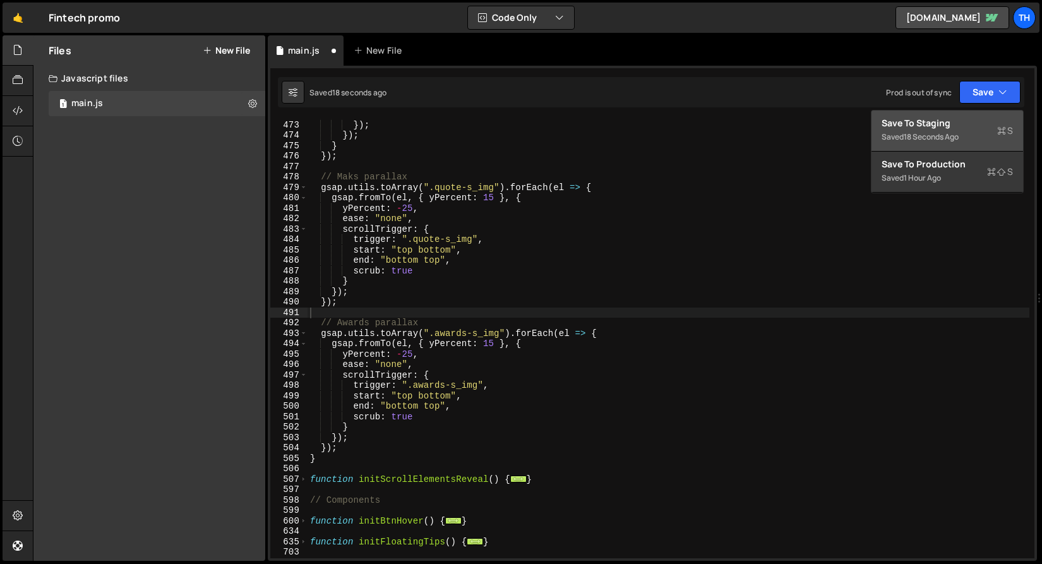
click at [967, 128] on div "Save to Staging S" at bounding box center [947, 123] width 131 height 13
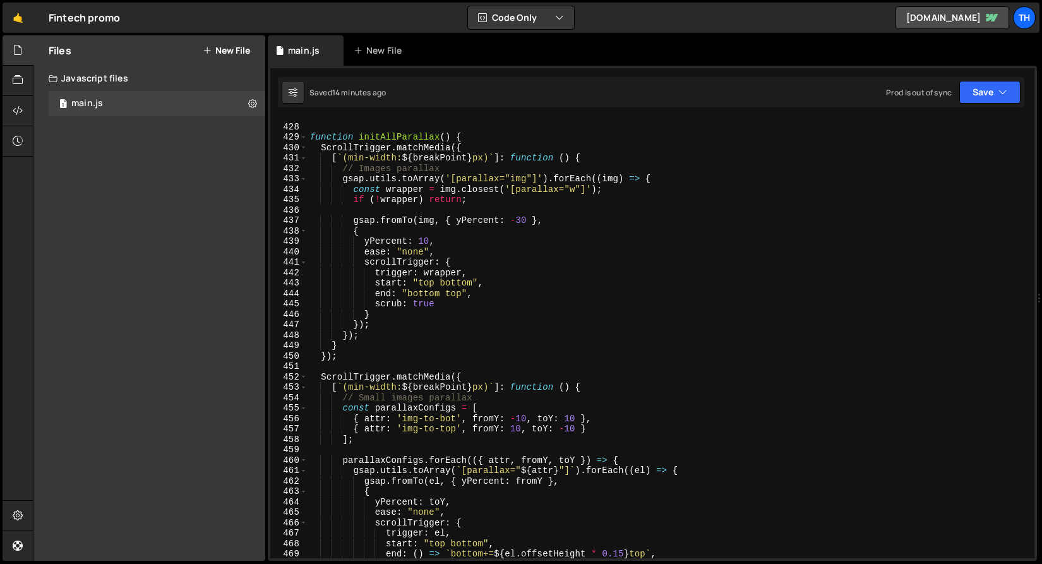
scroll to position [4409, 0]
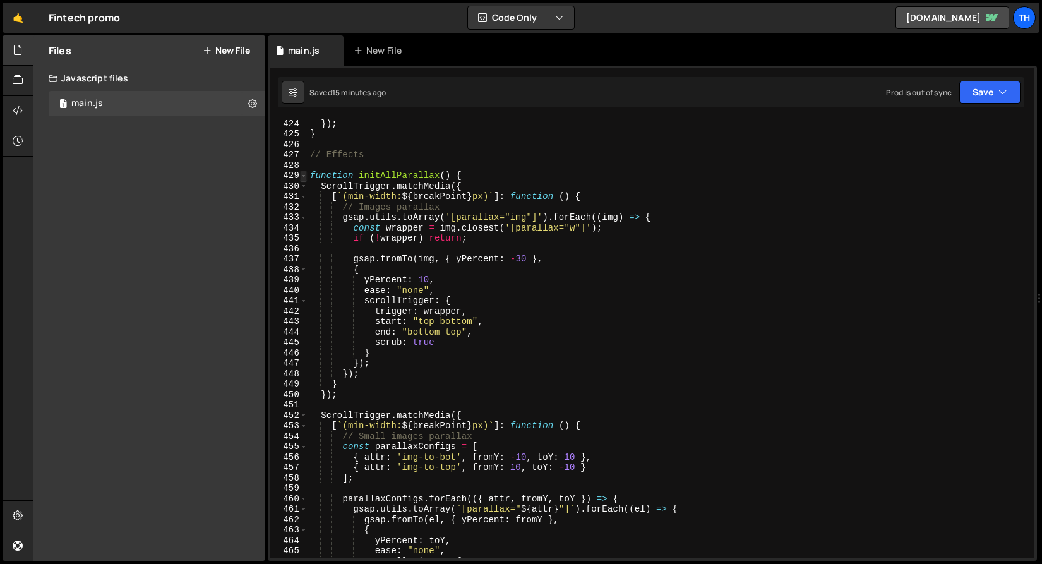
click at [306, 178] on span at bounding box center [303, 176] width 7 height 11
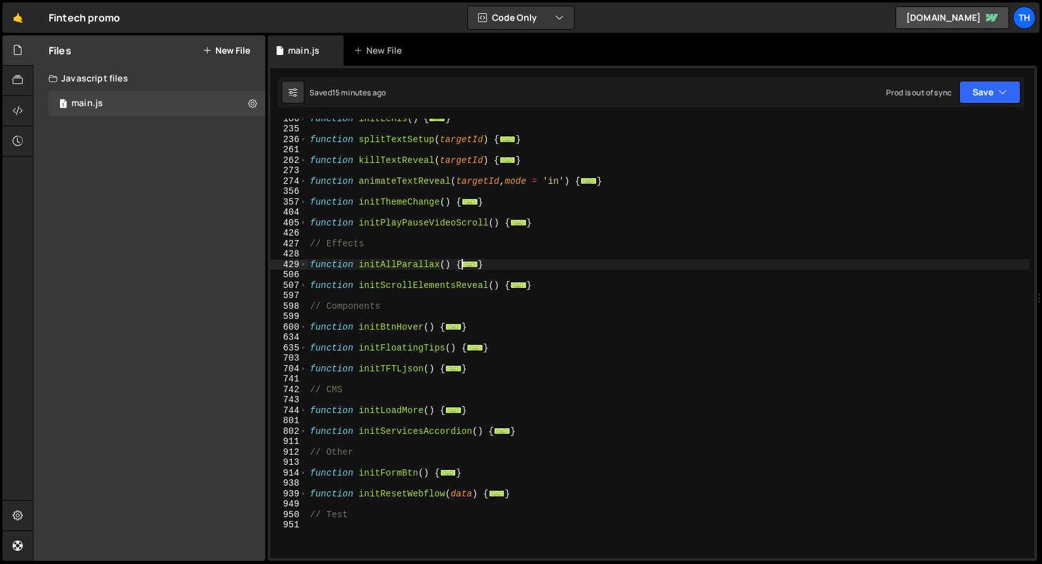
scroll to position [266, 0]
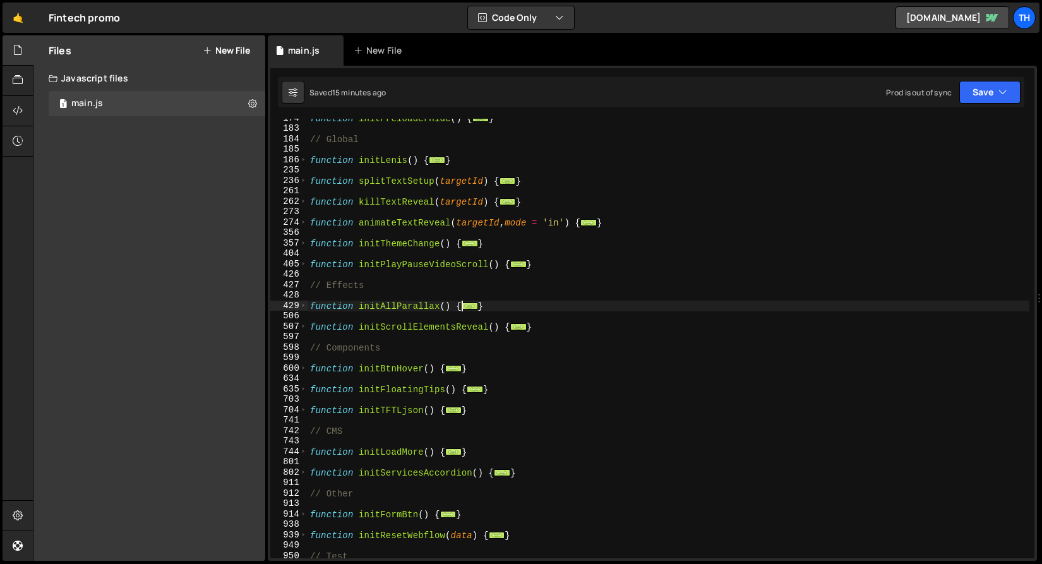
click at [307, 389] on div "635" at bounding box center [288, 389] width 37 height 11
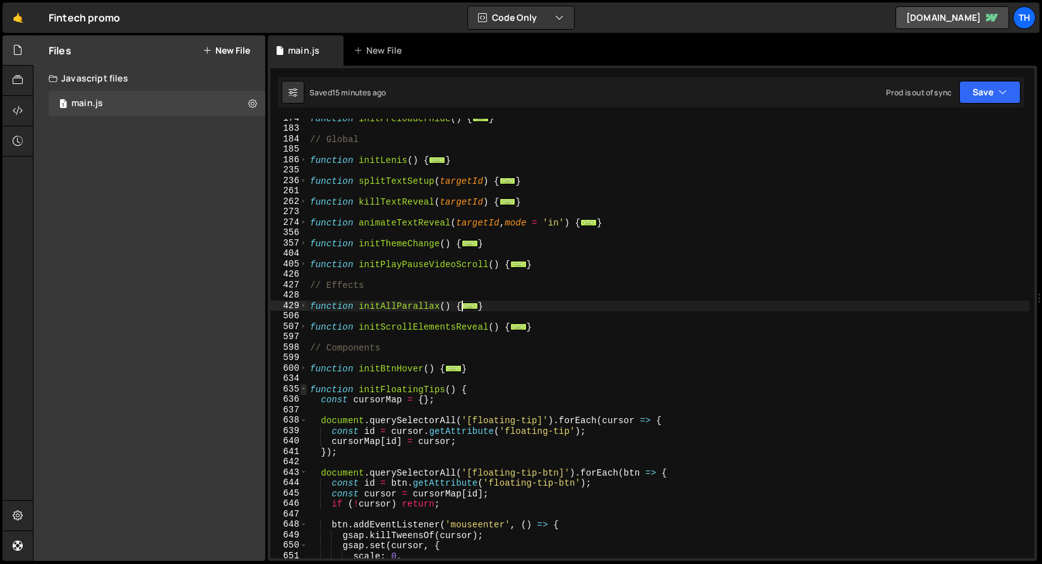
click at [304, 388] on span at bounding box center [303, 389] width 7 height 11
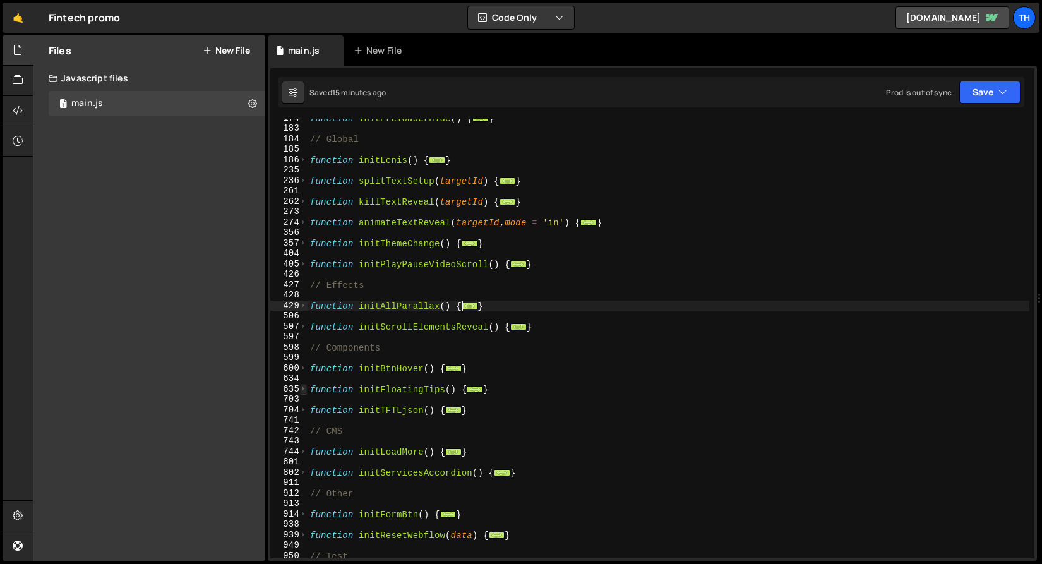
click at [304, 388] on span at bounding box center [303, 389] width 7 height 11
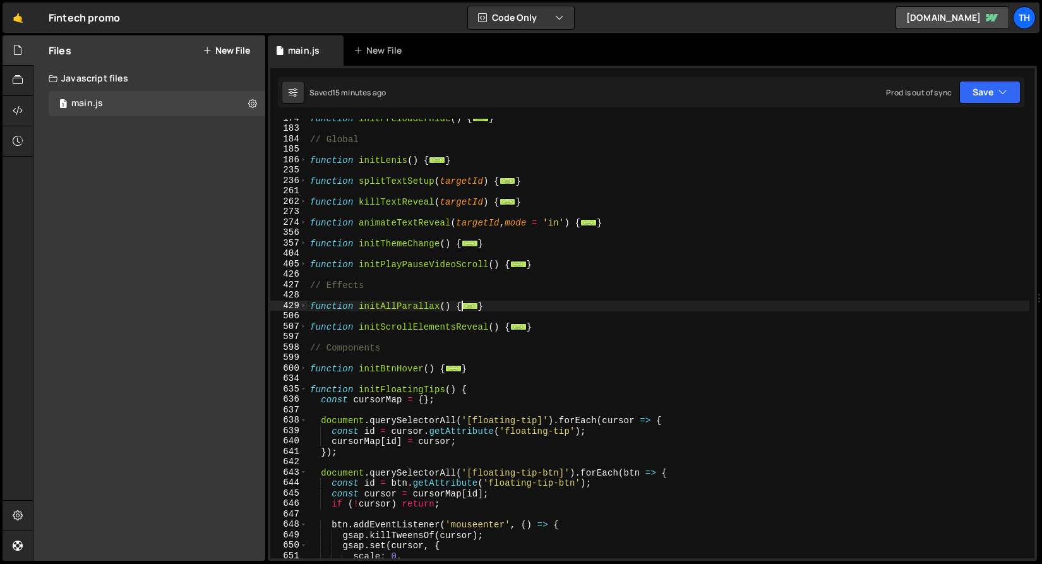
click at [490, 389] on div "function initPreloaderHide ( ) { ... } // Global function initLenis ( ) { ... }…" at bounding box center [669, 343] width 722 height 461
type textarea "function initFloatingTips() {"
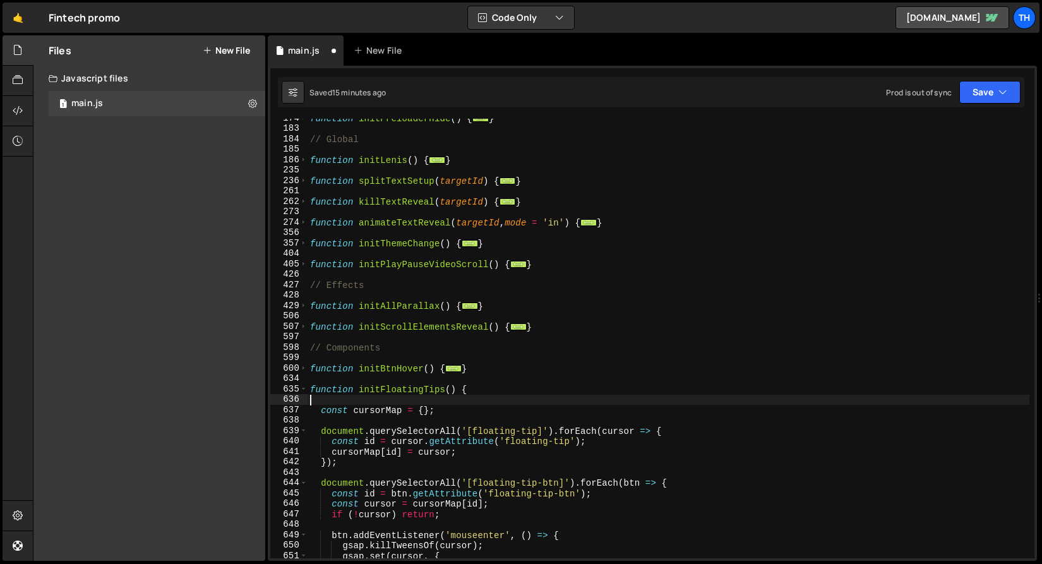
paste textarea "});"
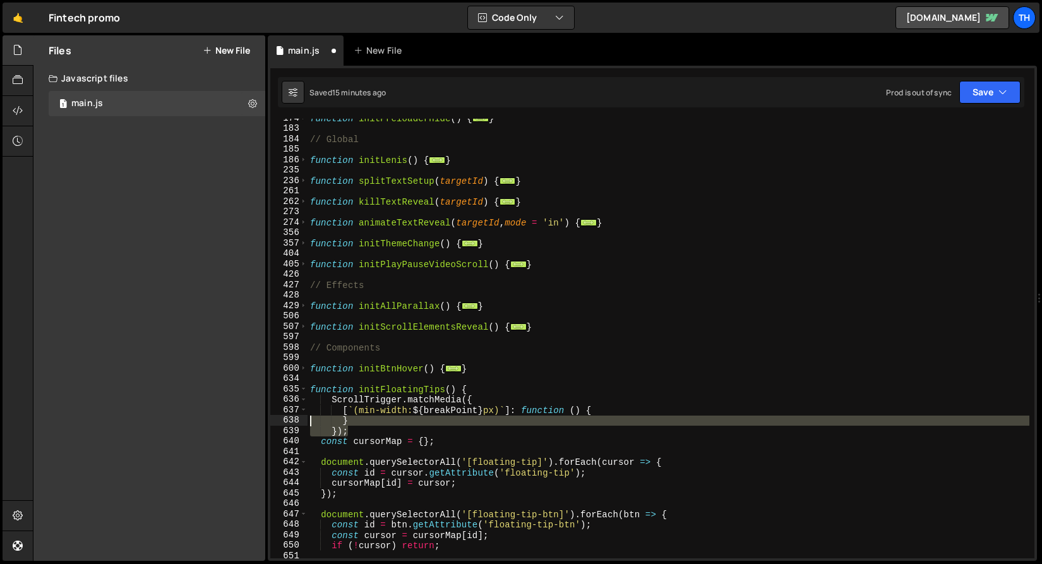
drag, startPoint x: 411, startPoint y: 428, endPoint x: 236, endPoint y: 418, distance: 175.3
click at [236, 418] on div "Files New File Javascript files 1 main.js 0 CSS files Copy share link Edit File…" at bounding box center [537, 298] width 1009 height 526
type textarea "} });"
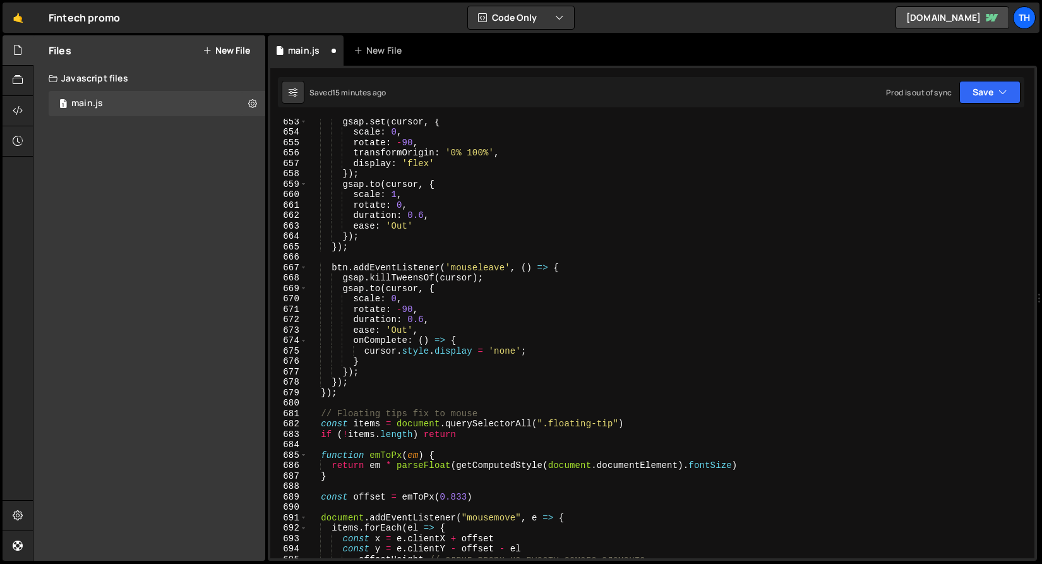
scroll to position [872, 0]
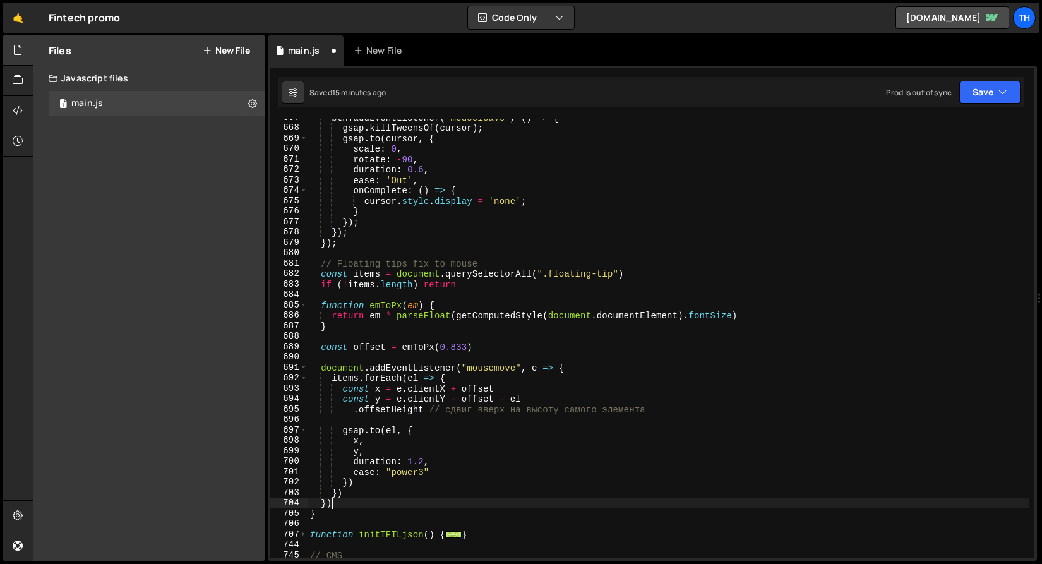
click at [352, 502] on div "btn . addEventListener ( 'mouseleave' , ( ) => { gsap . killTweensOf ( cursor )…" at bounding box center [669, 342] width 722 height 461
type textarea "})"
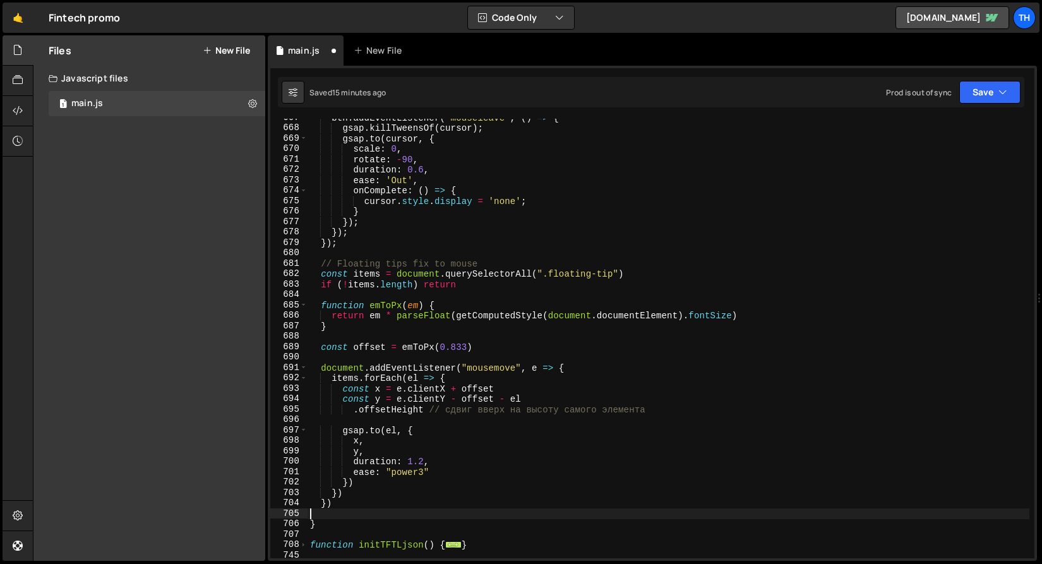
paste textarea "});"
type textarea "});"
click at [992, 91] on button "Save" at bounding box center [990, 92] width 61 height 23
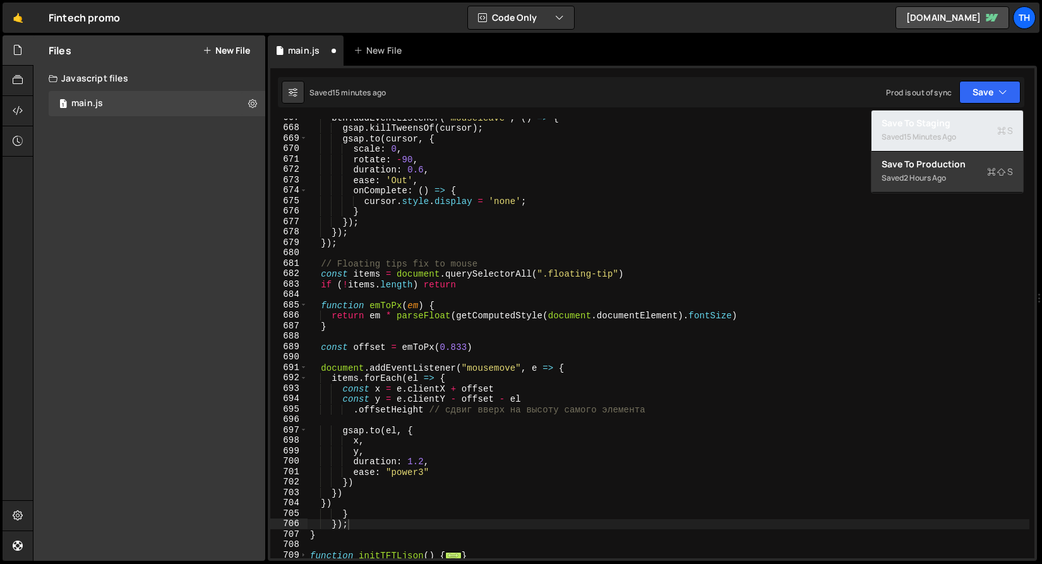
click at [946, 131] on div "15 minutes ago" at bounding box center [930, 136] width 52 height 11
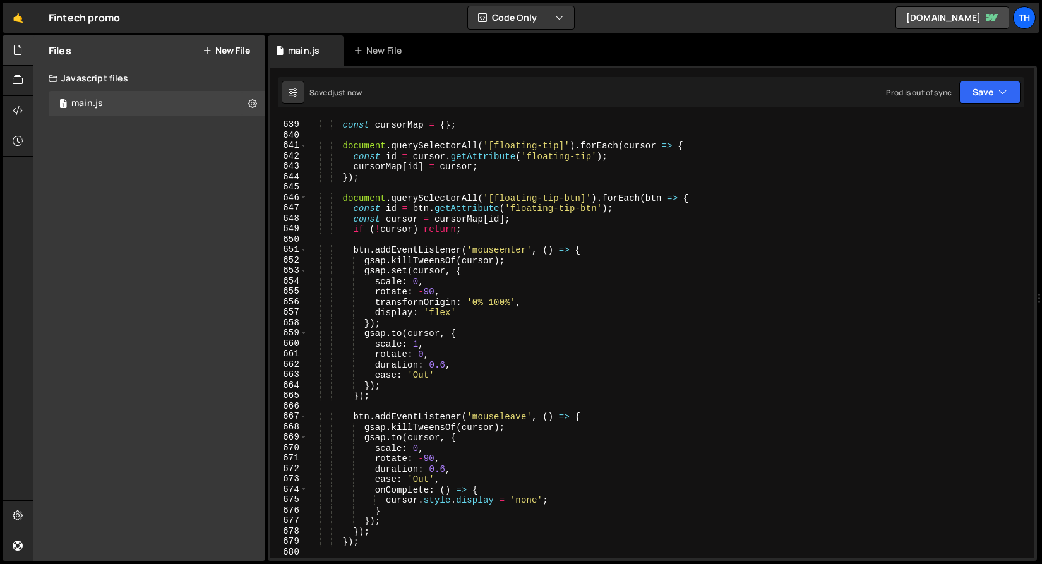
scroll to position [6532, 0]
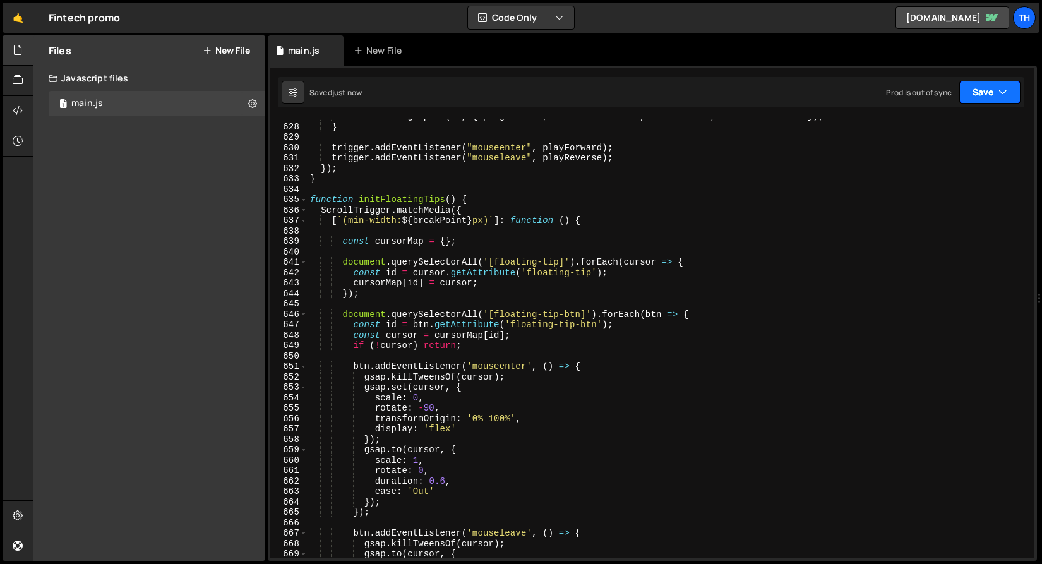
click at [1006, 93] on icon "button" at bounding box center [1003, 92] width 9 height 13
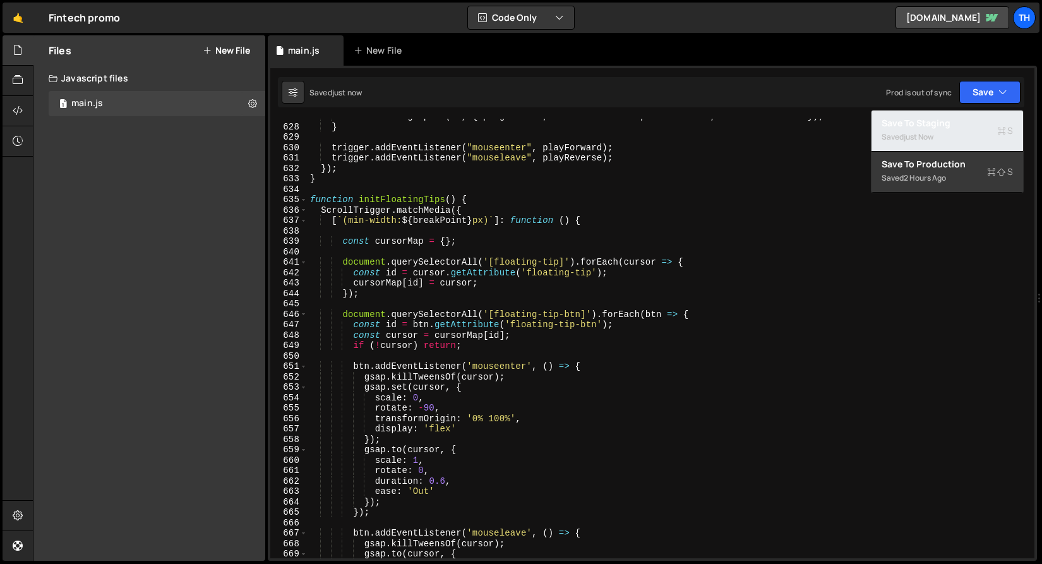
click at [963, 135] on div "Saved just now" at bounding box center [947, 137] width 131 height 15
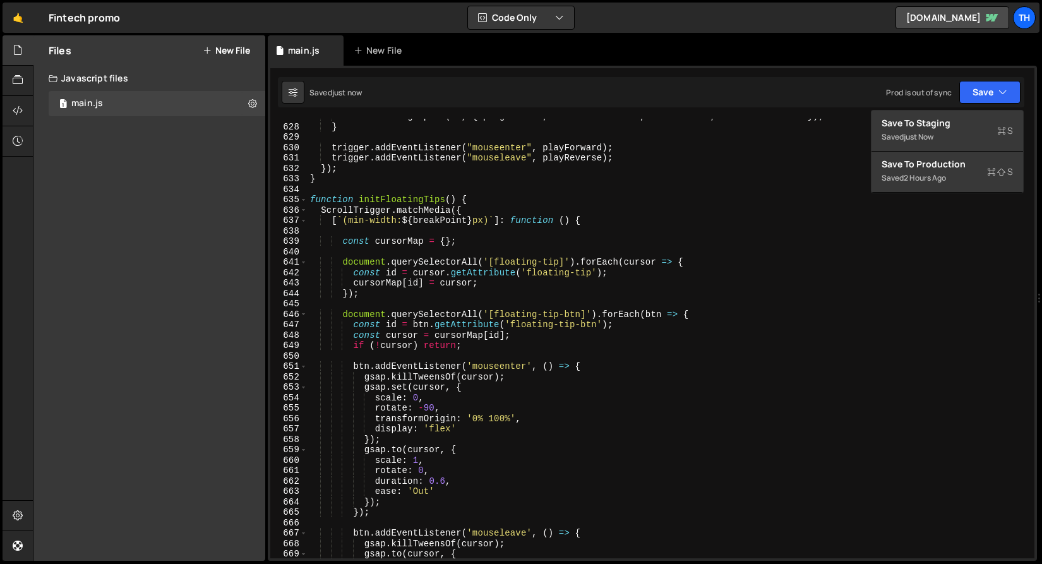
scroll to position [7128, 0]
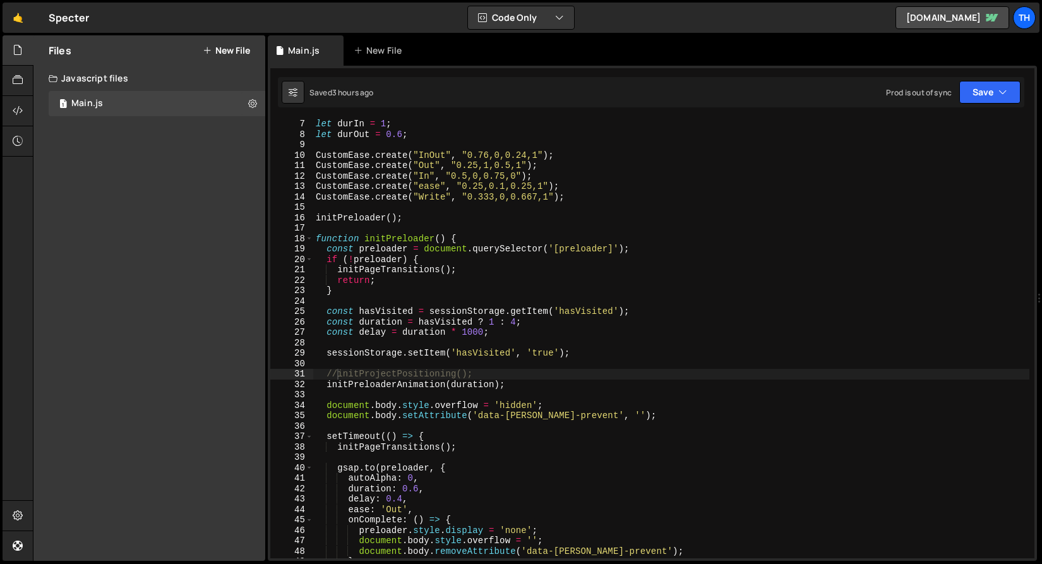
scroll to position [62, 0]
click at [338, 376] on div "let durIn = 1 ; let durOut = 0.6 ; CustomEase . create ( "InOut" , "0.76,0,0.24…" at bounding box center [671, 349] width 716 height 461
type textarea "initProjectPositioning();"
click at [994, 94] on button "Save" at bounding box center [990, 92] width 61 height 23
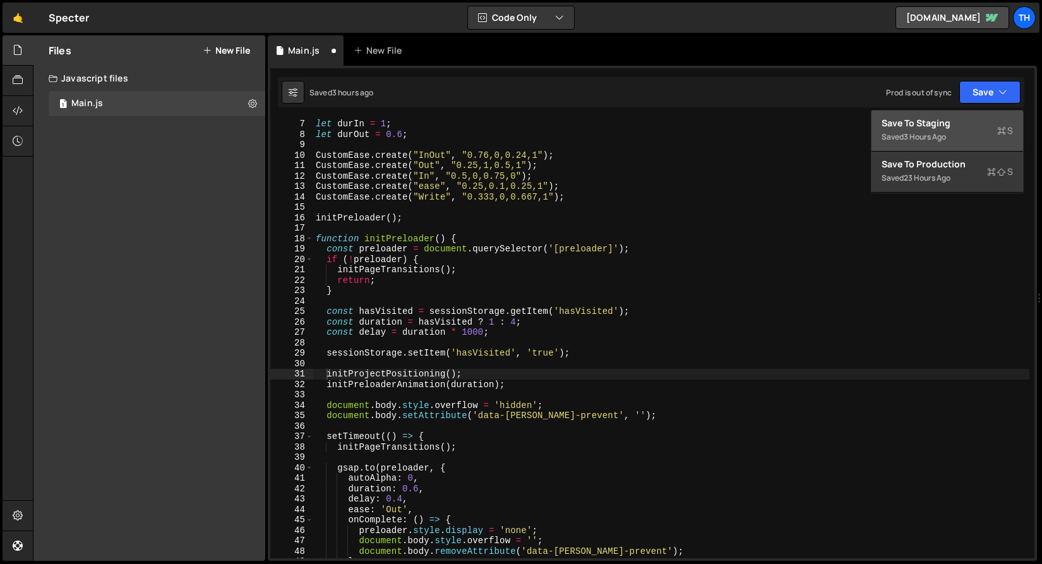
click at [989, 117] on div "Save to Staging S" at bounding box center [947, 123] width 131 height 13
